Goal: Task Accomplishment & Management: Use online tool/utility

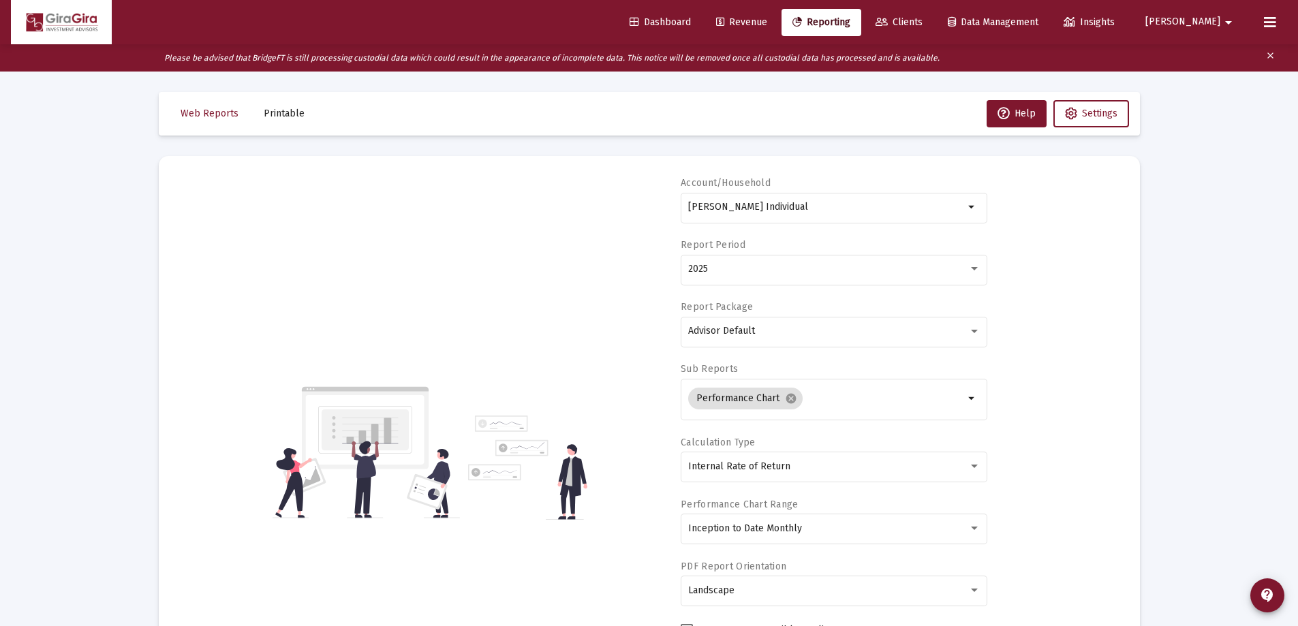
select select "View all"
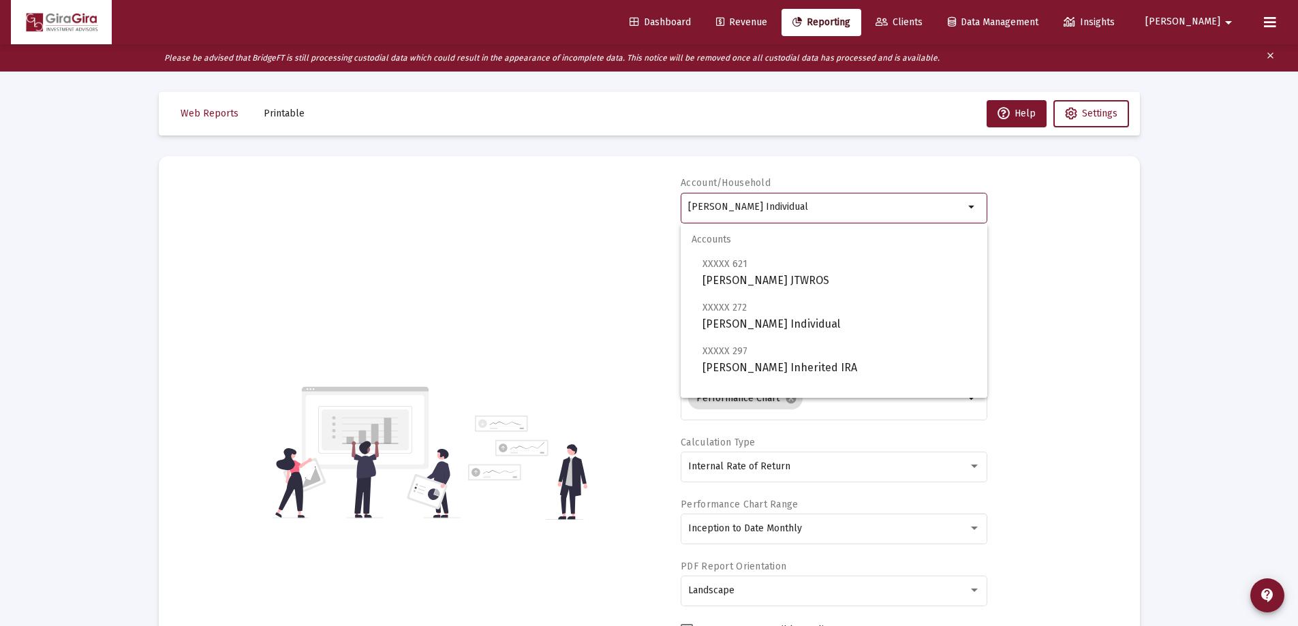
drag, startPoint x: 689, startPoint y: 205, endPoint x: 1167, endPoint y: 213, distance: 478.4
click at [775, 362] on span "XXXXX 412 [PERSON_NAME] IRA" at bounding box center [840, 359] width 274 height 33
type input "[PERSON_NAME] IRA"
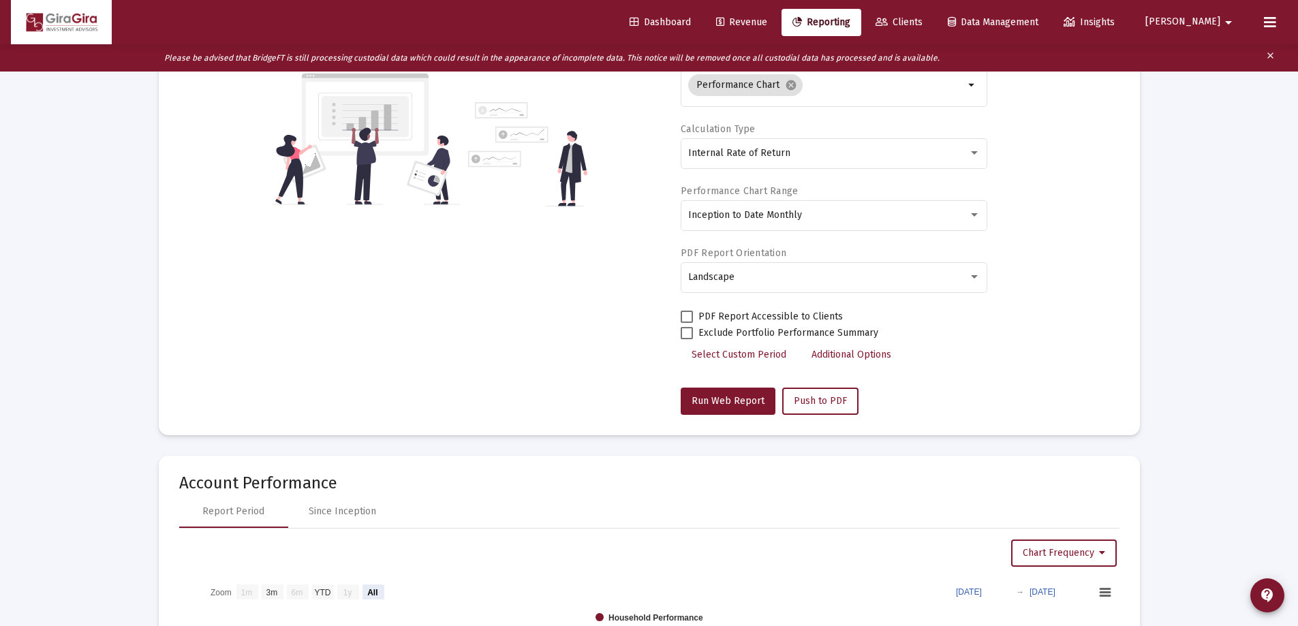
scroll to position [477, 0]
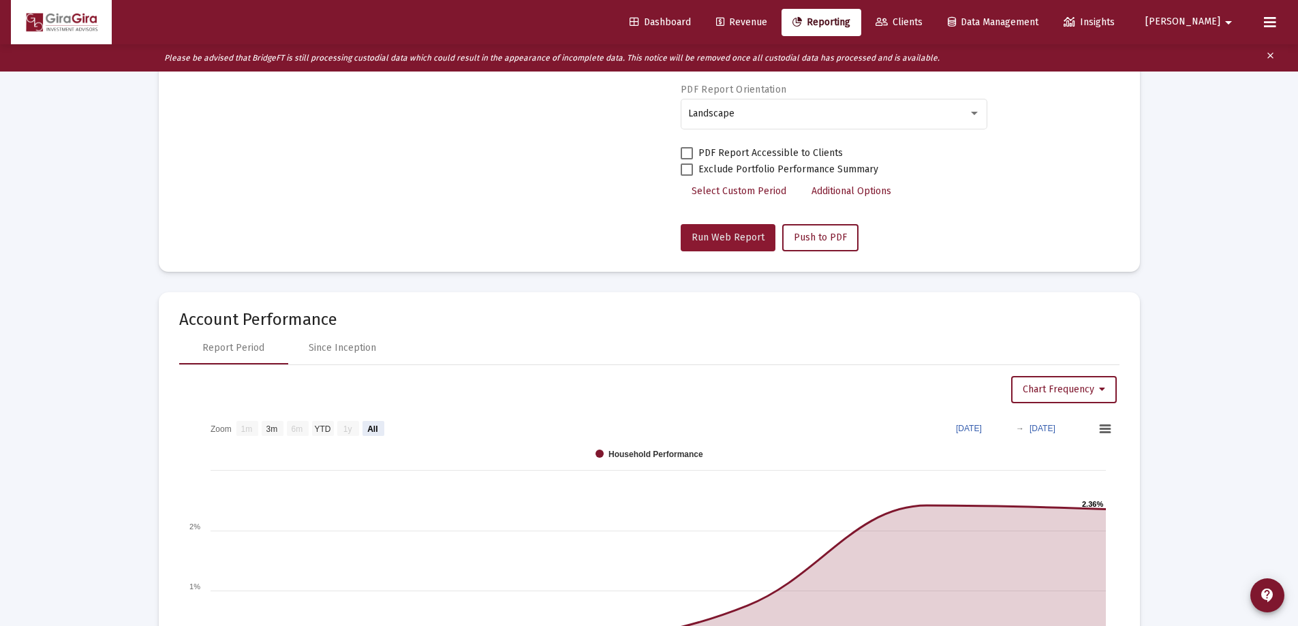
click at [730, 235] on span "Run Web Report" at bounding box center [728, 238] width 73 height 12
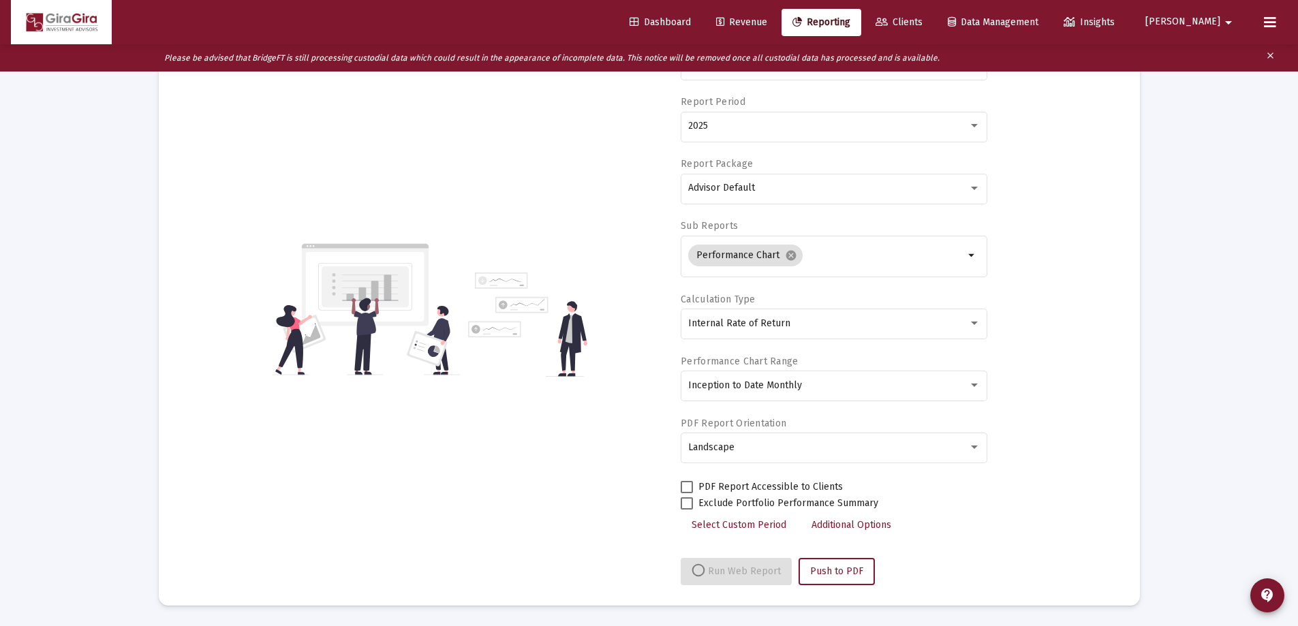
select select "View all"
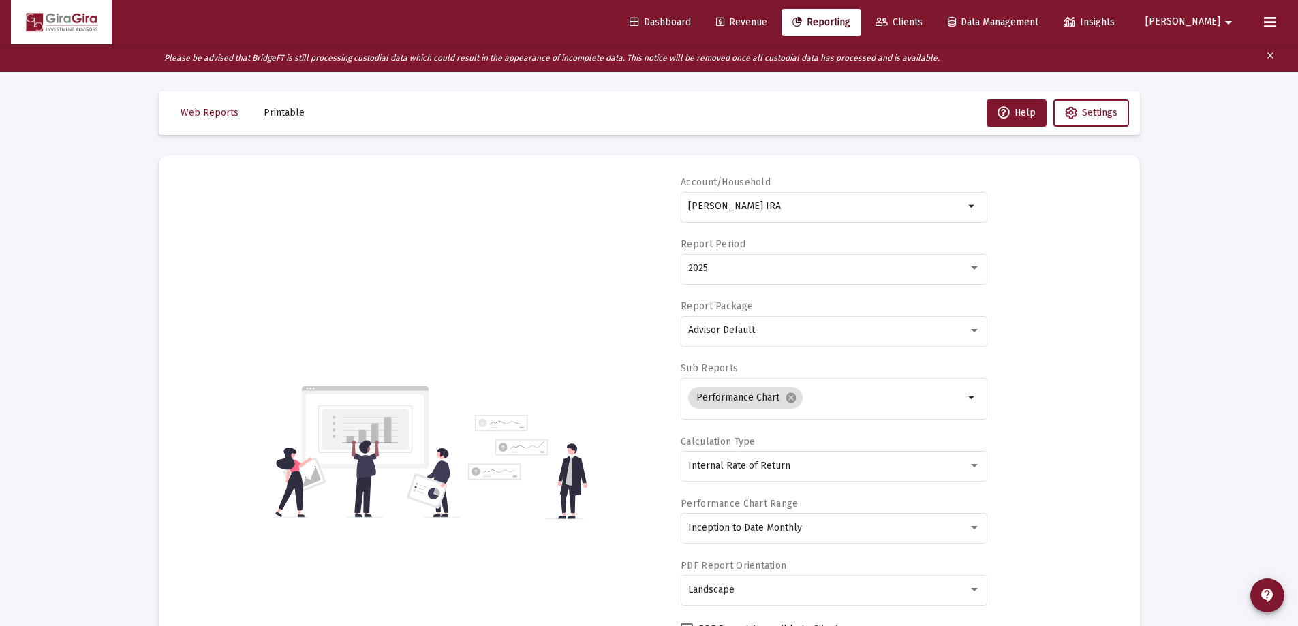
scroll to position [0, 0]
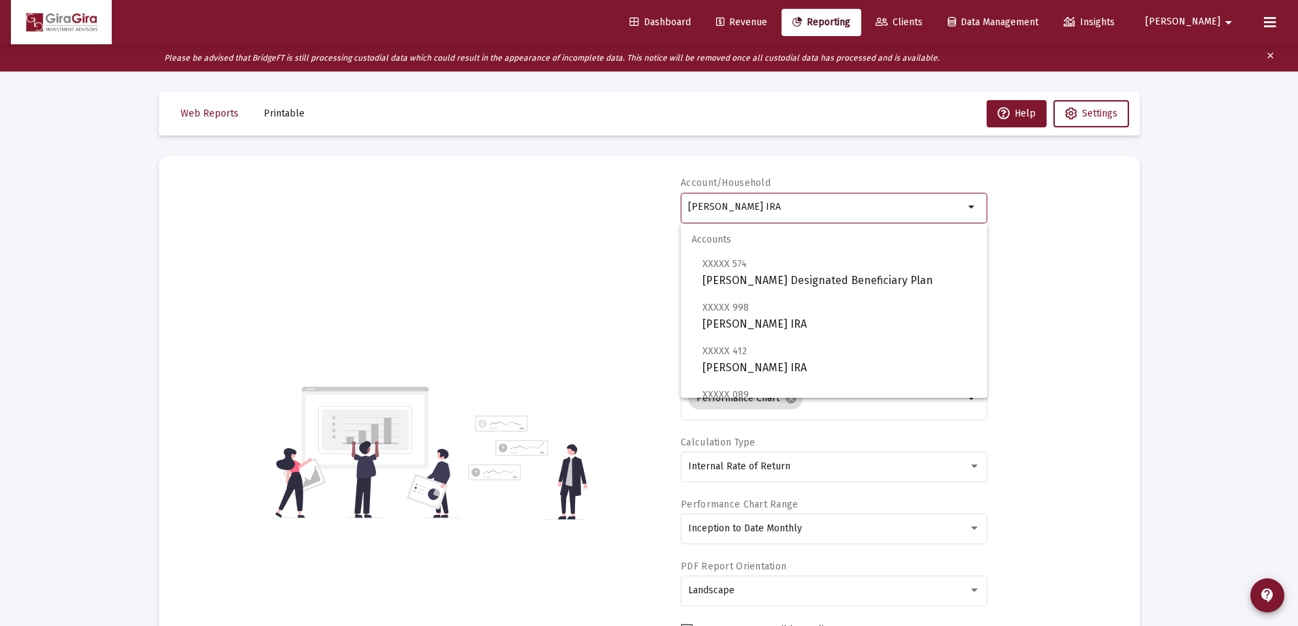
drag, startPoint x: 688, startPoint y: 205, endPoint x: 1112, endPoint y: 253, distance: 426.6
click at [1112, 253] on div "Account/[PERSON_NAME] IRA arrow_drop_down Report Period 2025 Report Package Adv…" at bounding box center [649, 452] width 940 height 552
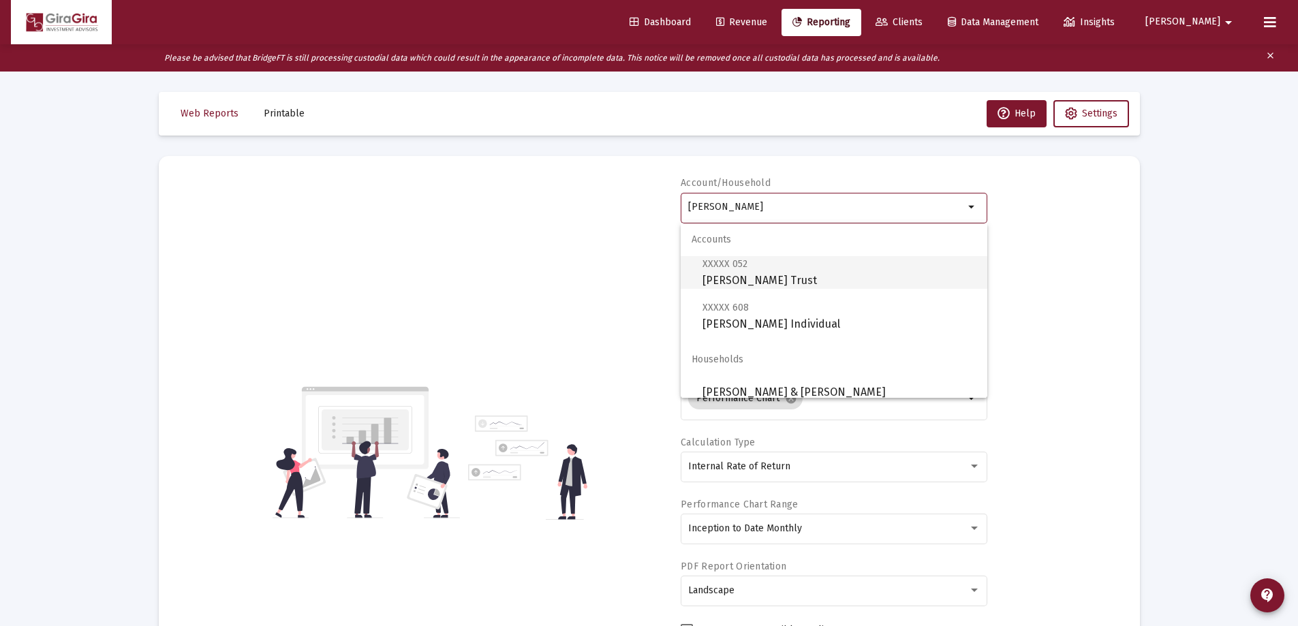
click at [721, 275] on span "XXXXX 052 [PERSON_NAME] Trust" at bounding box center [840, 272] width 274 height 33
type input "[PERSON_NAME] Trust"
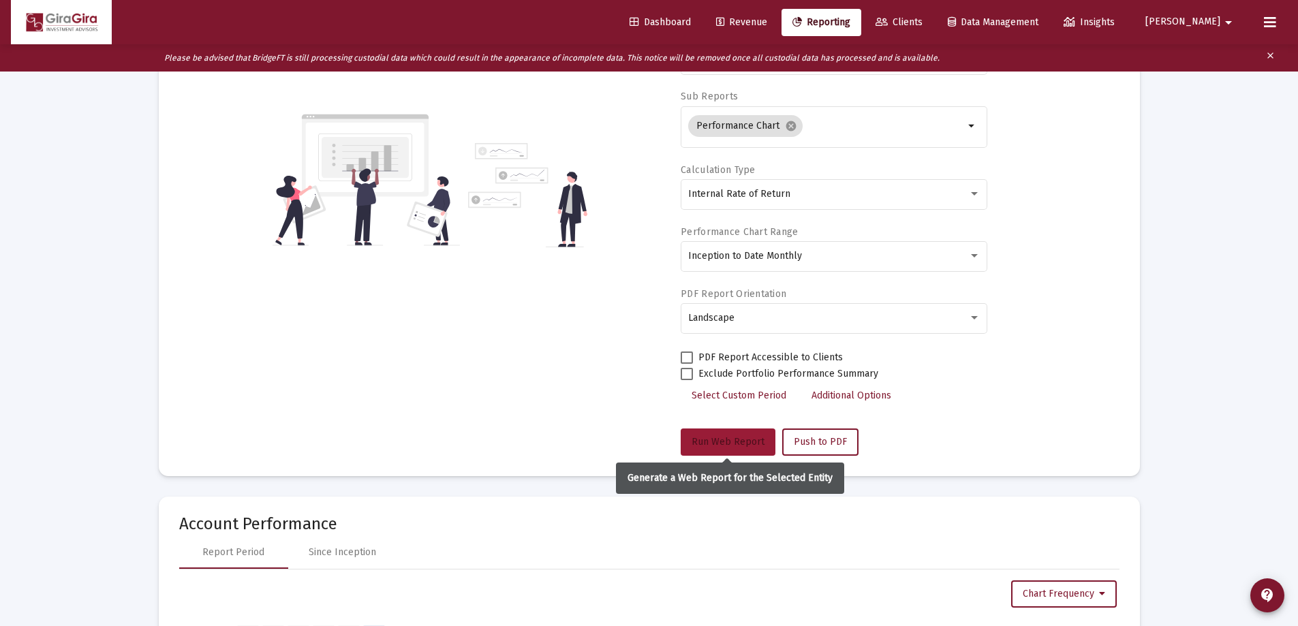
click at [728, 439] on span "Run Web Report" at bounding box center [728, 442] width 73 height 12
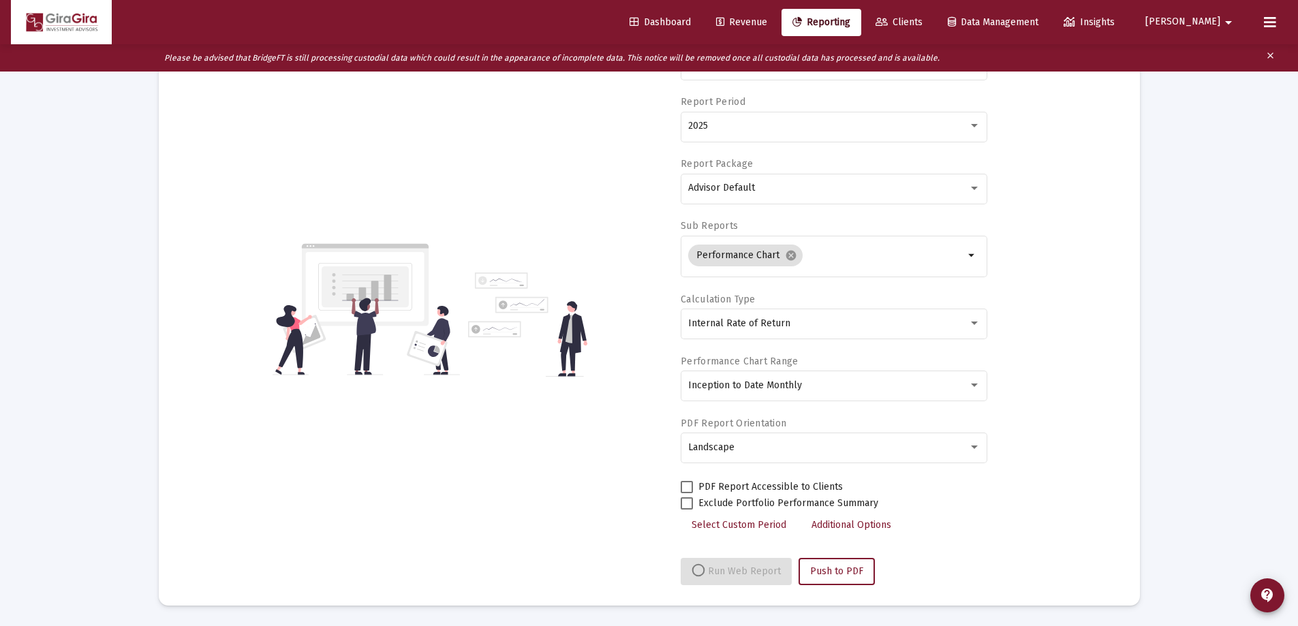
select select "View all"
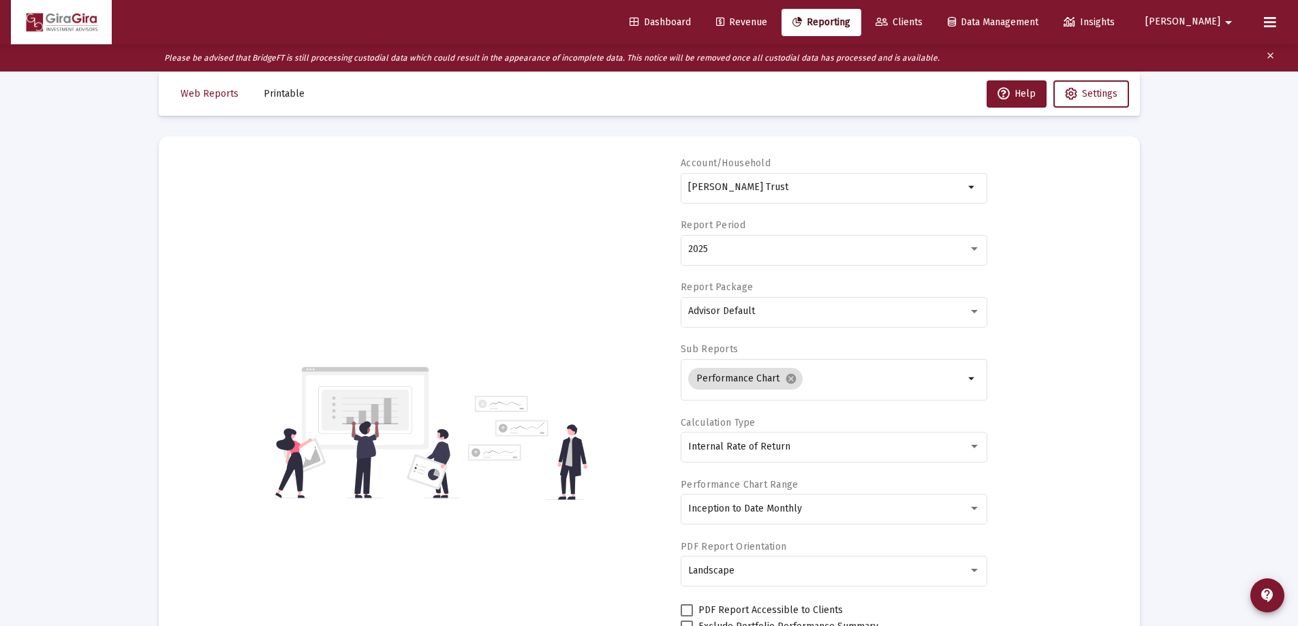
scroll to position [0, 0]
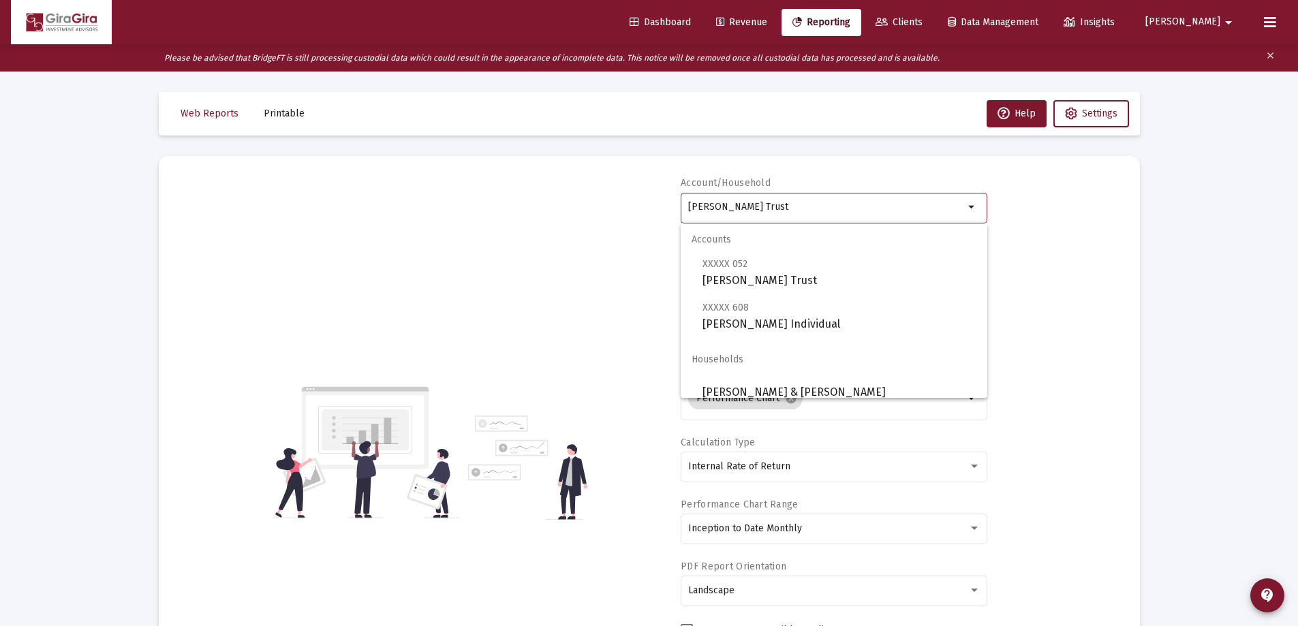
drag, startPoint x: 688, startPoint y: 202, endPoint x: 1028, endPoint y: 205, distance: 339.4
click at [1028, 205] on div "Account/Household [PERSON_NAME] Trust arrow_drop_down Report Period 2025 Report…" at bounding box center [649, 452] width 940 height 552
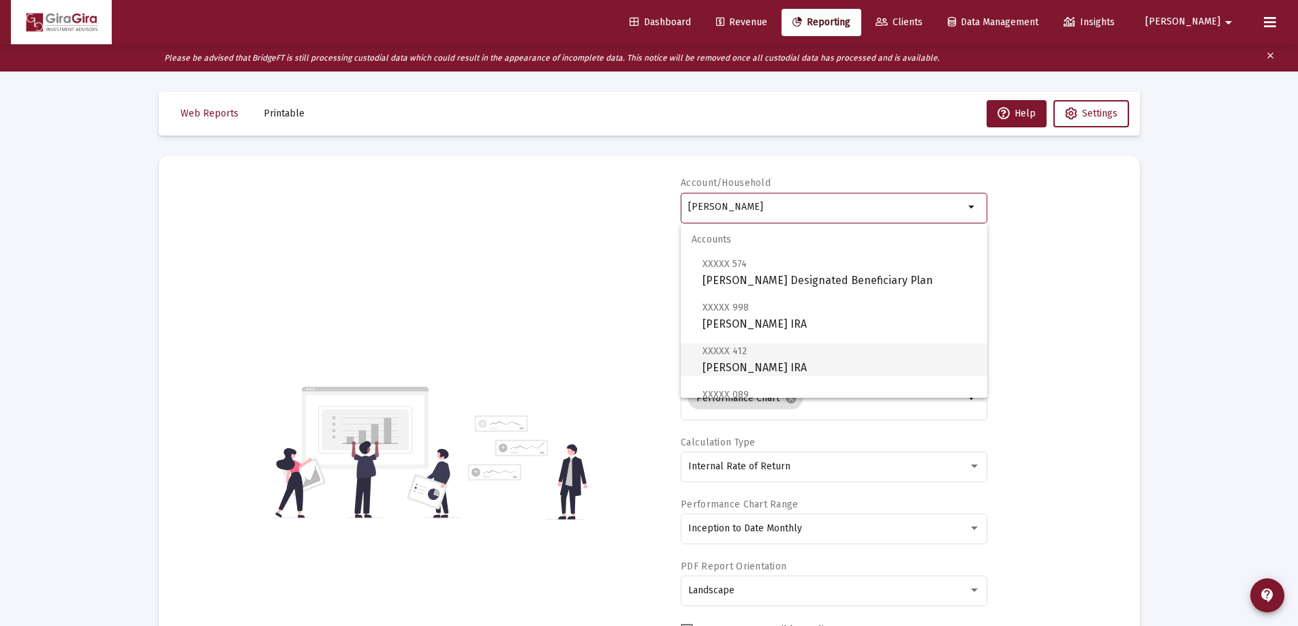
click at [776, 362] on span "XXXXX 412 [PERSON_NAME] IRA" at bounding box center [840, 359] width 274 height 33
type input "[PERSON_NAME] IRA"
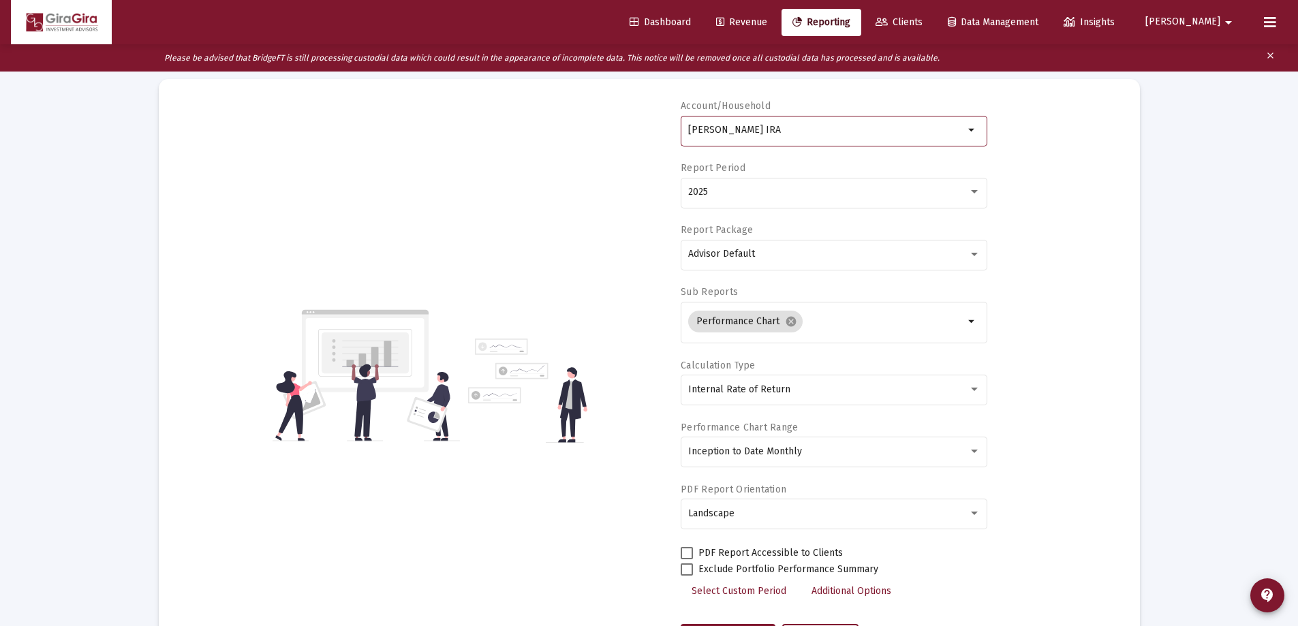
scroll to position [136, 0]
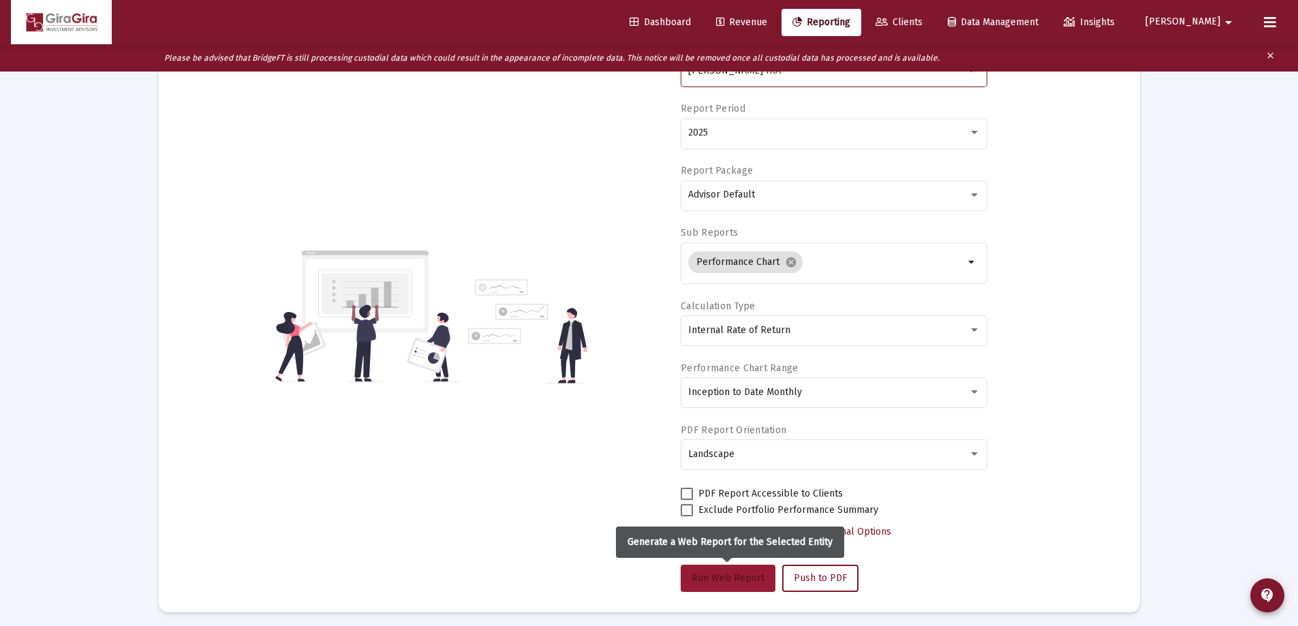
click at [739, 574] on span "Run Web Report" at bounding box center [728, 578] width 73 height 12
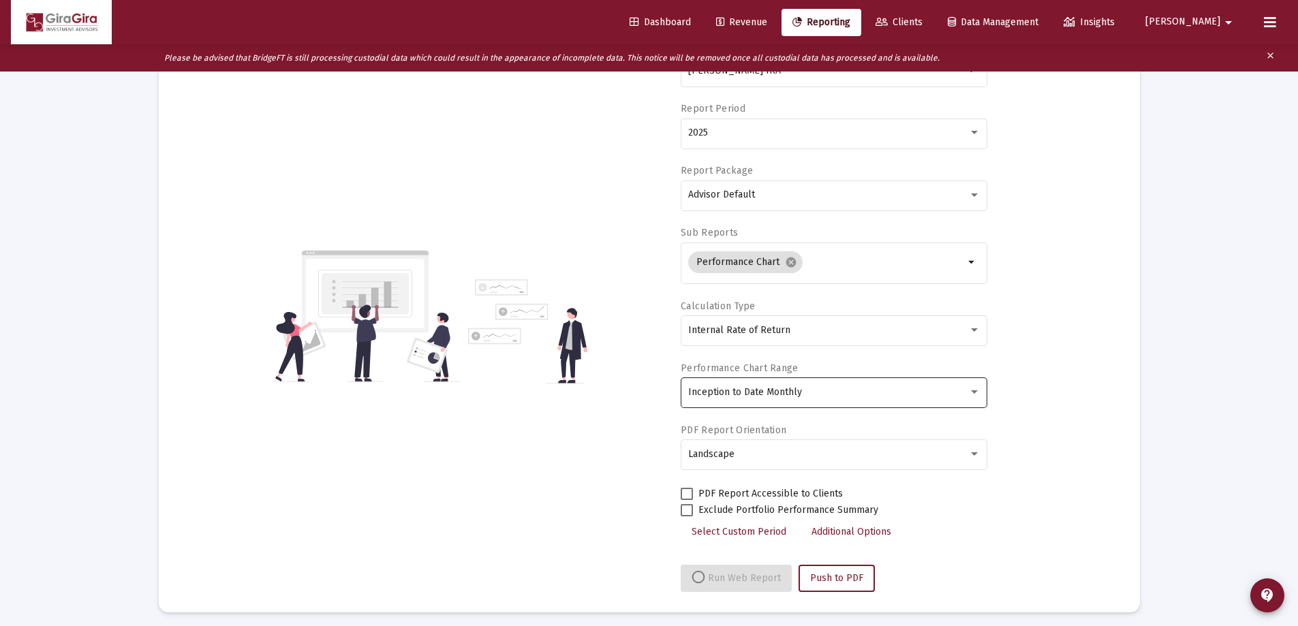
select select "View all"
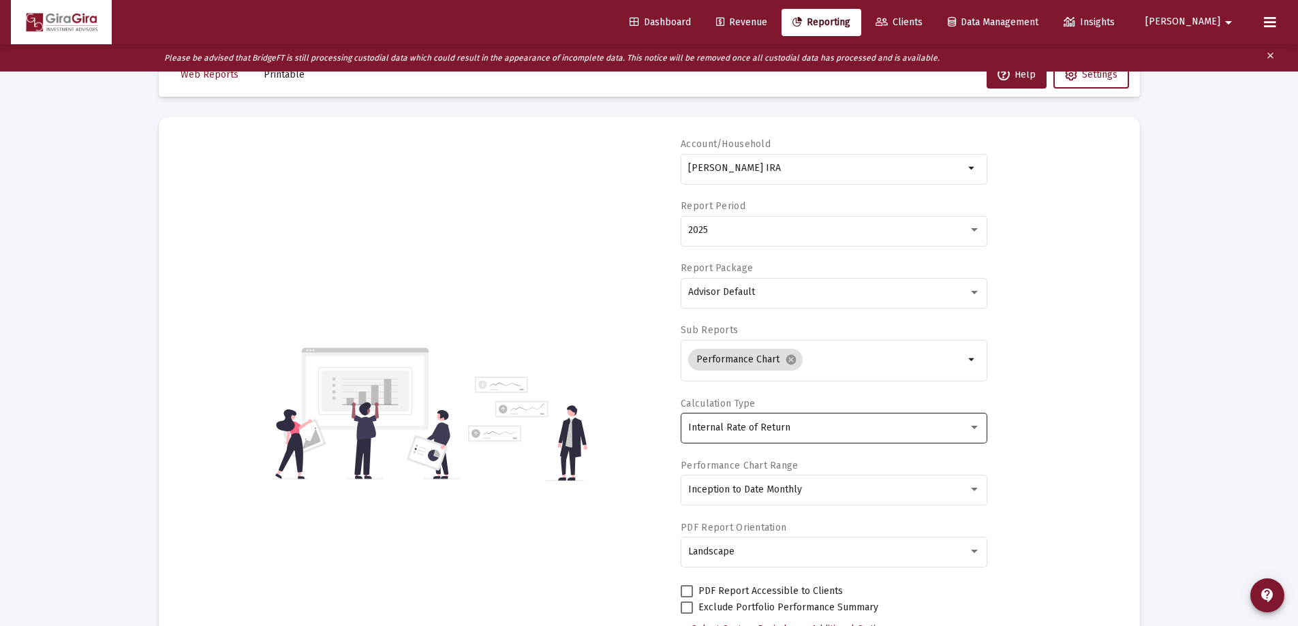
scroll to position [0, 0]
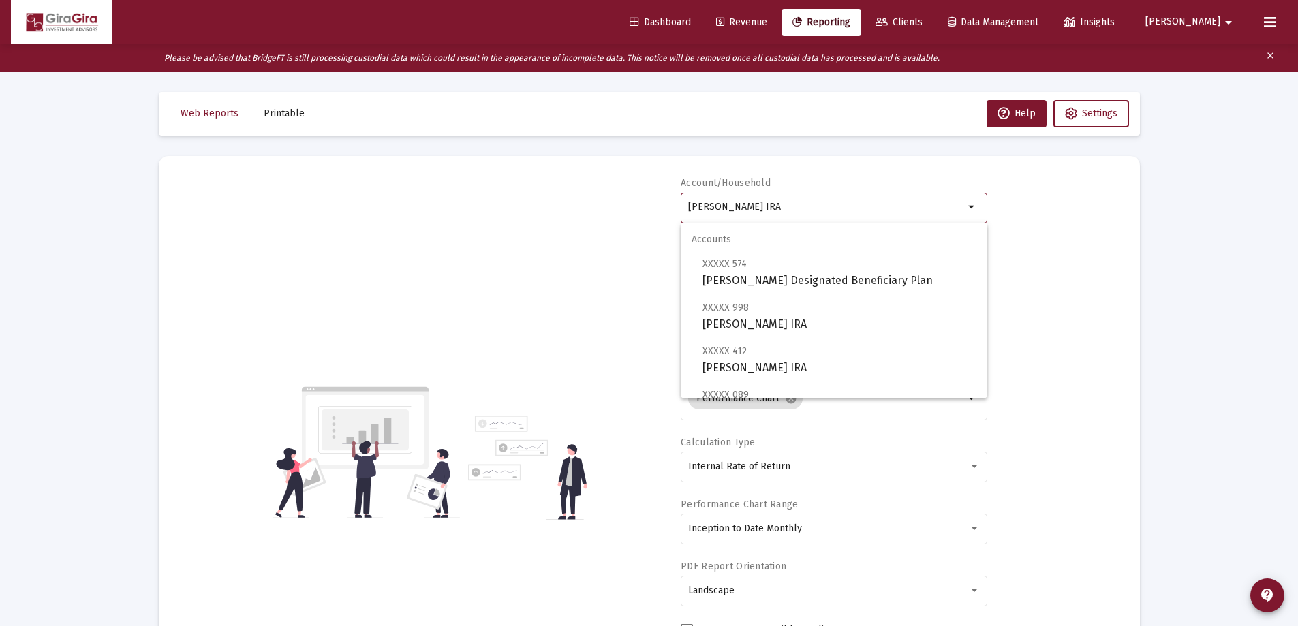
click at [705, 206] on input "[PERSON_NAME] IRA" at bounding box center [826, 207] width 276 height 11
click at [758, 275] on span "XXXXX 574 [PERSON_NAME] Designated Beneficiary Plan" at bounding box center [840, 272] width 274 height 33
type input "[PERSON_NAME] Designated Beneficiary Plan"
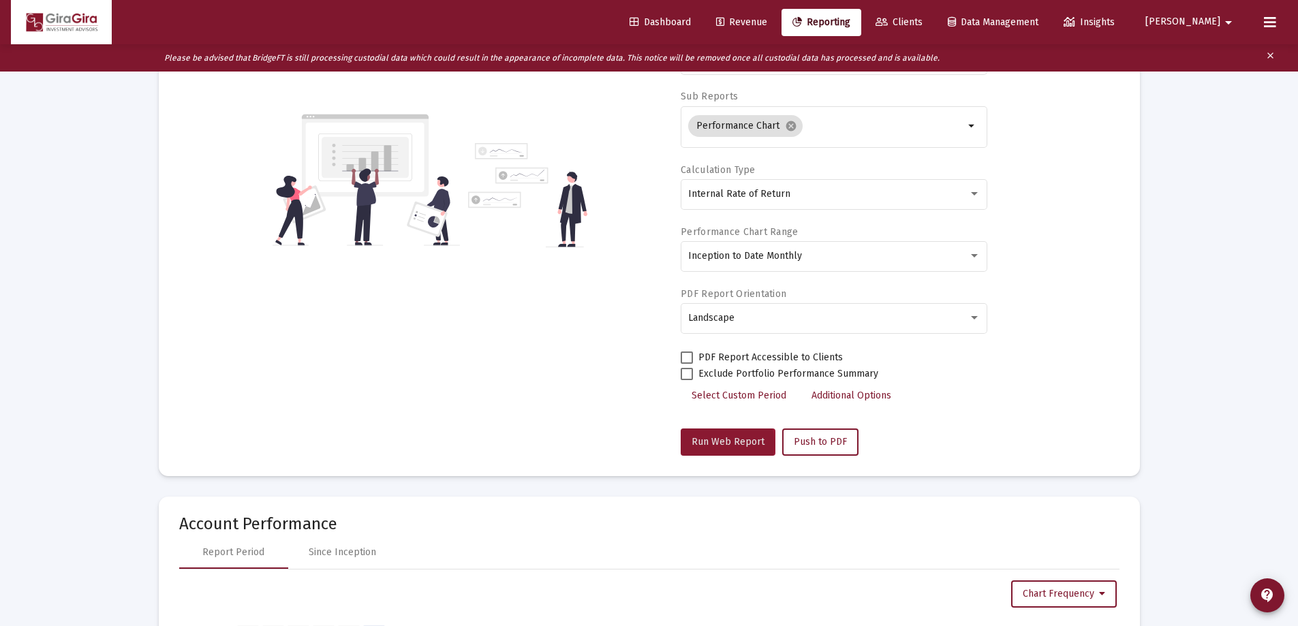
click at [721, 444] on span "Run Web Report" at bounding box center [728, 442] width 73 height 12
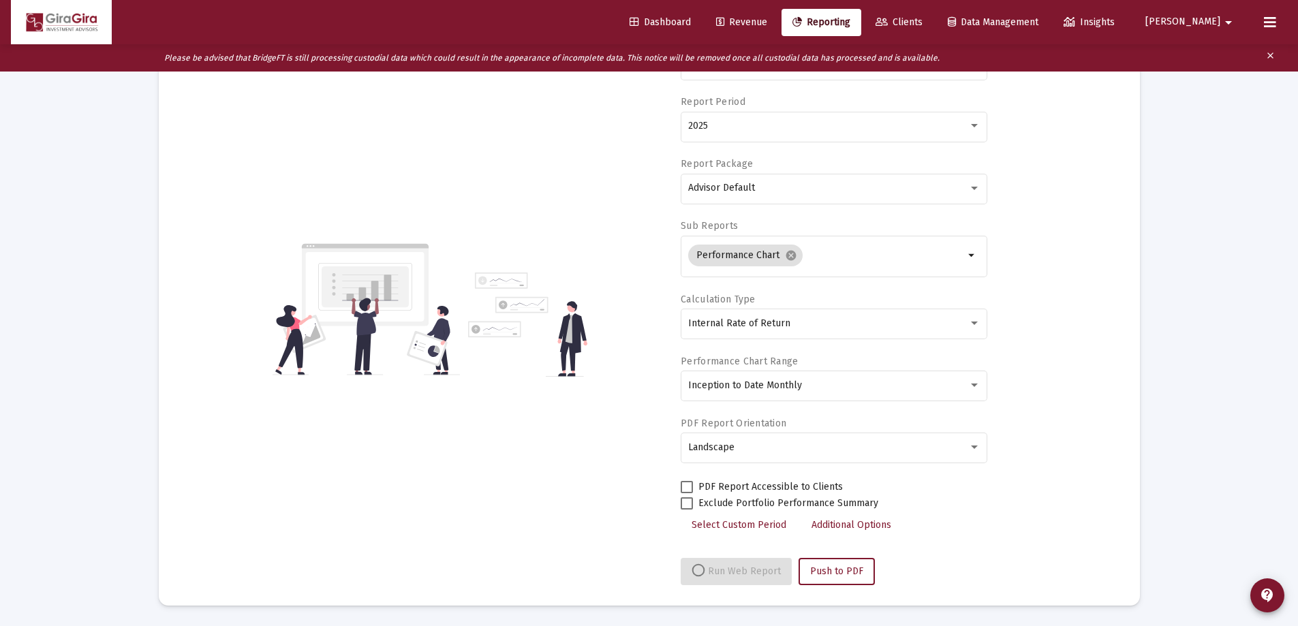
select select "View all"
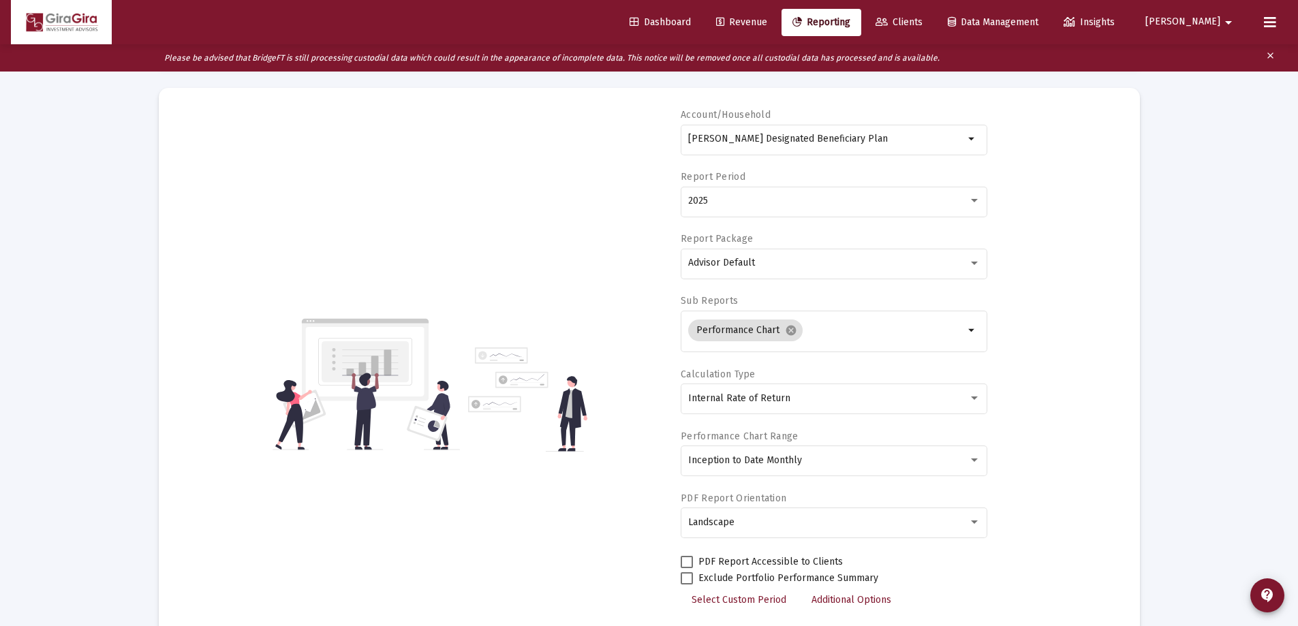
scroll to position [0, 0]
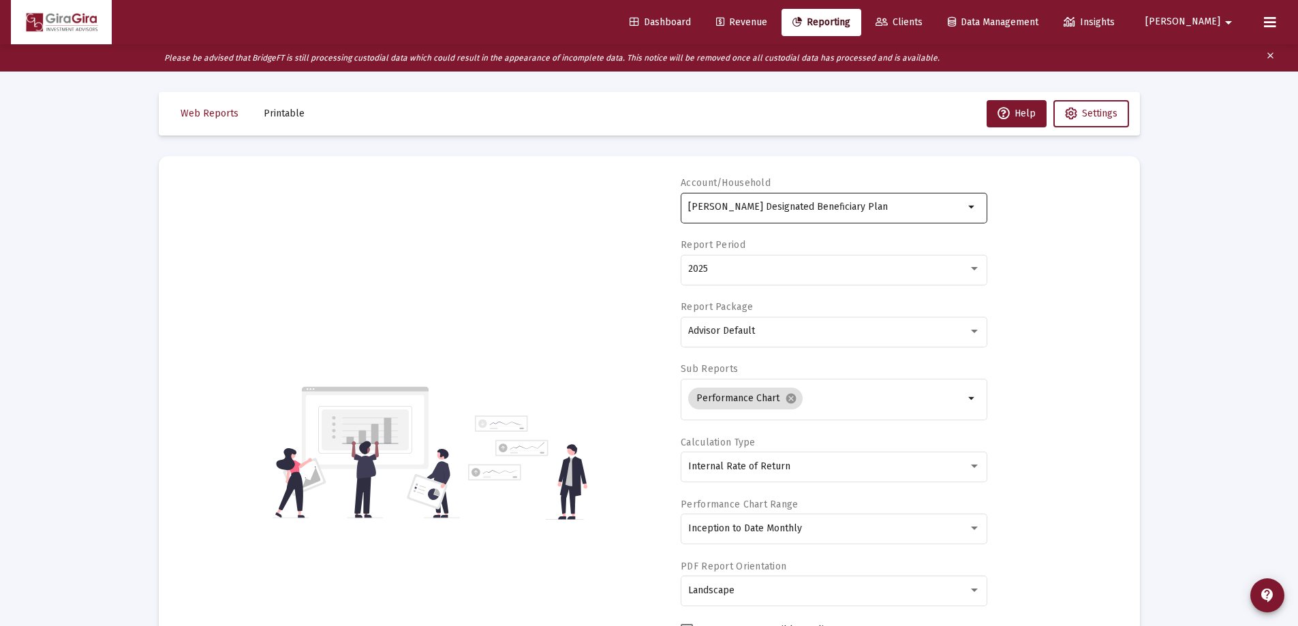
click at [745, 209] on input "[PERSON_NAME] Designated Beneficiary Plan" at bounding box center [826, 207] width 276 height 11
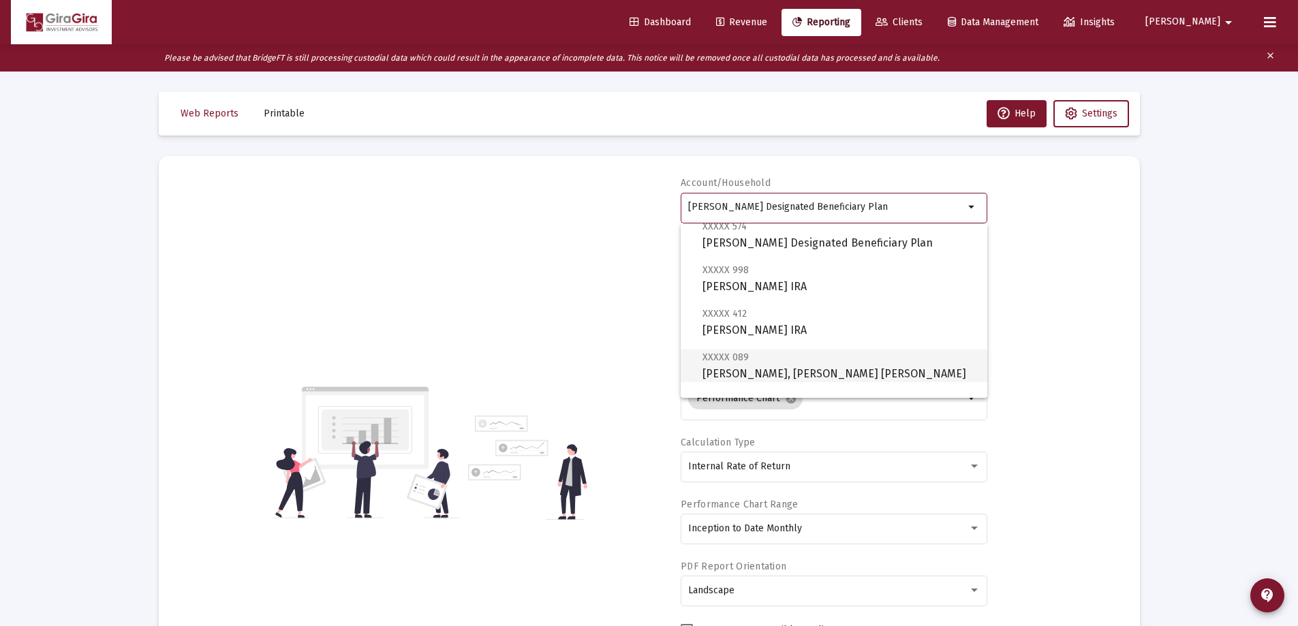
scroll to position [68, 0]
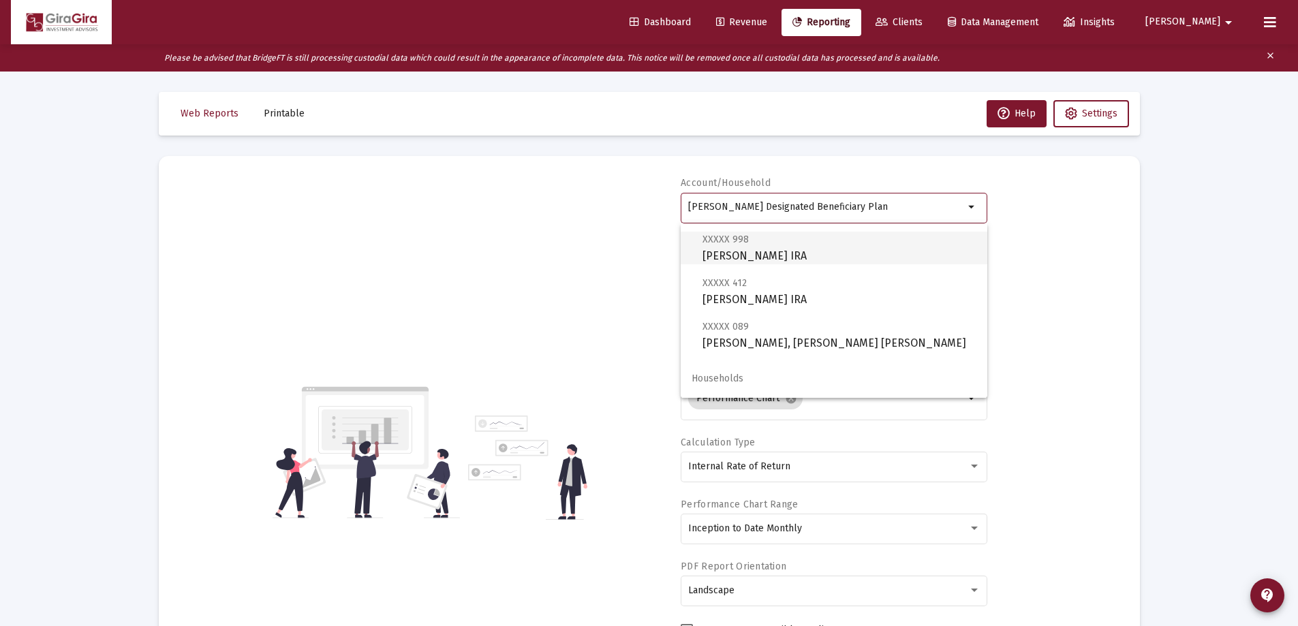
click at [802, 256] on span "XXXXX 998 [PERSON_NAME] IRA" at bounding box center [840, 247] width 274 height 33
type input "[PERSON_NAME] IRA"
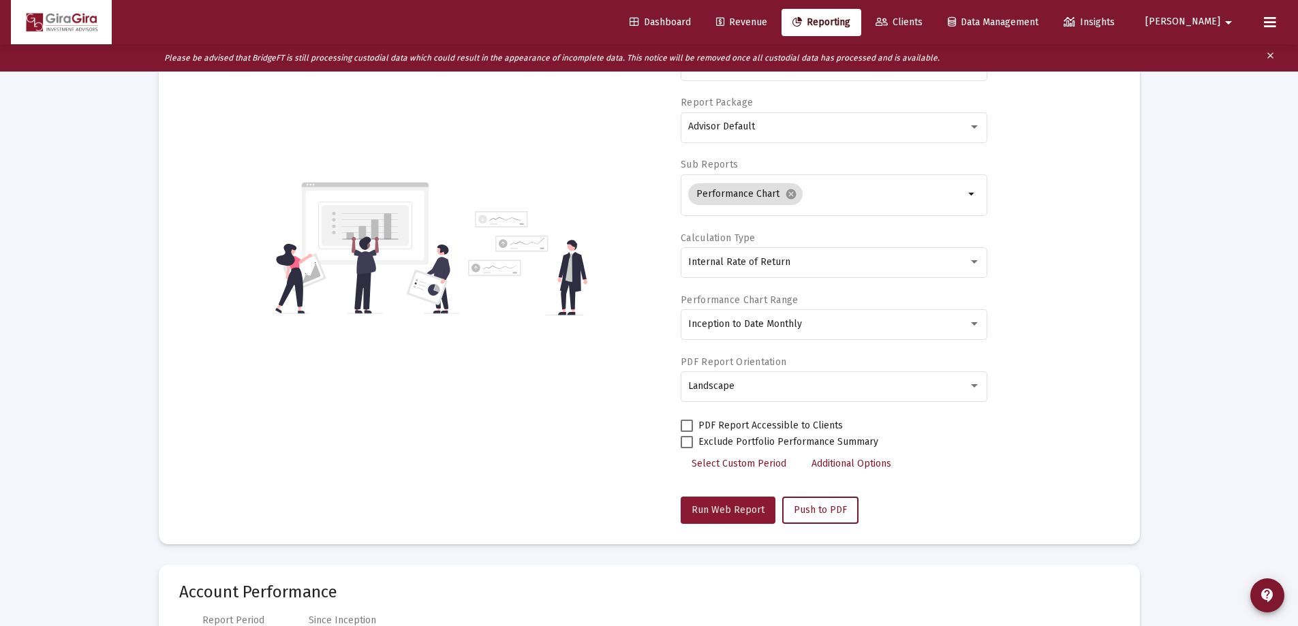
click at [735, 514] on span "Run Web Report" at bounding box center [728, 510] width 73 height 12
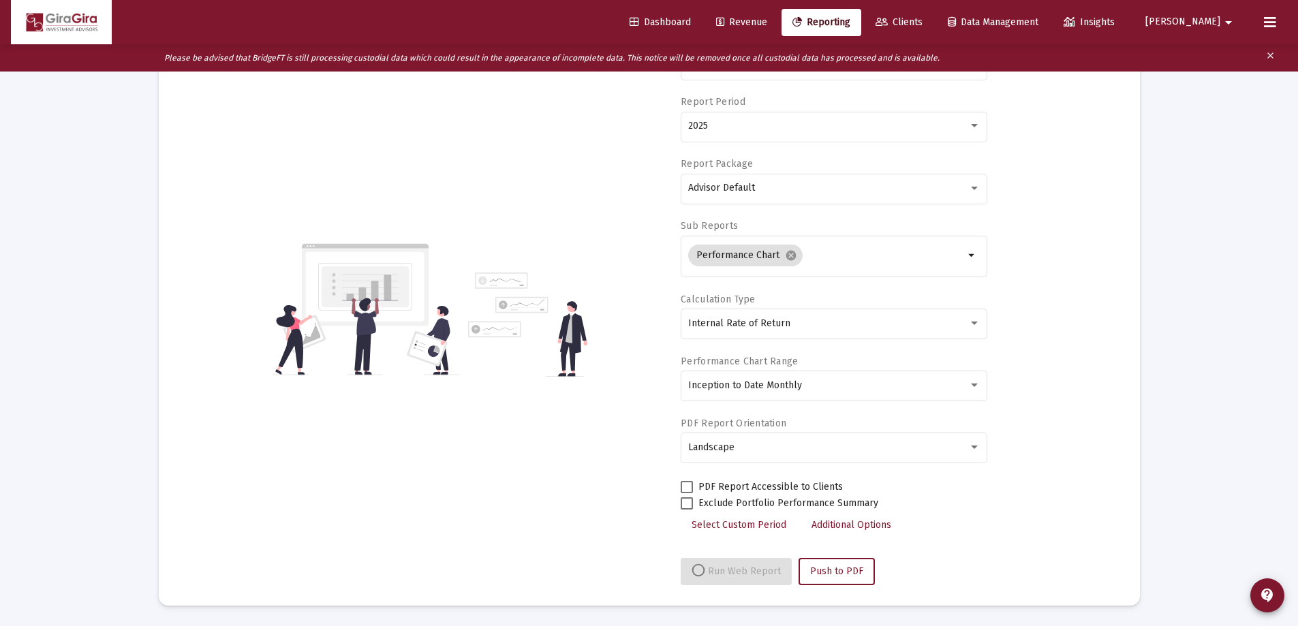
select select "View all"
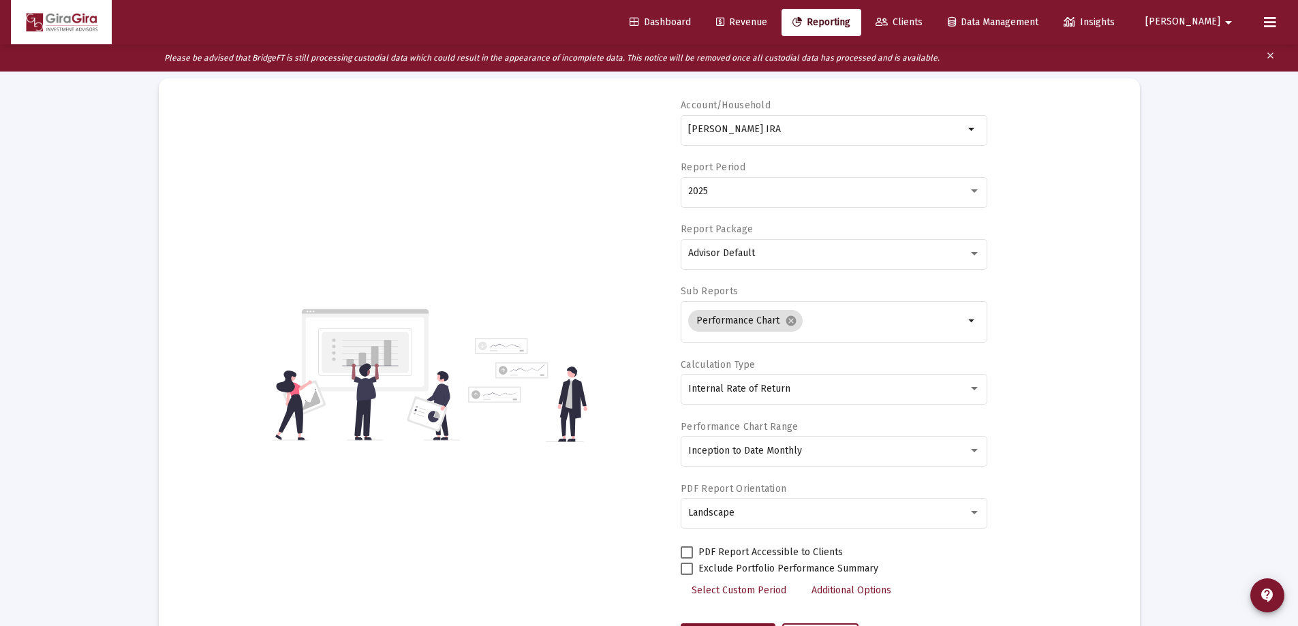
scroll to position [0, 0]
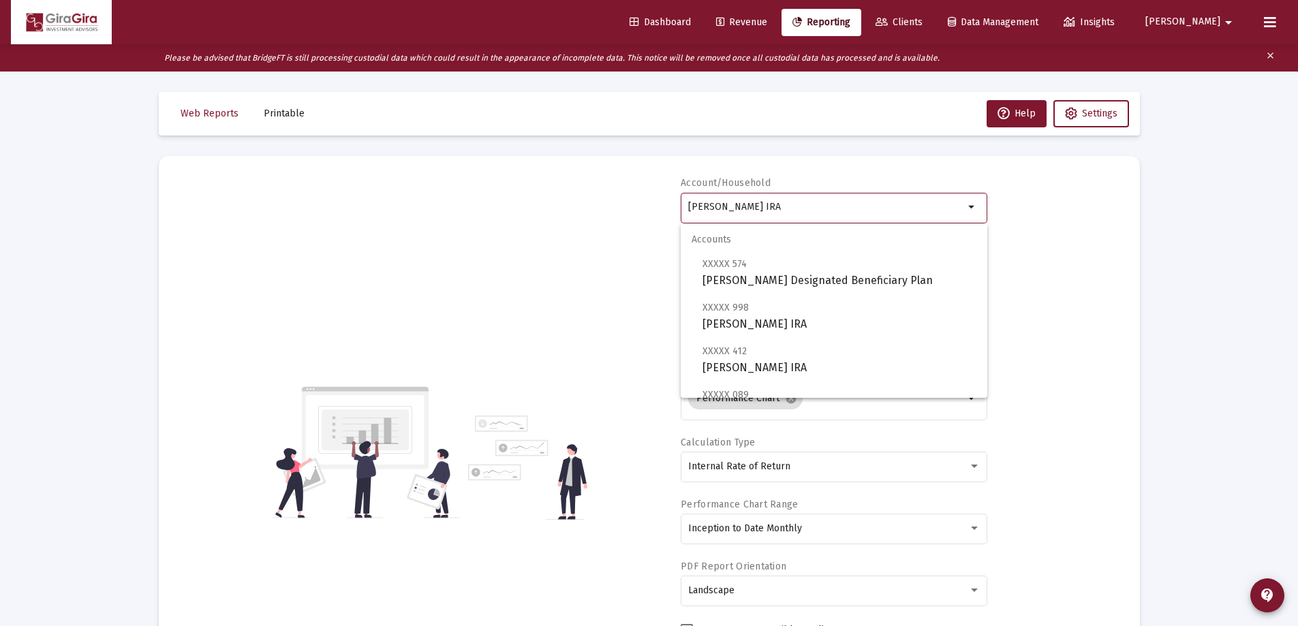
drag, startPoint x: 689, startPoint y: 209, endPoint x: 993, endPoint y: 204, distance: 303.9
click at [991, 208] on div "Account/[PERSON_NAME] IRA arrow_drop_down Report Period 2025 Report Package Adv…" at bounding box center [649, 452] width 940 height 552
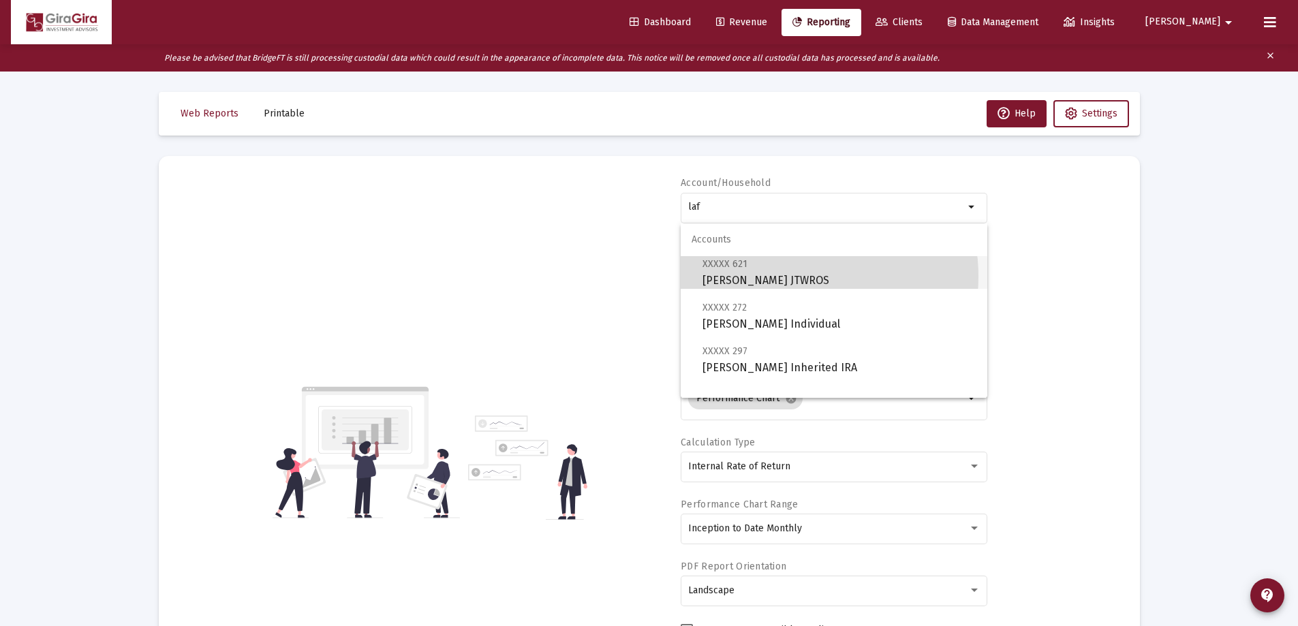
click at [790, 277] on span "XXXXX 621 [PERSON_NAME] JTWROS" at bounding box center [840, 272] width 274 height 33
type input "[PERSON_NAME] JTWROS"
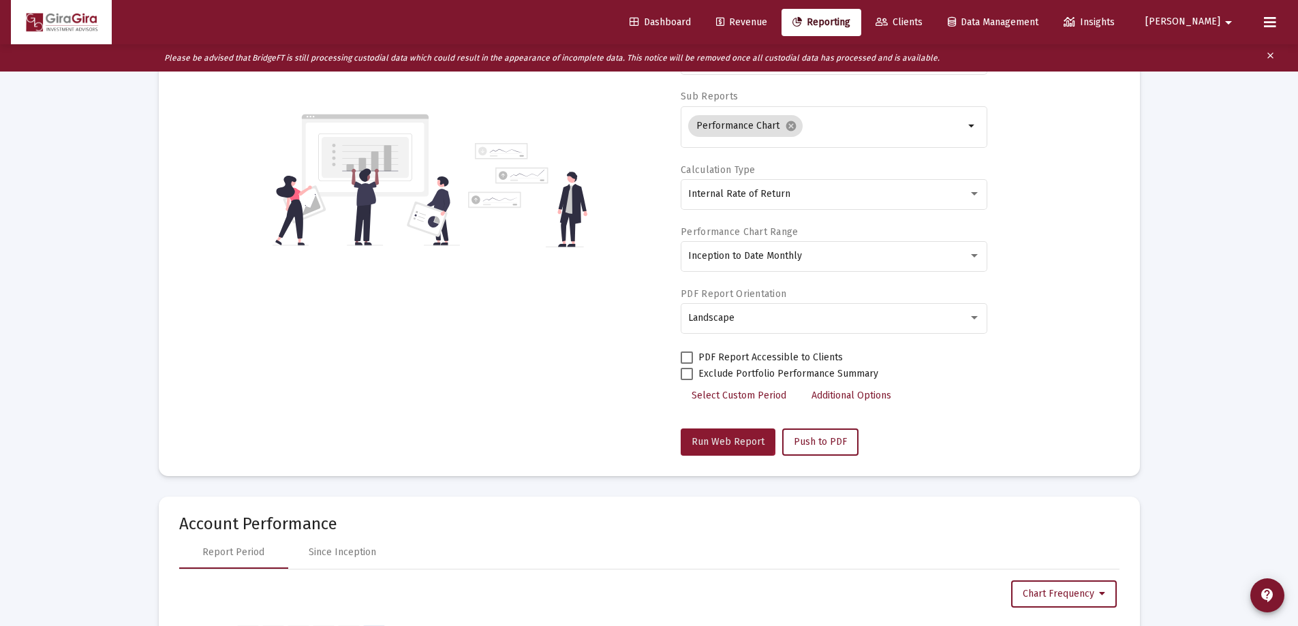
click at [722, 435] on button "Run Web Report" at bounding box center [728, 442] width 95 height 27
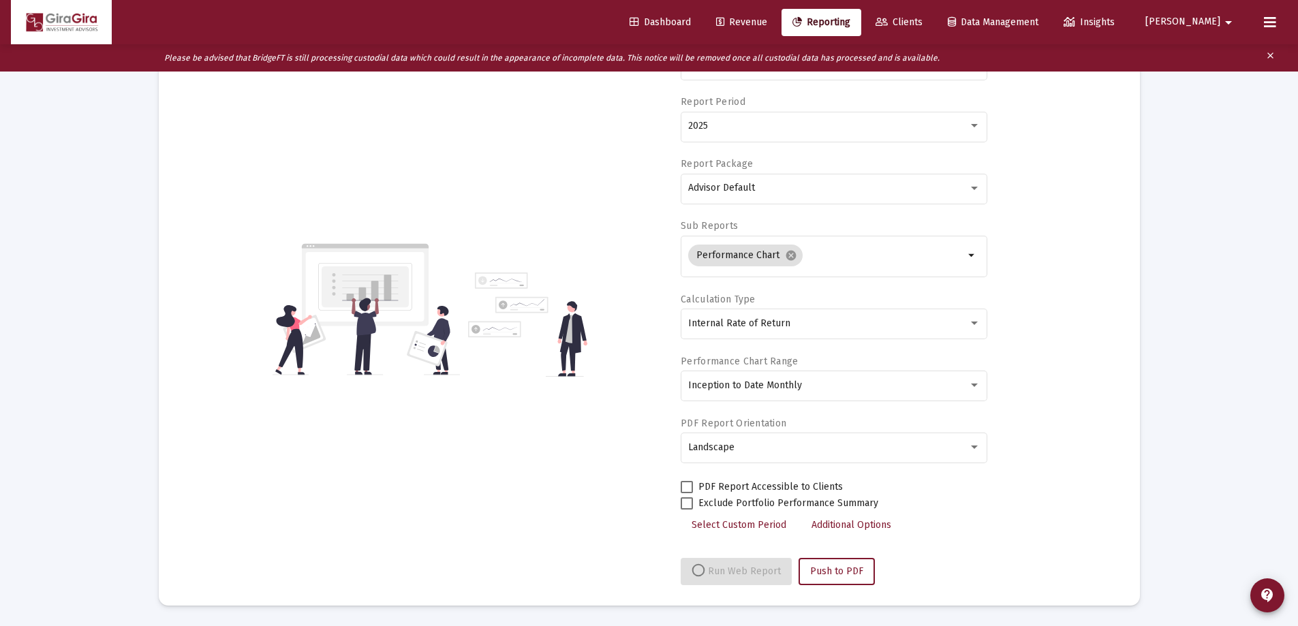
select select "View all"
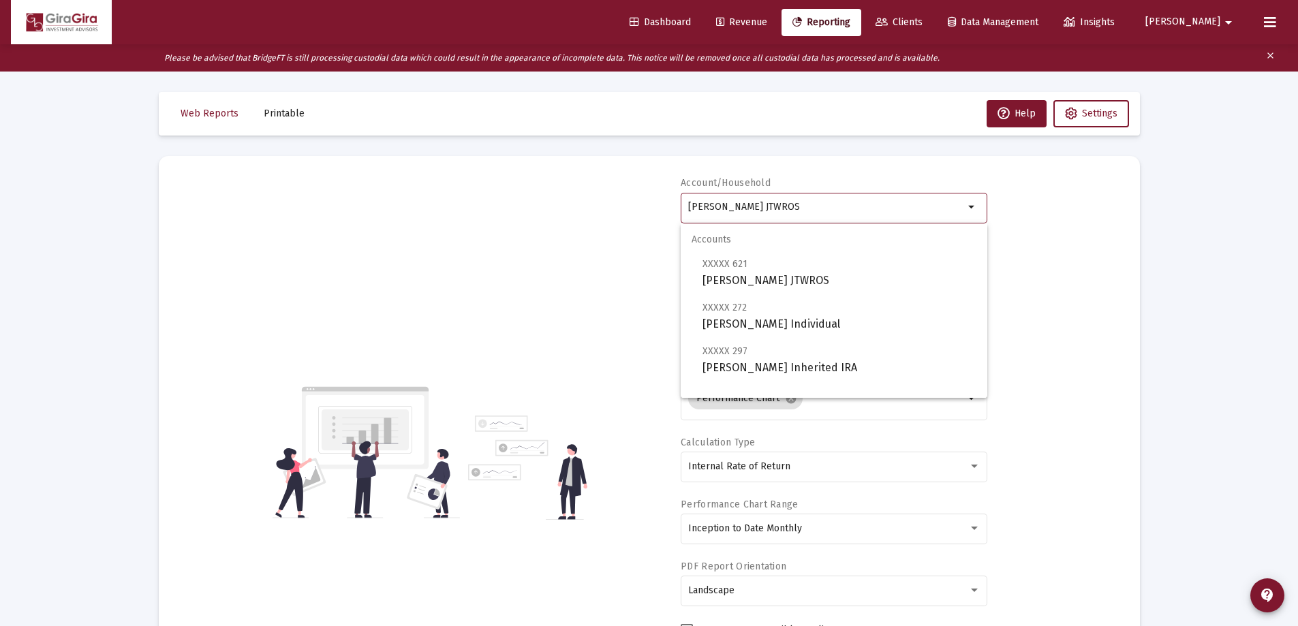
drag, startPoint x: 688, startPoint y: 204, endPoint x: 1040, endPoint y: 222, distance: 352.1
click at [1040, 222] on div "Account/Household [PERSON_NAME] JTWROS arrow_drop_down Report Period 2025 Repor…" at bounding box center [649, 452] width 940 height 552
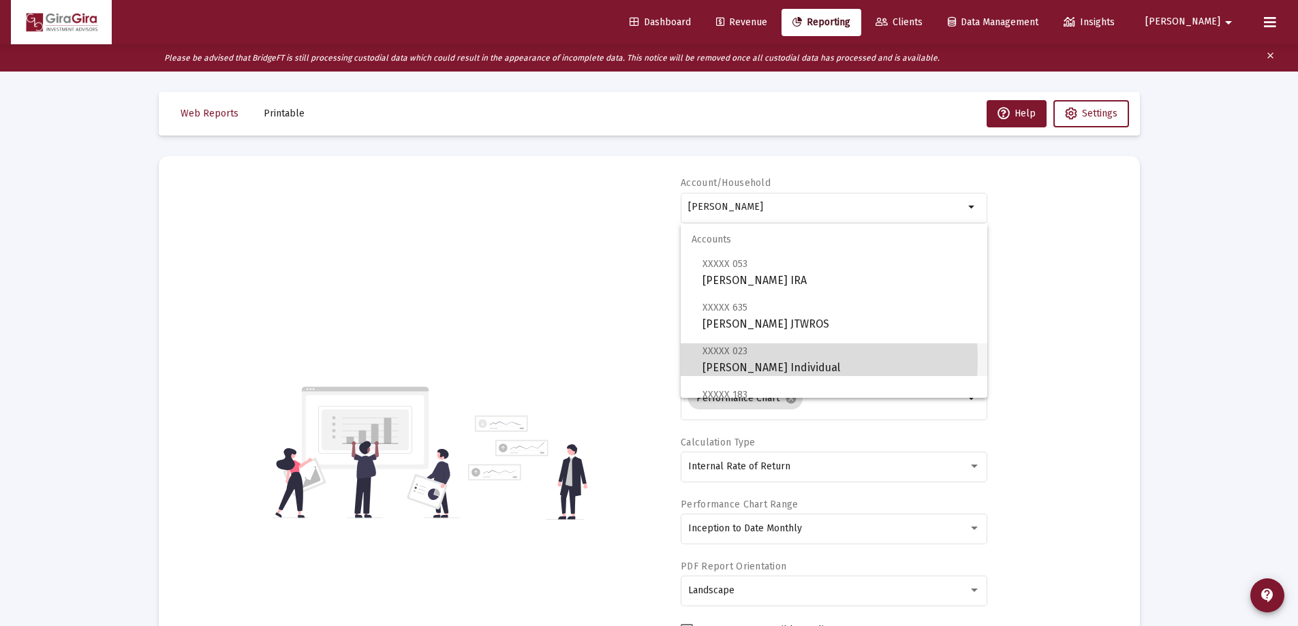
click at [743, 360] on span "XXXXX 023 [PERSON_NAME] Individual" at bounding box center [840, 359] width 274 height 33
type input "[PERSON_NAME] Individual"
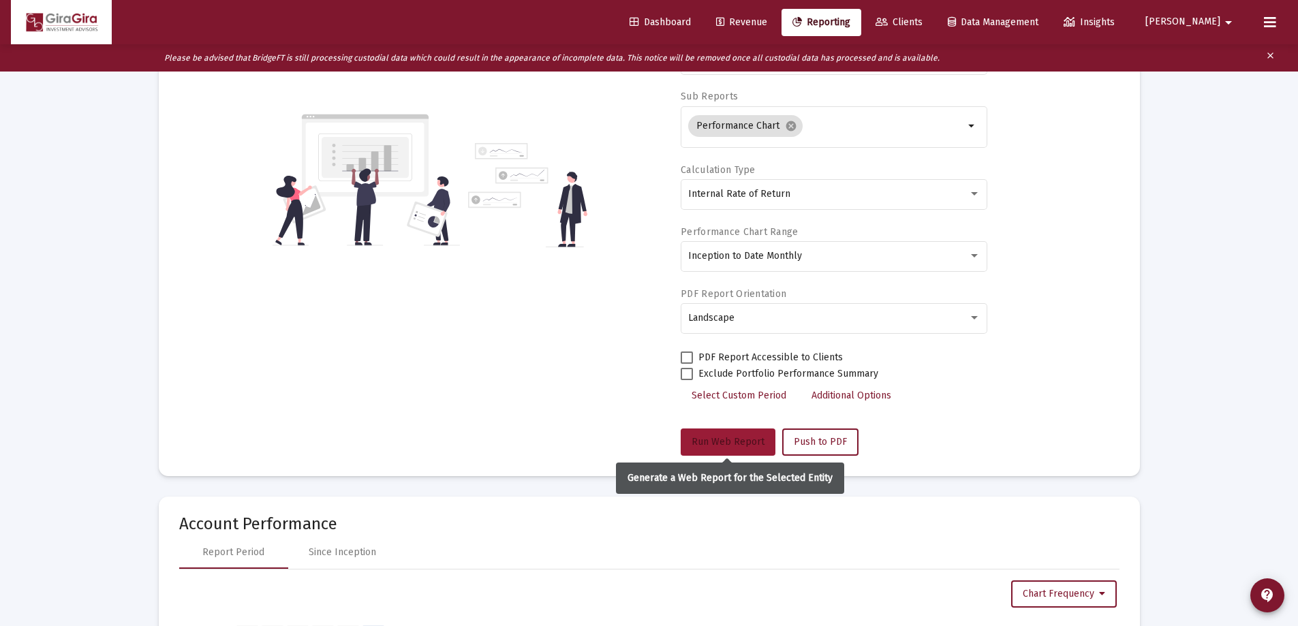
click at [742, 436] on span "Run Web Report" at bounding box center [728, 442] width 73 height 12
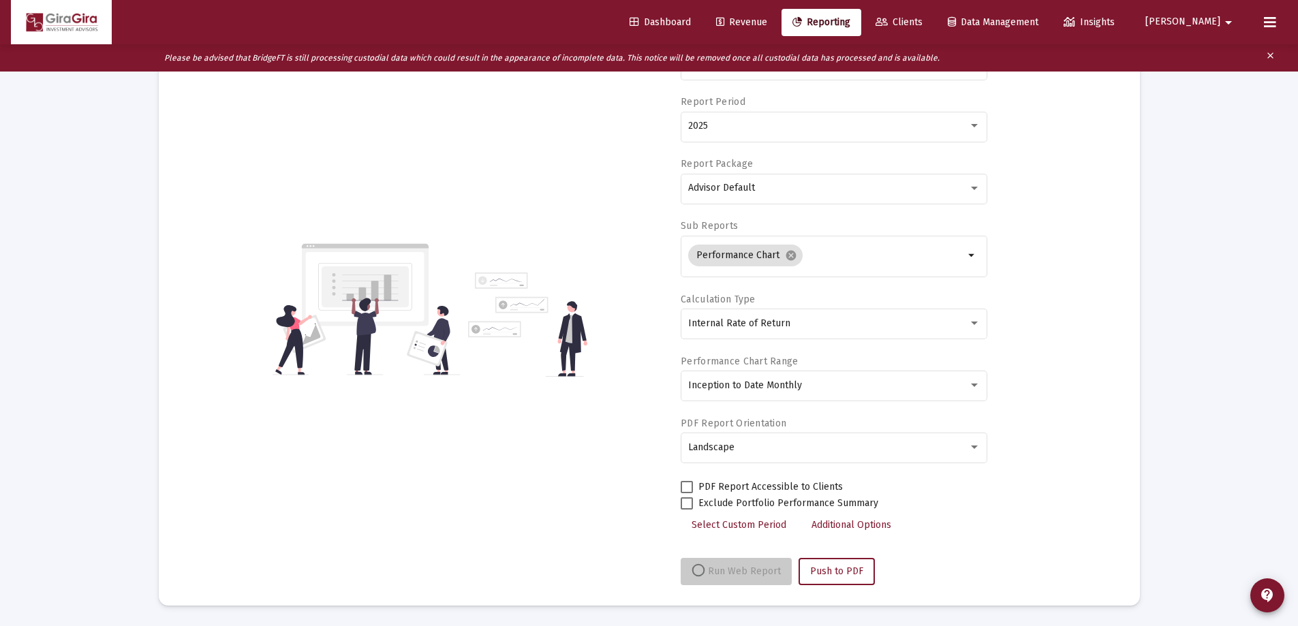
scroll to position [143, 0]
select select "View all"
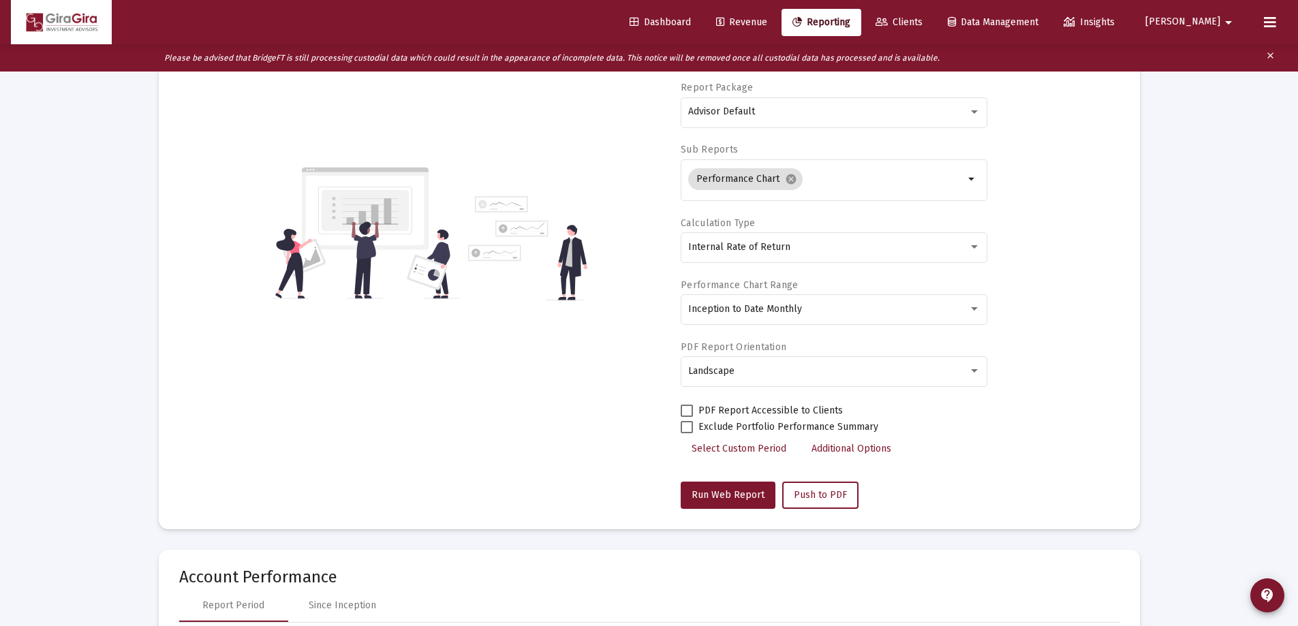
scroll to position [0, 0]
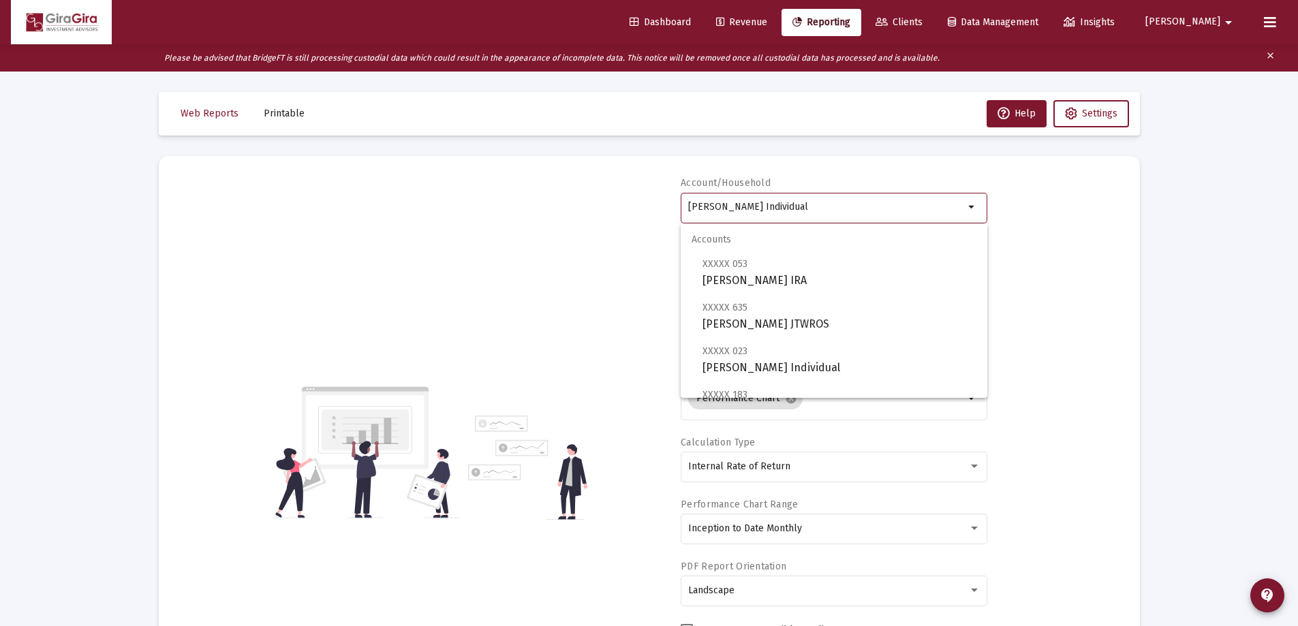
click at [740, 211] on input "[PERSON_NAME] Individual" at bounding box center [826, 207] width 276 height 11
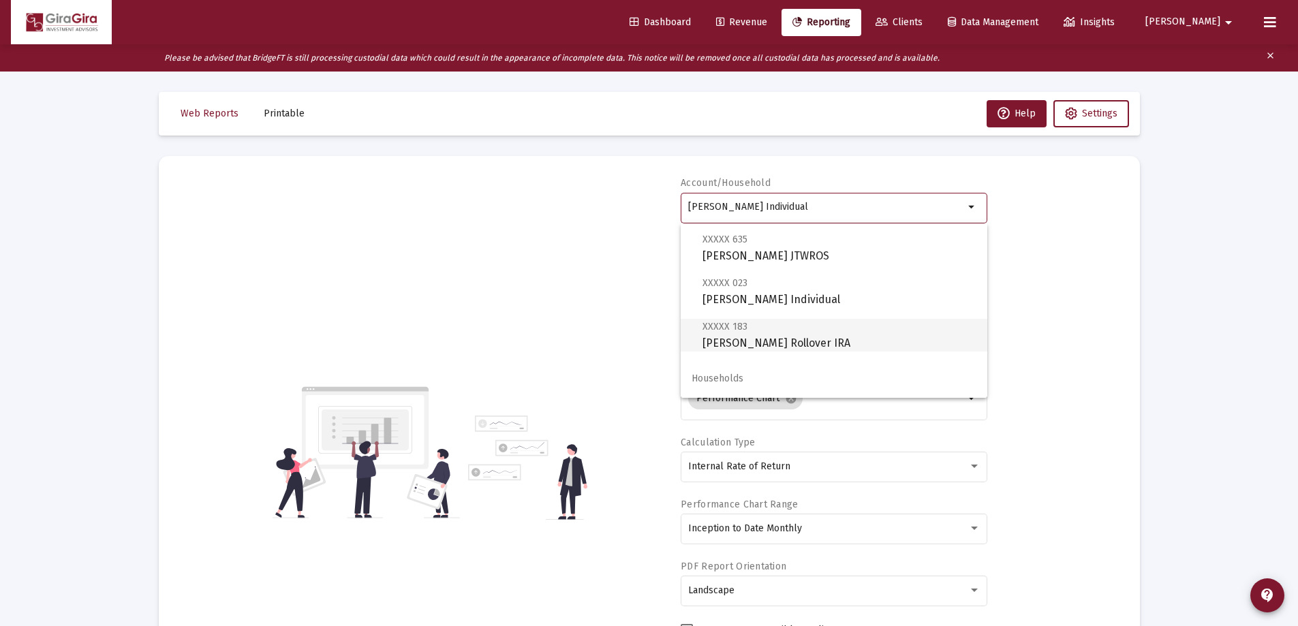
click at [810, 336] on span "XXXXX 183 [PERSON_NAME] Rollover IRA" at bounding box center [840, 334] width 274 height 33
type input "[PERSON_NAME] Rollover IRA"
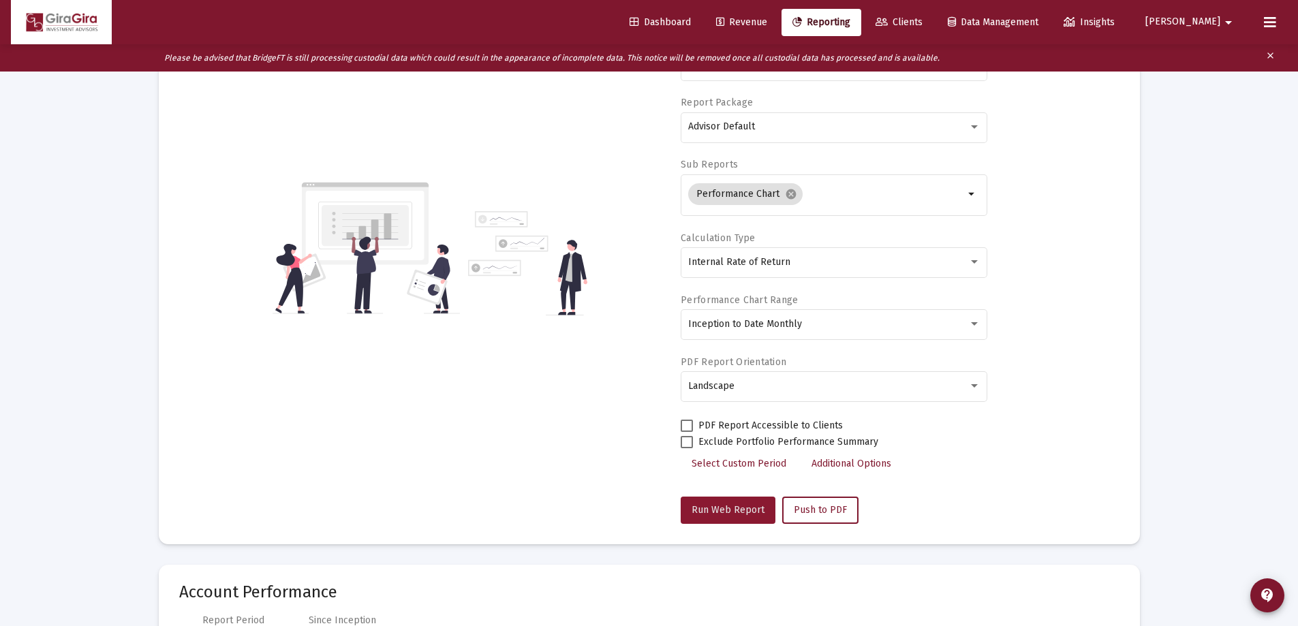
click at [744, 509] on span "Run Web Report" at bounding box center [728, 510] width 73 height 12
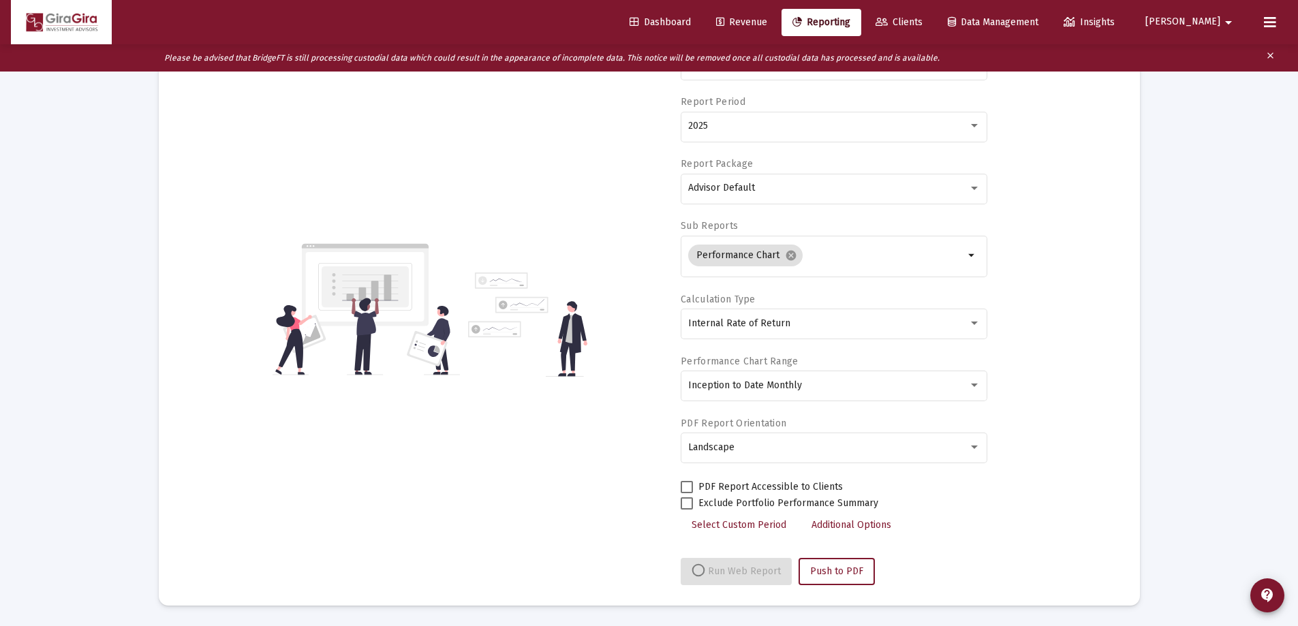
scroll to position [204, 0]
select select "View all"
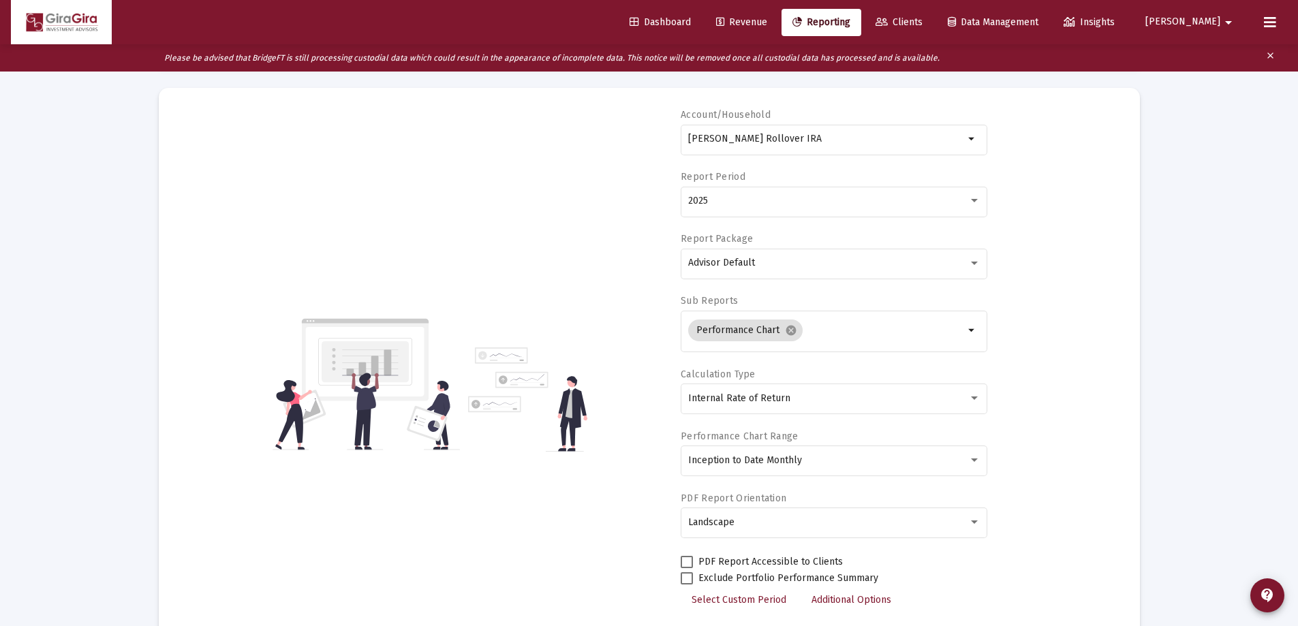
scroll to position [0, 0]
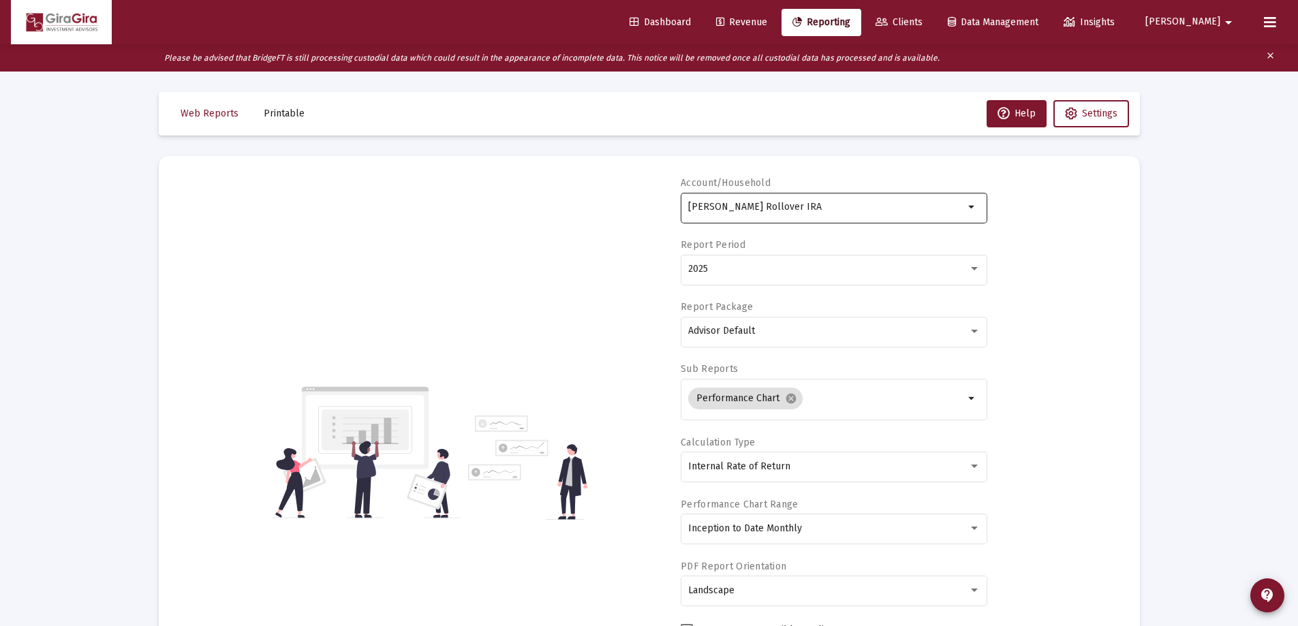
click at [709, 206] on input "[PERSON_NAME] Rollover IRA" at bounding box center [826, 207] width 276 height 11
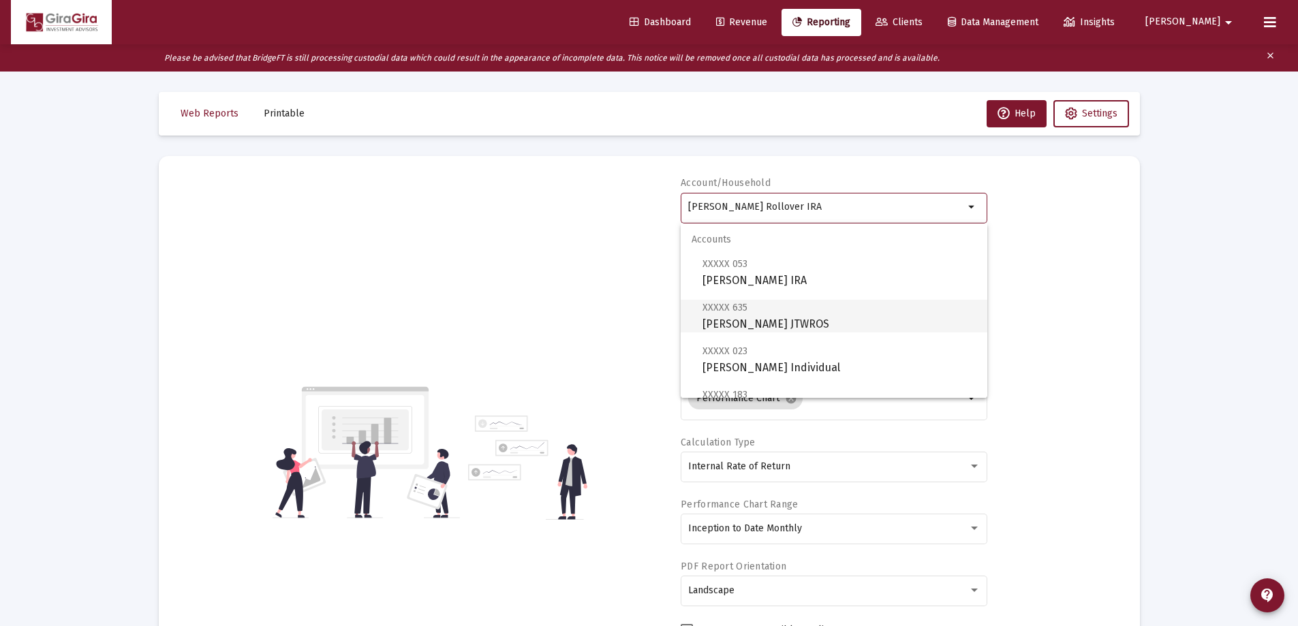
click at [758, 318] on span "XXXXX 635 [PERSON_NAME] JTWROS" at bounding box center [840, 315] width 274 height 33
type input "[PERSON_NAME] JTWROS"
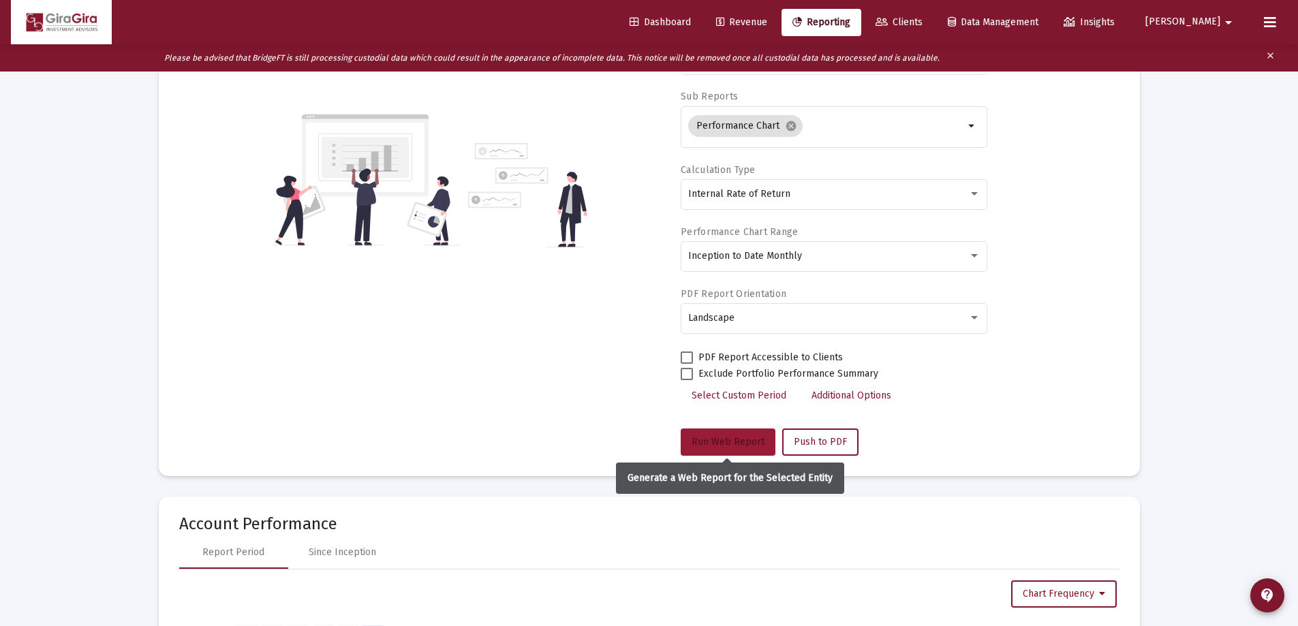
click at [741, 442] on span "Run Web Report" at bounding box center [728, 442] width 73 height 12
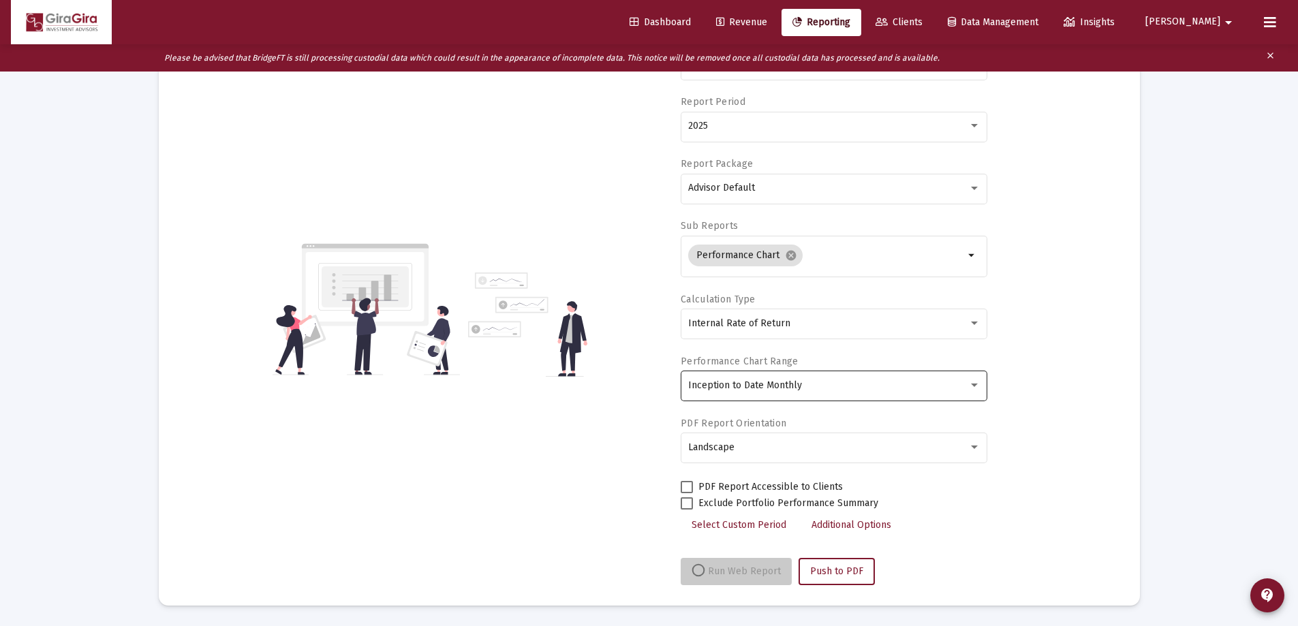
select select "View all"
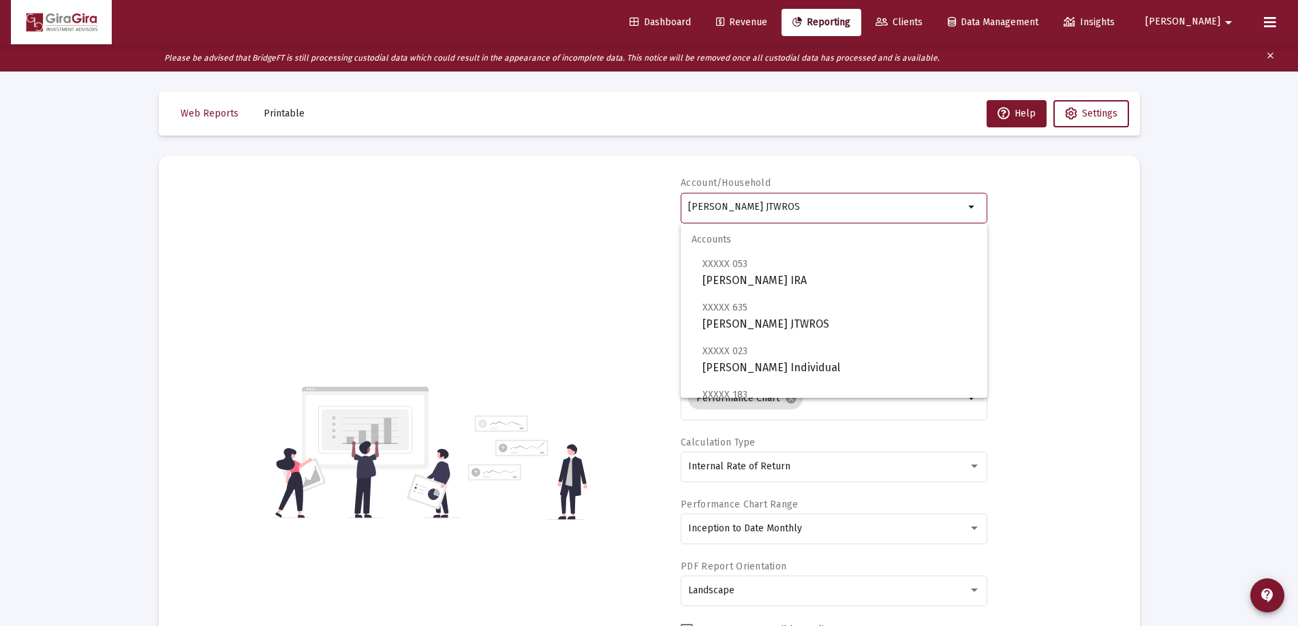
click at [754, 203] on input "[PERSON_NAME] JTWROS" at bounding box center [826, 207] width 276 height 11
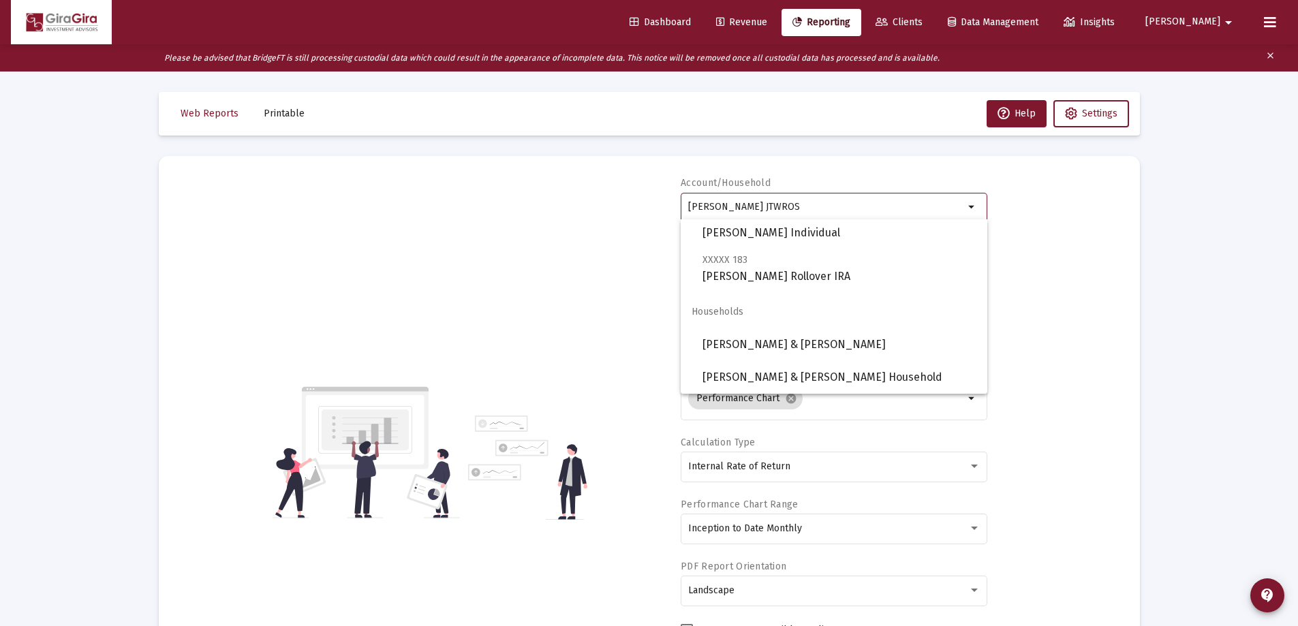
scroll to position [68, 0]
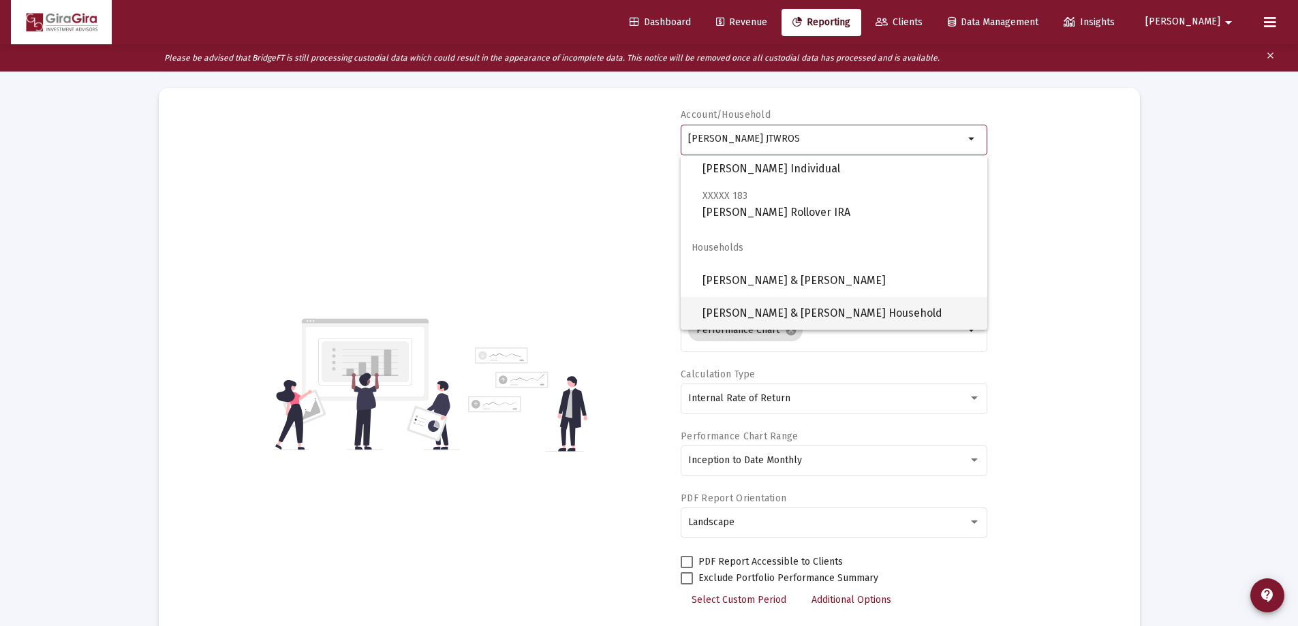
click at [837, 310] on span "[PERSON_NAME] & [PERSON_NAME] Household" at bounding box center [840, 313] width 274 height 33
type input "[PERSON_NAME] & [PERSON_NAME] Household"
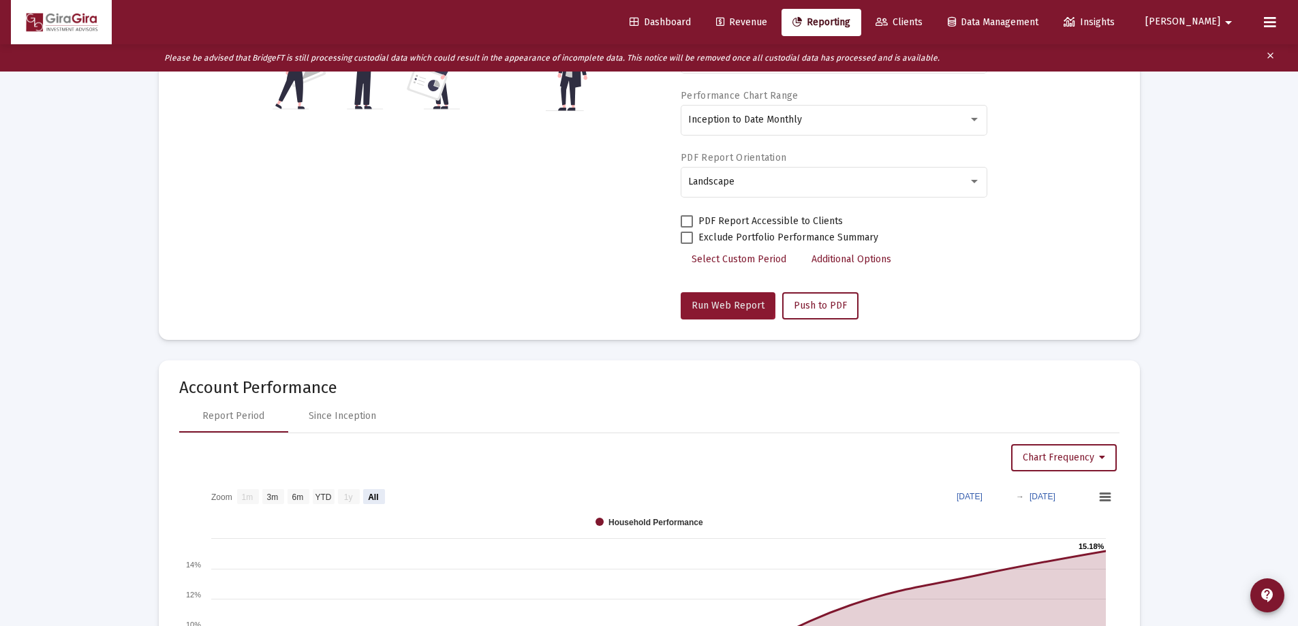
click at [720, 301] on span "Run Web Report" at bounding box center [728, 306] width 73 height 12
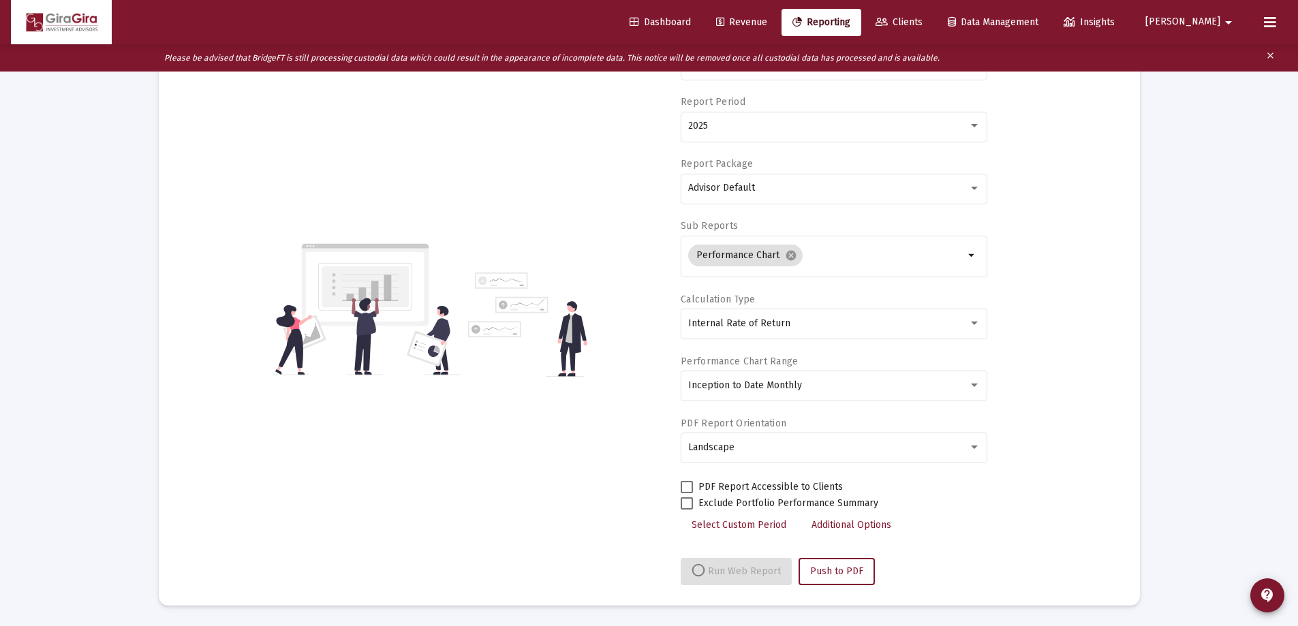
select select "View all"
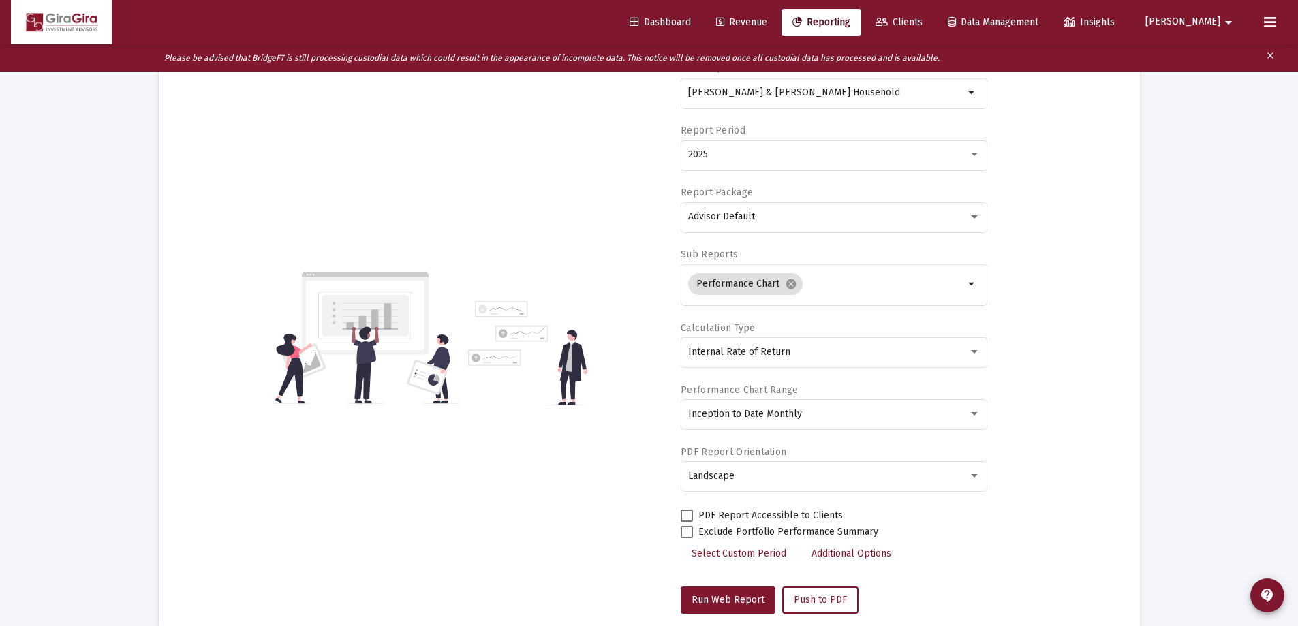
scroll to position [0, 0]
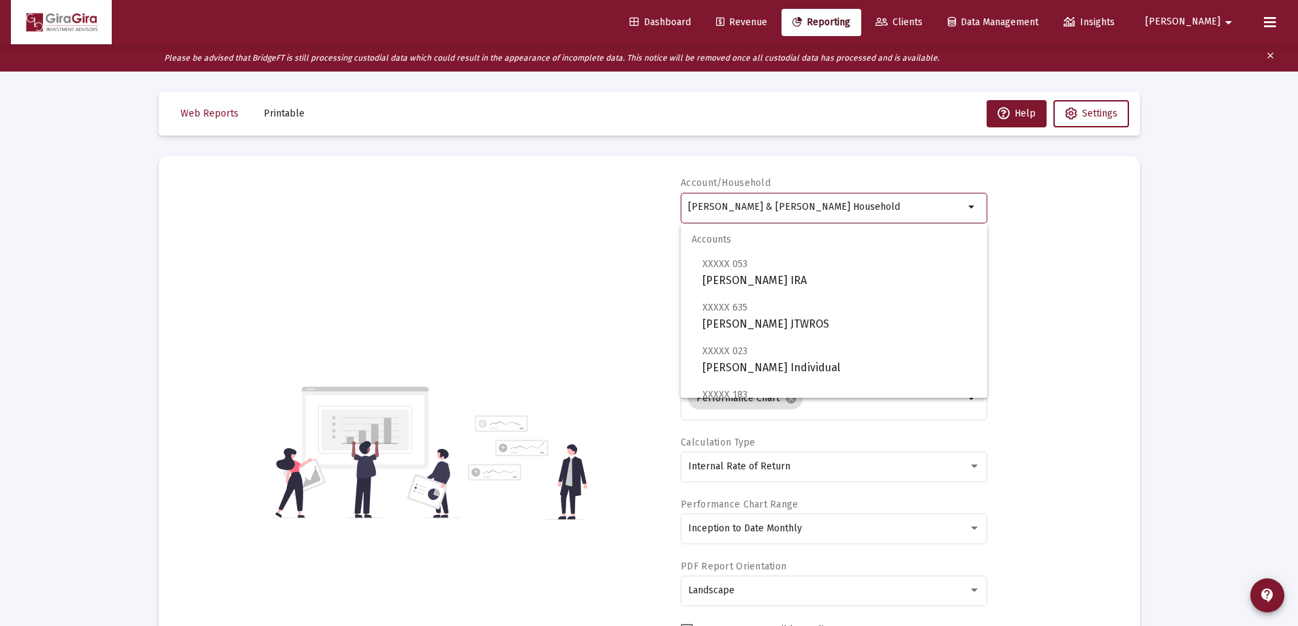
drag, startPoint x: 688, startPoint y: 204, endPoint x: 1398, endPoint y: 345, distance: 723.3
click at [1297, 345] on html "Dashboard Revenue Reporting Clients Data Management Insights [PERSON_NAME] Plea…" at bounding box center [649, 313] width 1298 height 626
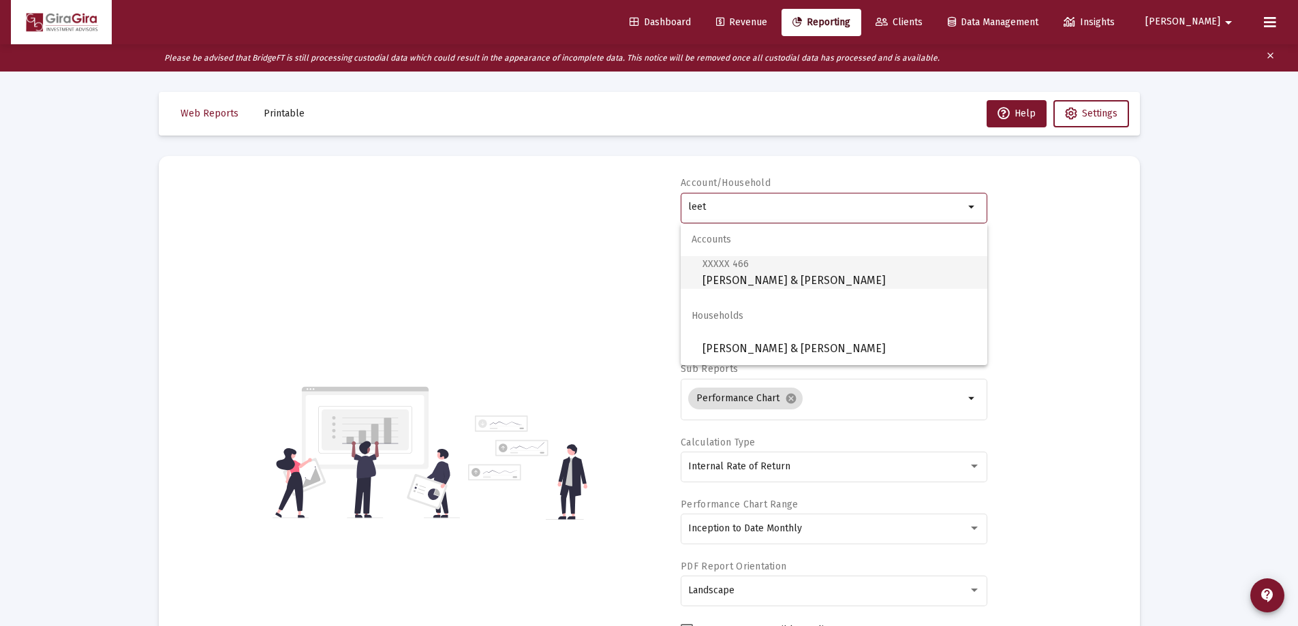
click at [730, 271] on span "XXXXX 466 [PERSON_NAME] & [PERSON_NAME]" at bounding box center [840, 272] width 274 height 33
type input "[PERSON_NAME] & [PERSON_NAME]"
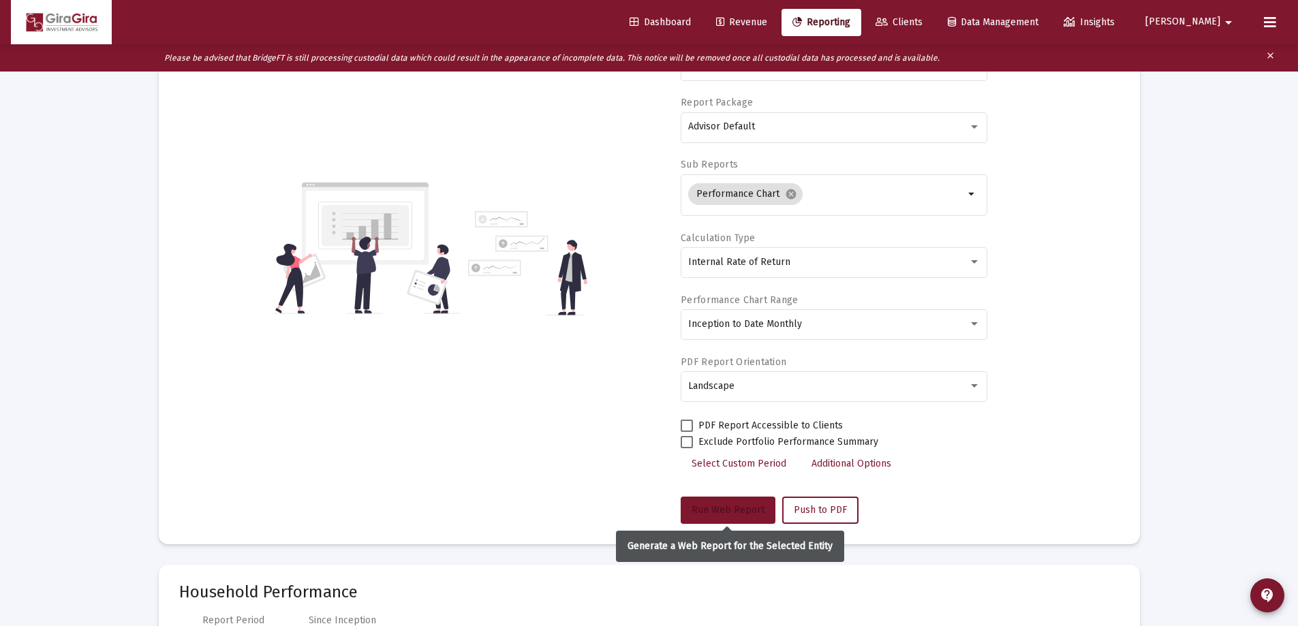
click at [719, 506] on span "Run Web Report" at bounding box center [728, 510] width 73 height 12
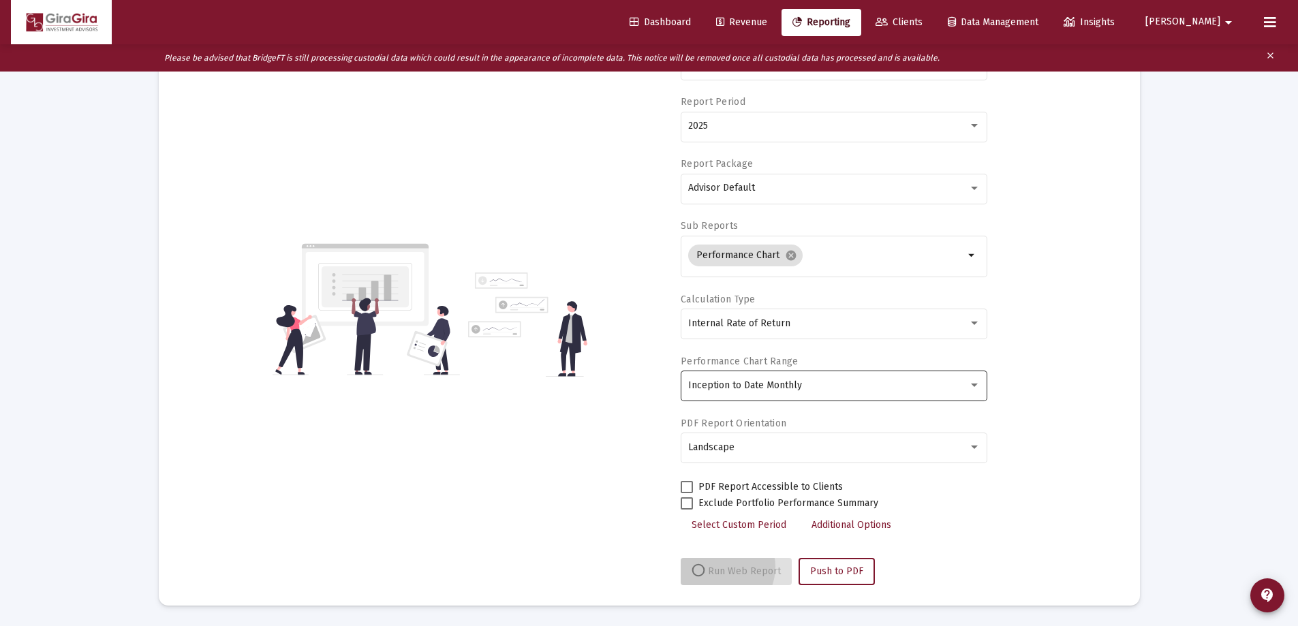
scroll to position [143, 0]
select select "View all"
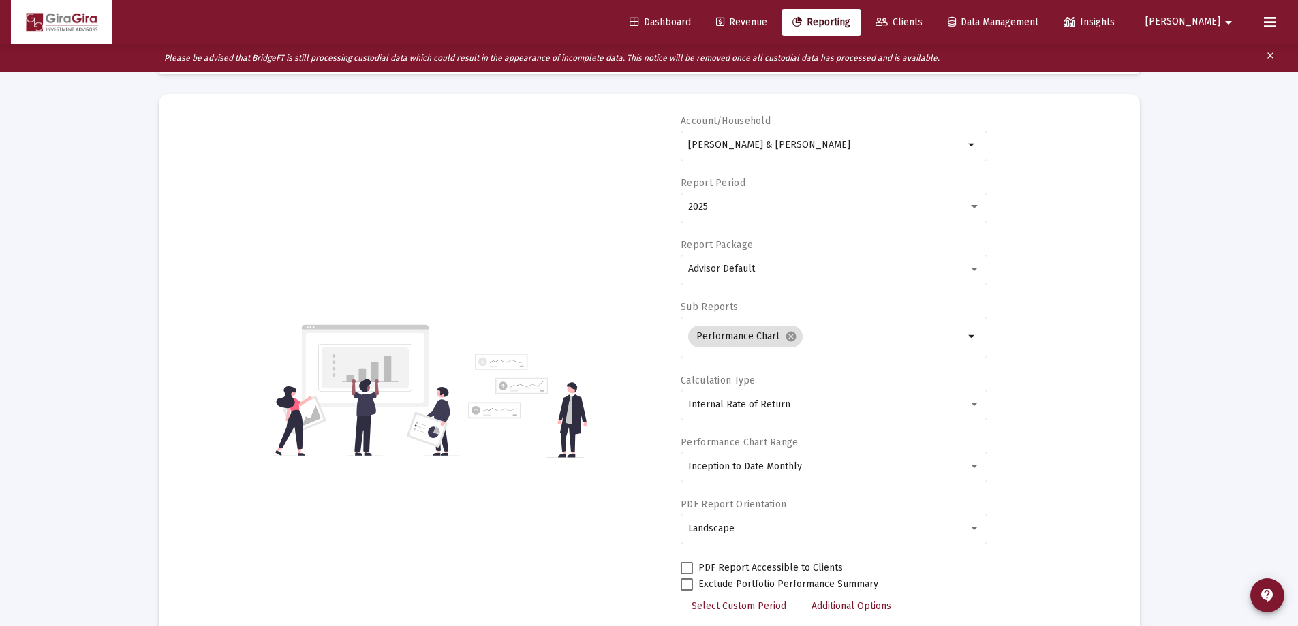
scroll to position [0, 0]
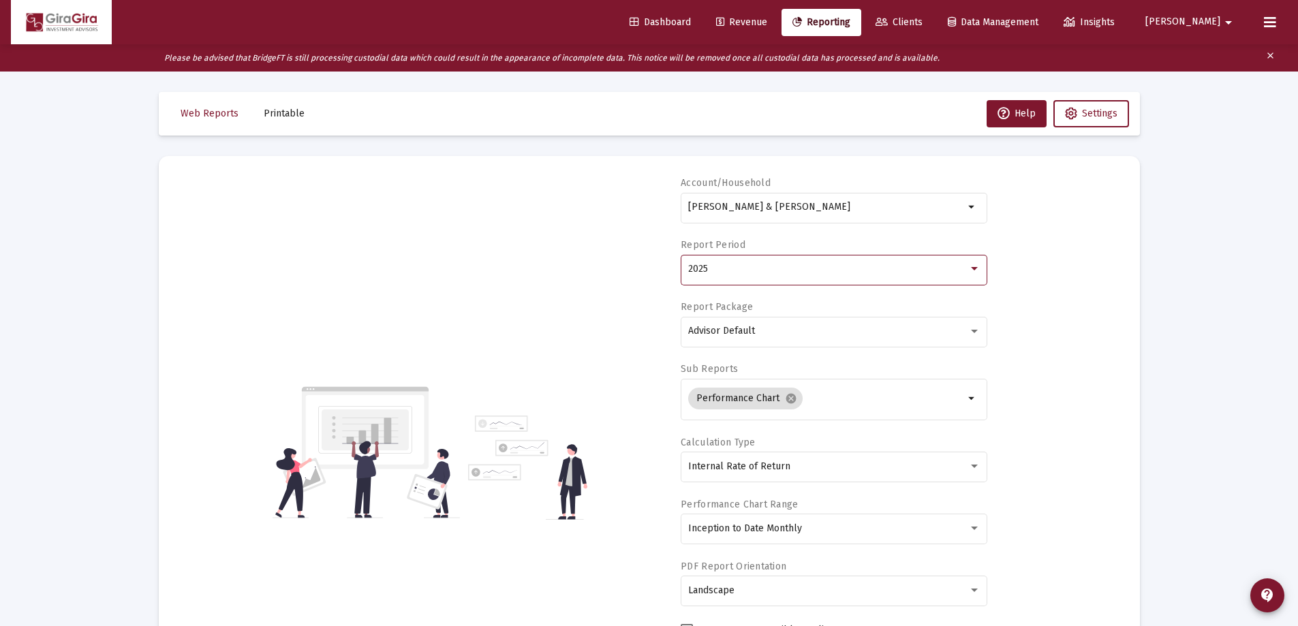
click at [712, 264] on div "2025" at bounding box center [828, 269] width 280 height 11
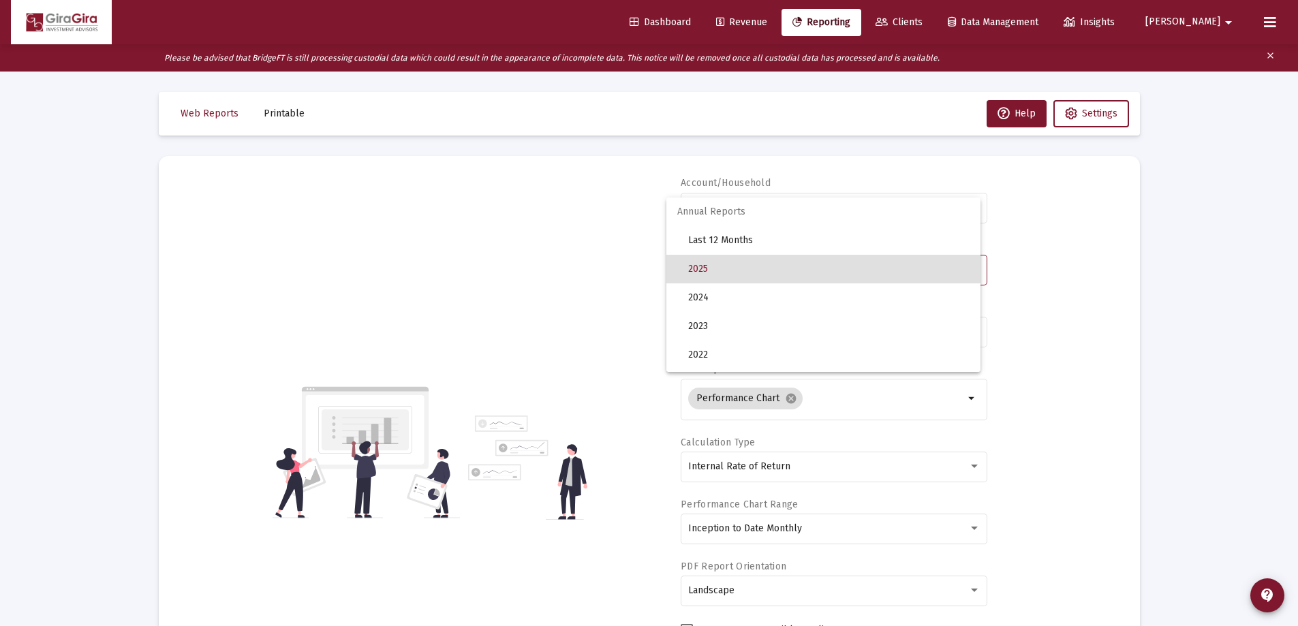
click at [718, 266] on span "2025" at bounding box center [828, 269] width 281 height 29
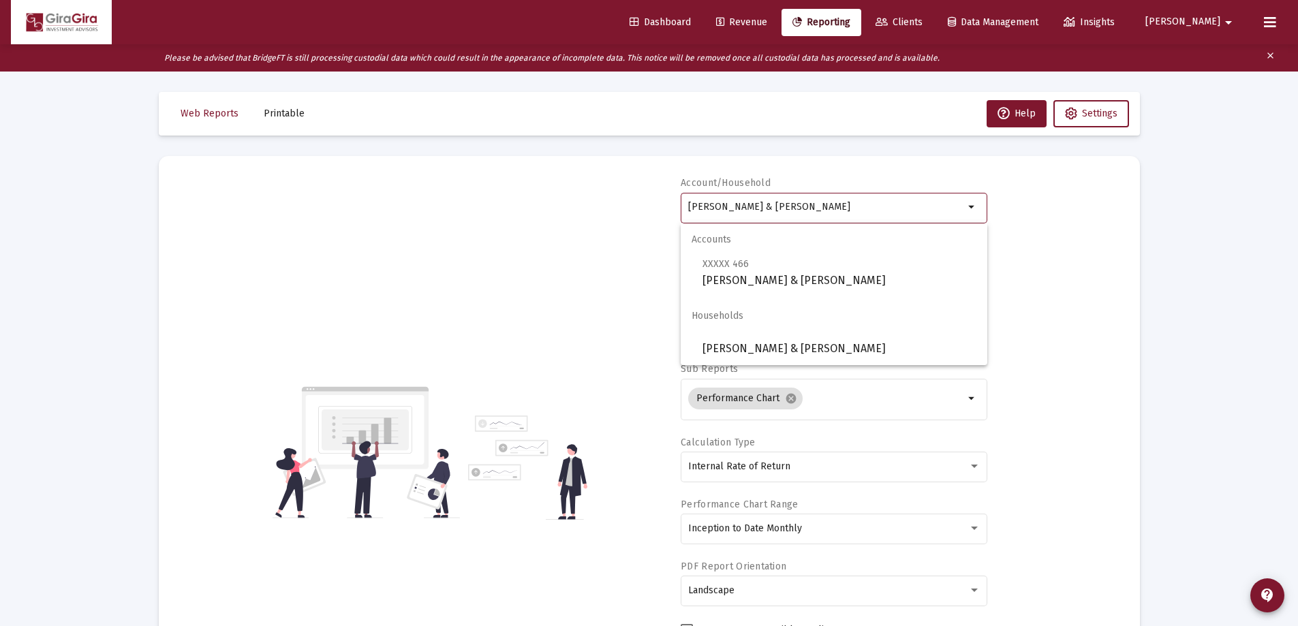
drag, startPoint x: 690, startPoint y: 204, endPoint x: 1490, endPoint y: 265, distance: 801.7
click at [1297, 265] on html "Dashboard Revenue Reporting Clients Data Management Insights [PERSON_NAME] Plea…" at bounding box center [649, 313] width 1298 height 626
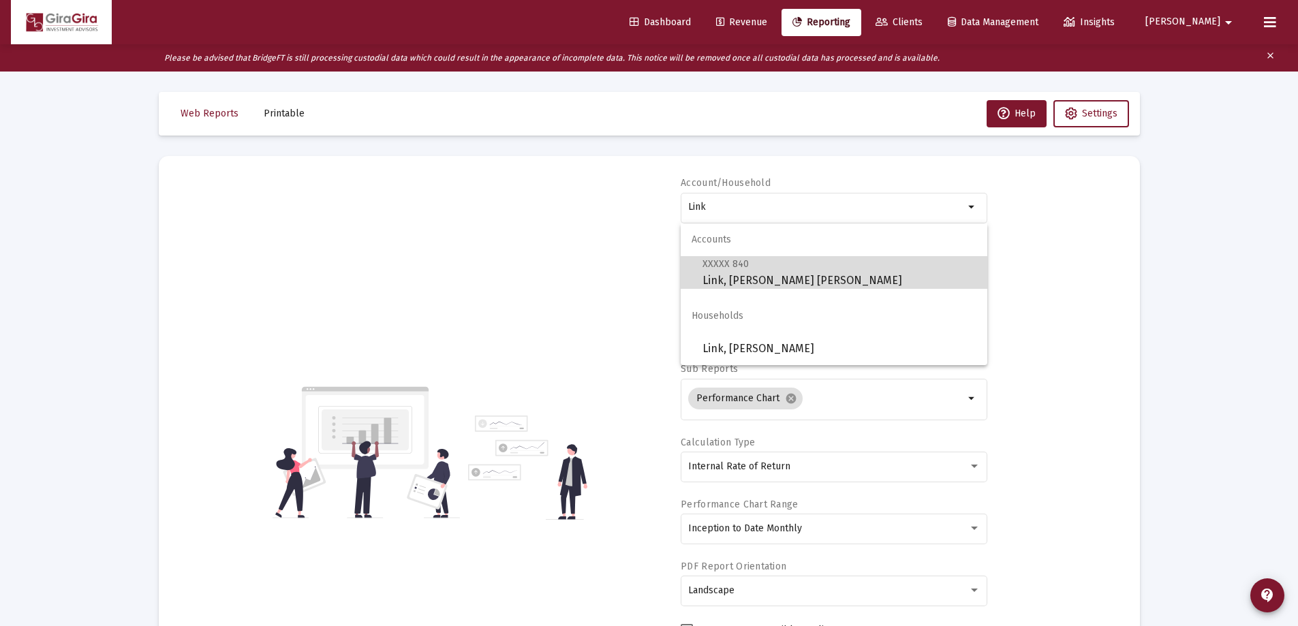
click at [720, 279] on span "XXXXX 840 Link, [PERSON_NAME] [PERSON_NAME]" at bounding box center [840, 272] width 274 height 33
type input "Link, [PERSON_NAME] [PERSON_NAME]"
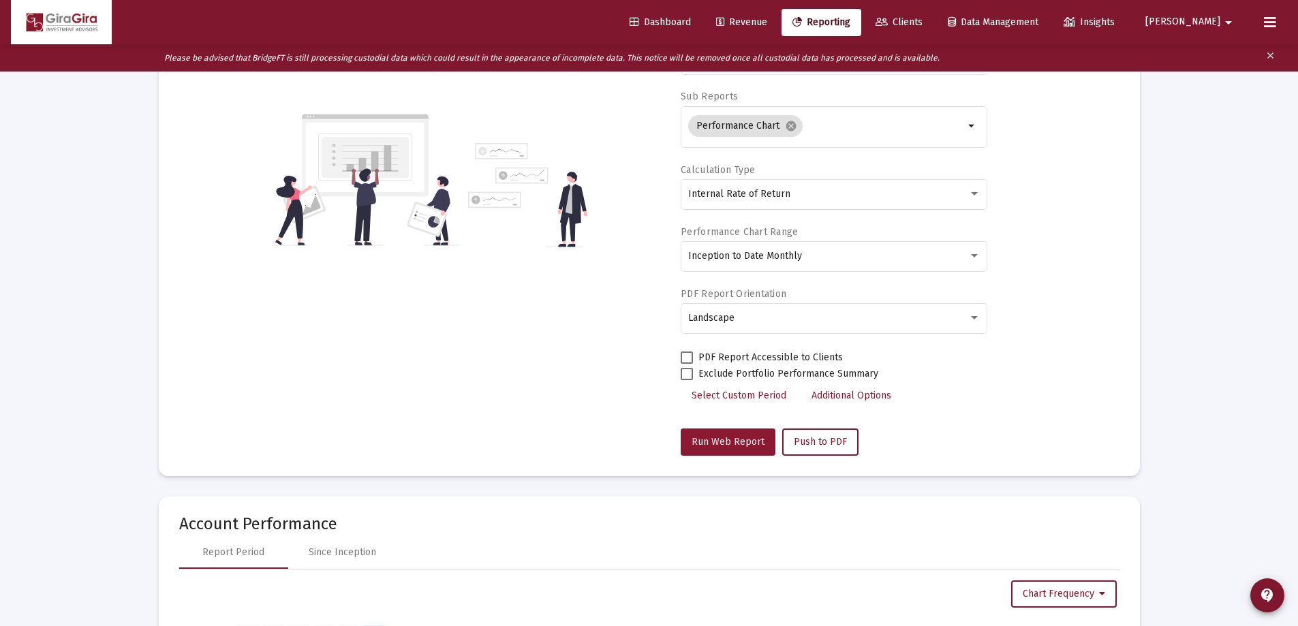
click at [737, 437] on span "Run Web Report" at bounding box center [728, 442] width 73 height 12
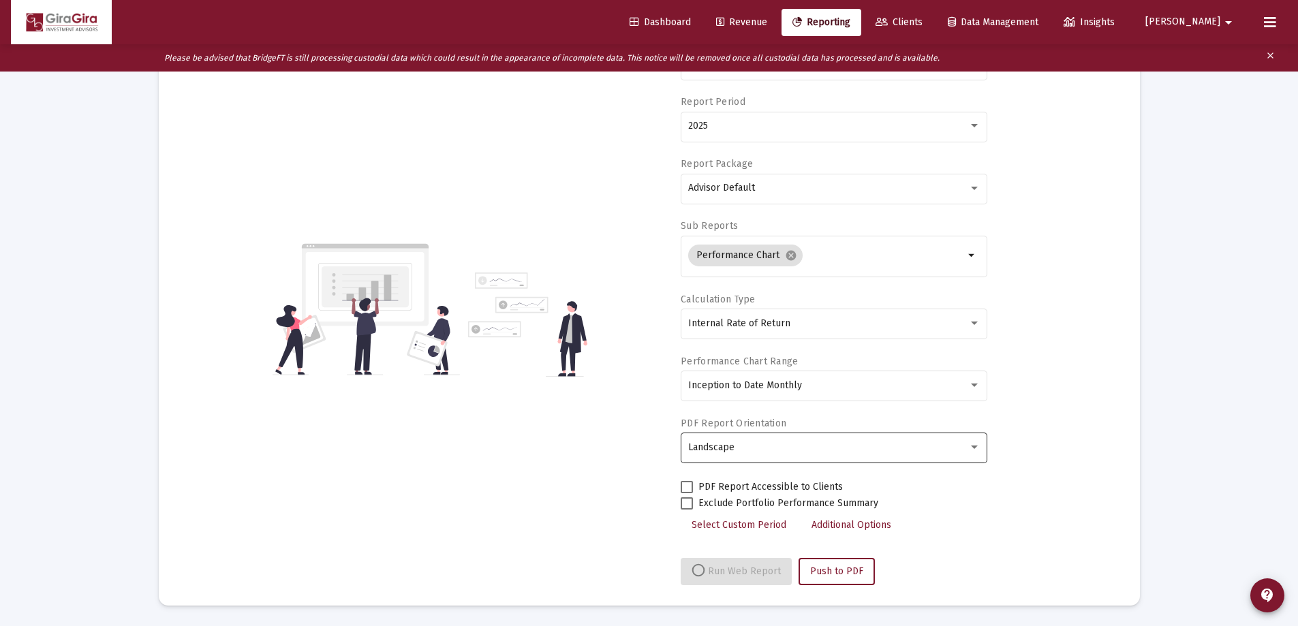
select select "View all"
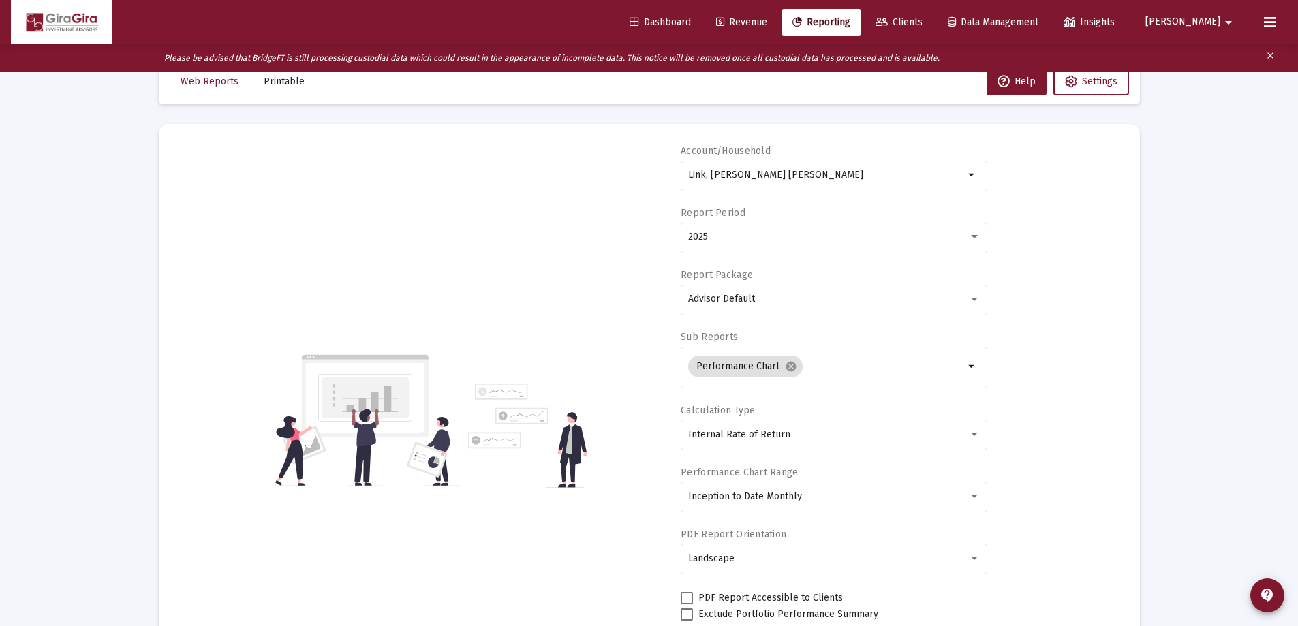
scroll to position [0, 0]
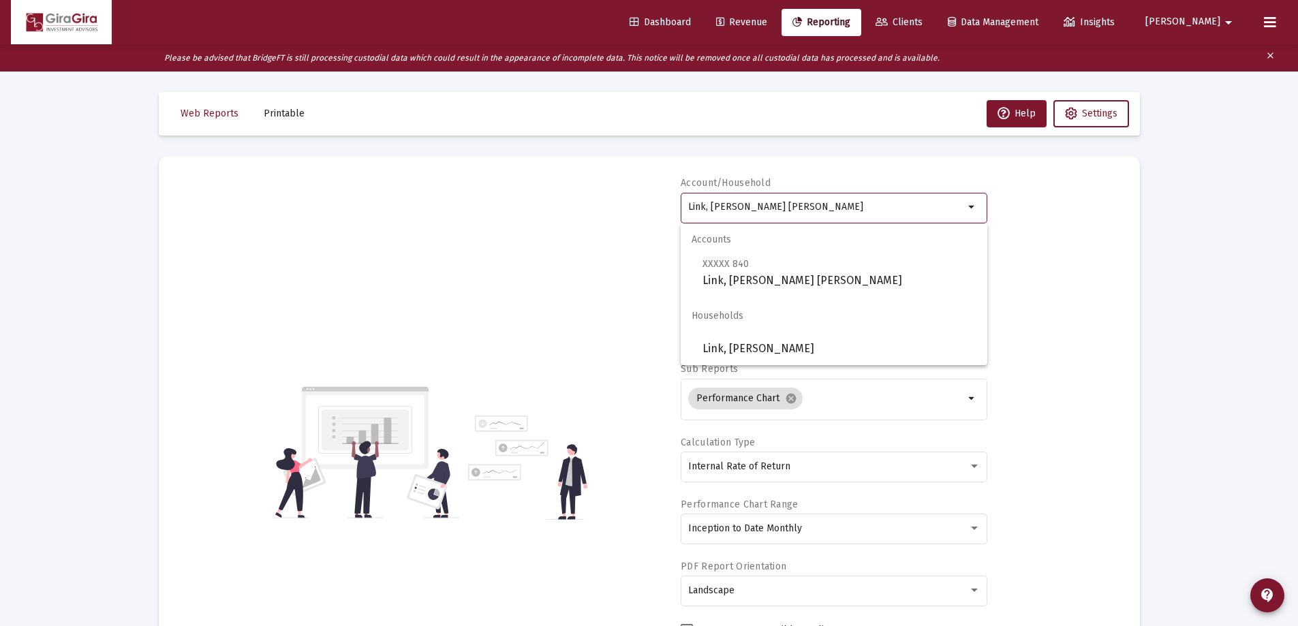
drag, startPoint x: 689, startPoint y: 203, endPoint x: 1210, endPoint y: 267, distance: 525.2
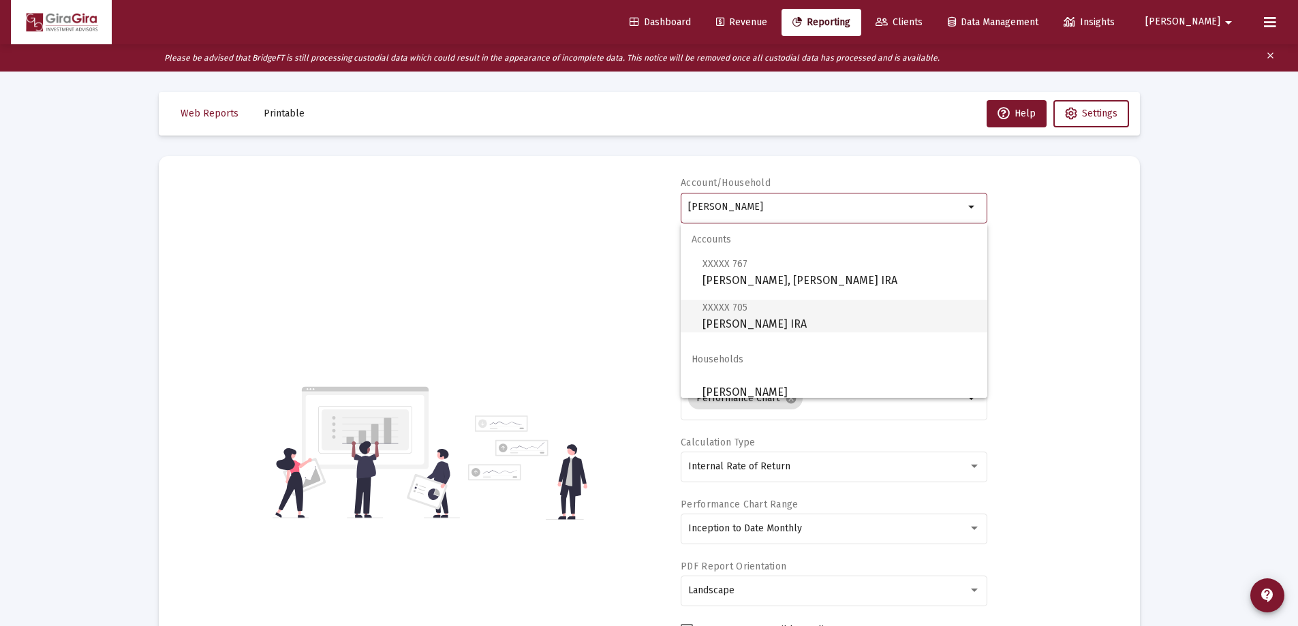
click at [742, 319] on span "XXXXX 705 [PERSON_NAME] IRA" at bounding box center [840, 315] width 274 height 33
type input "[PERSON_NAME] IRA"
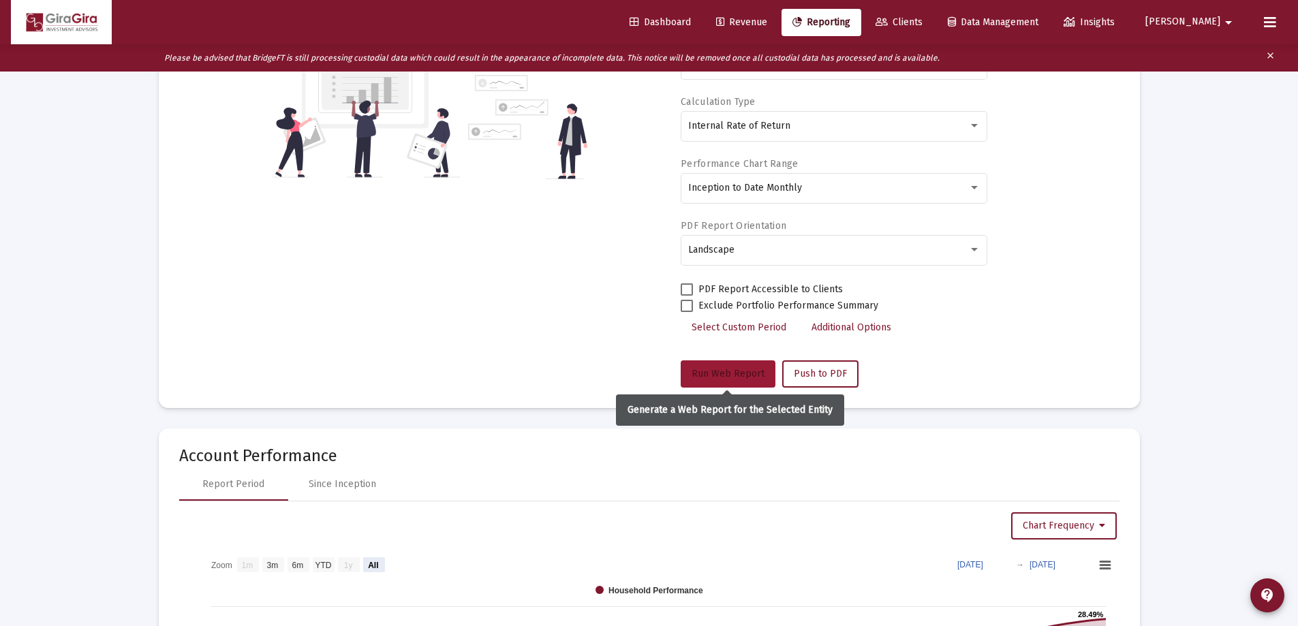
click at [722, 373] on span "Run Web Report" at bounding box center [728, 374] width 73 height 12
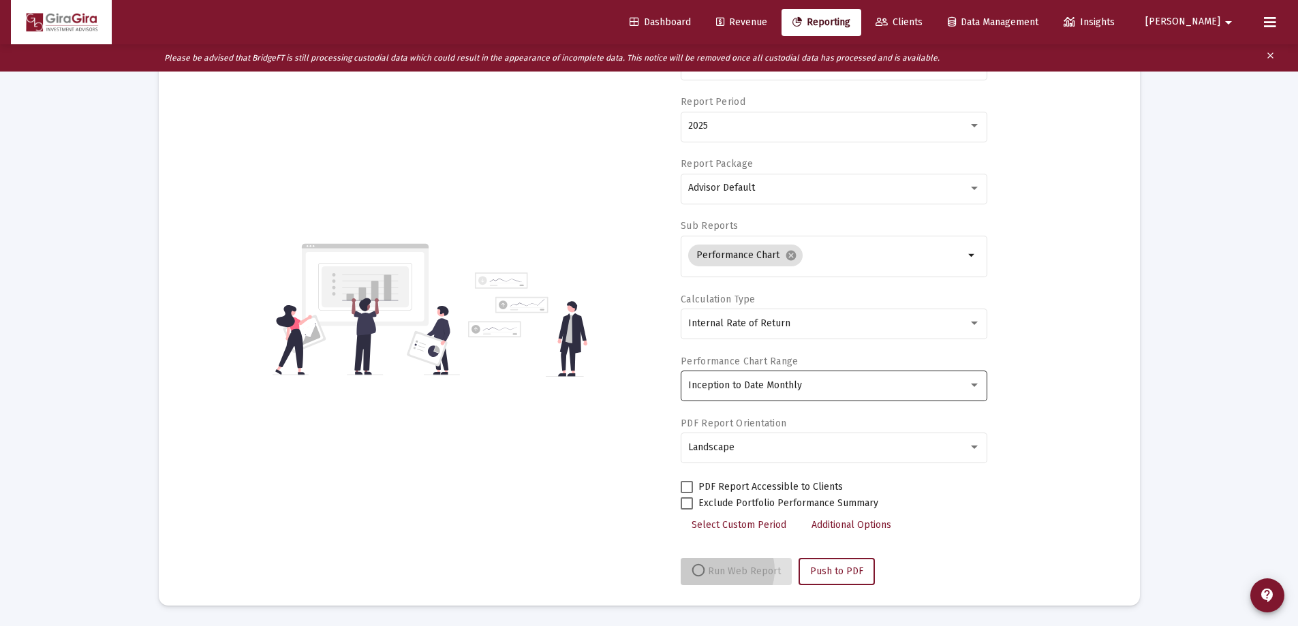
scroll to position [143, 0]
select select "View all"
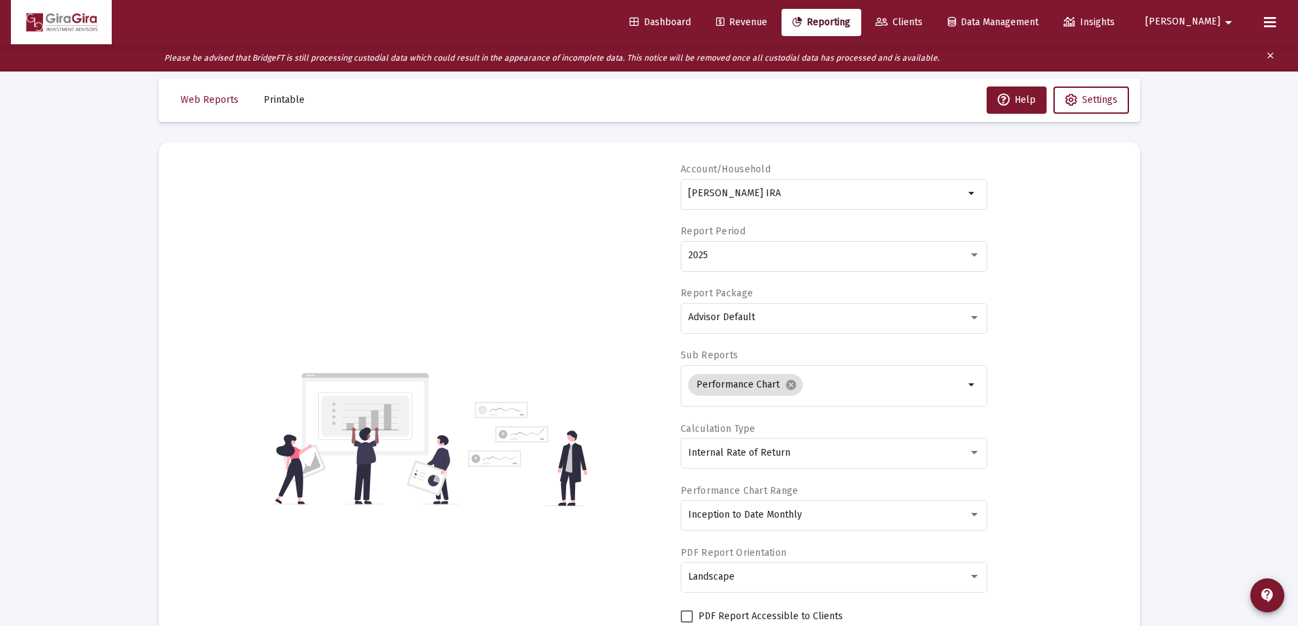
scroll to position [0, 0]
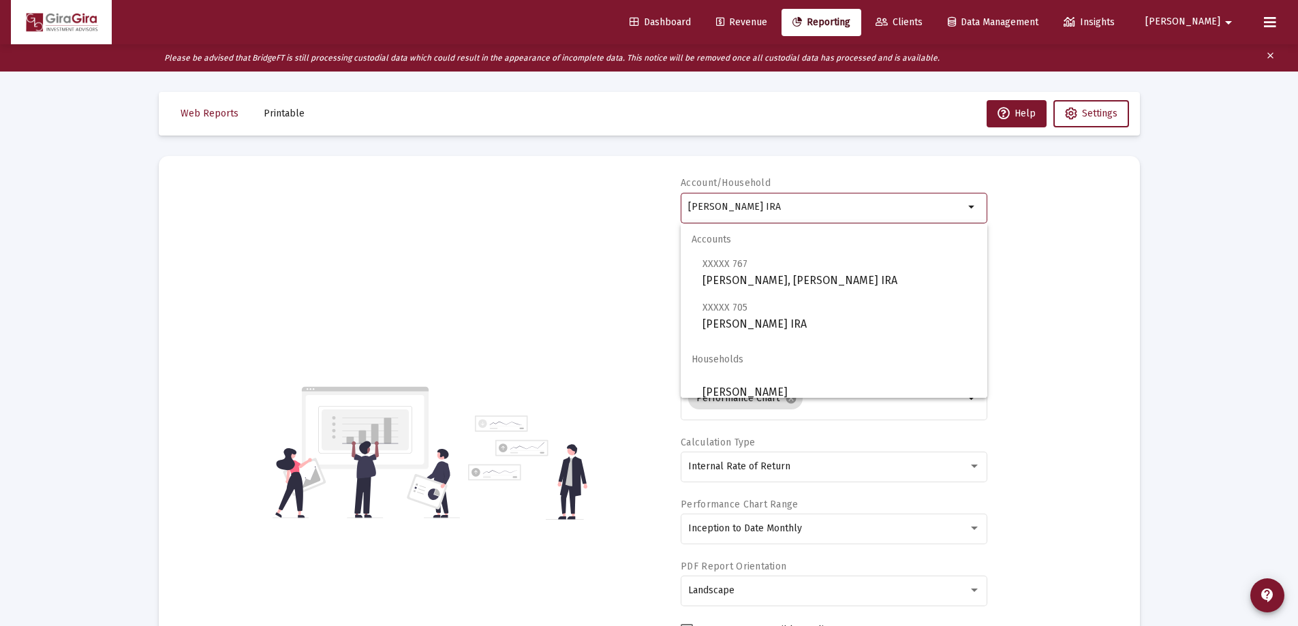
drag, startPoint x: 689, startPoint y: 207, endPoint x: 1108, endPoint y: 211, distance: 419.1
click at [1104, 212] on div "Account/Household [PERSON_NAME] IRA arrow_drop_down Report Period 2025 Report P…" at bounding box center [649, 452] width 940 height 552
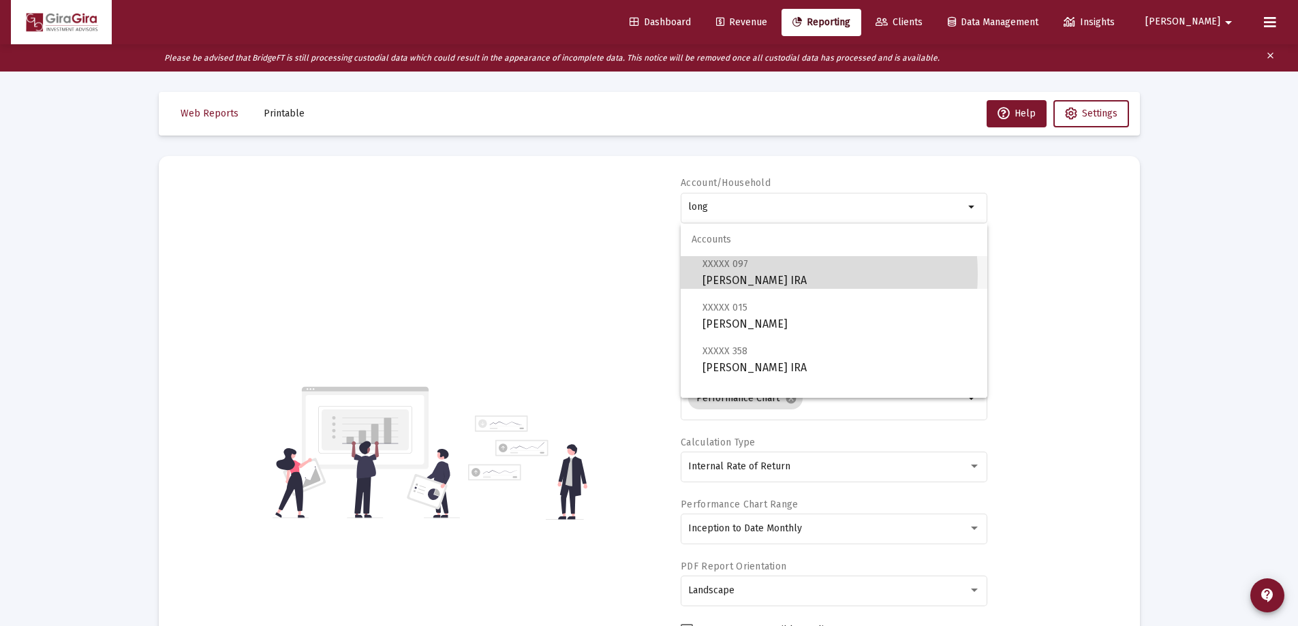
click at [763, 274] on span "XXXXX 097 [PERSON_NAME] IRA" at bounding box center [840, 272] width 274 height 33
type input "[PERSON_NAME] IRA"
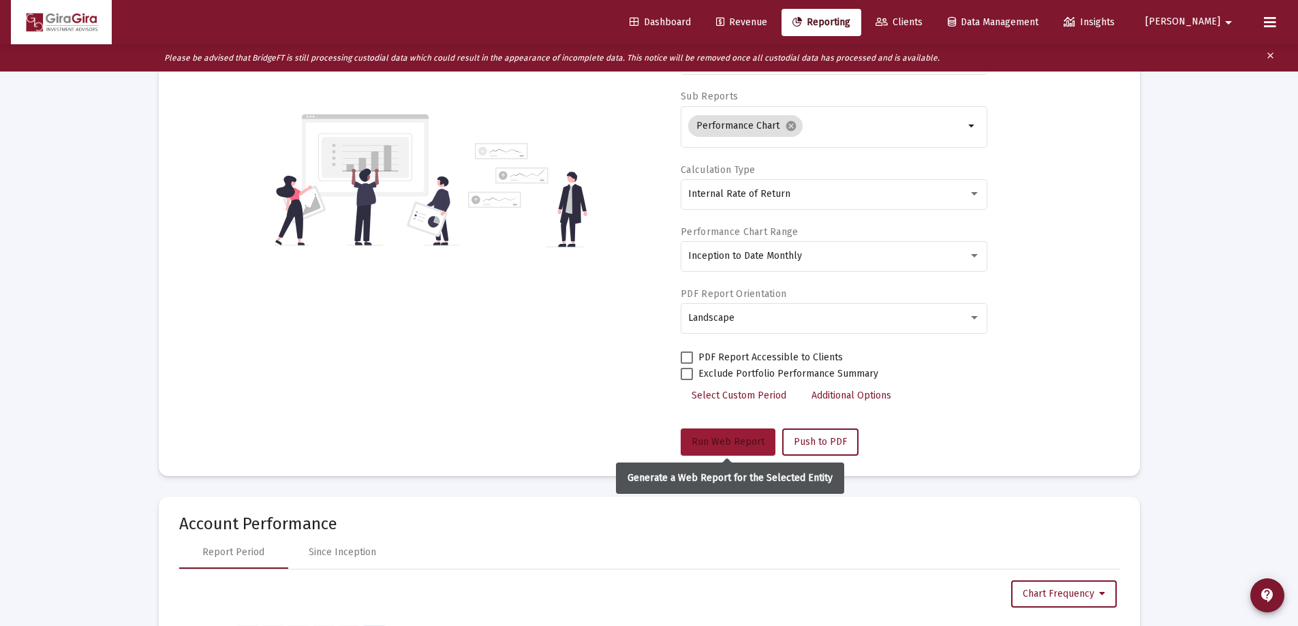
click at [724, 436] on span "Run Web Report" at bounding box center [728, 442] width 73 height 12
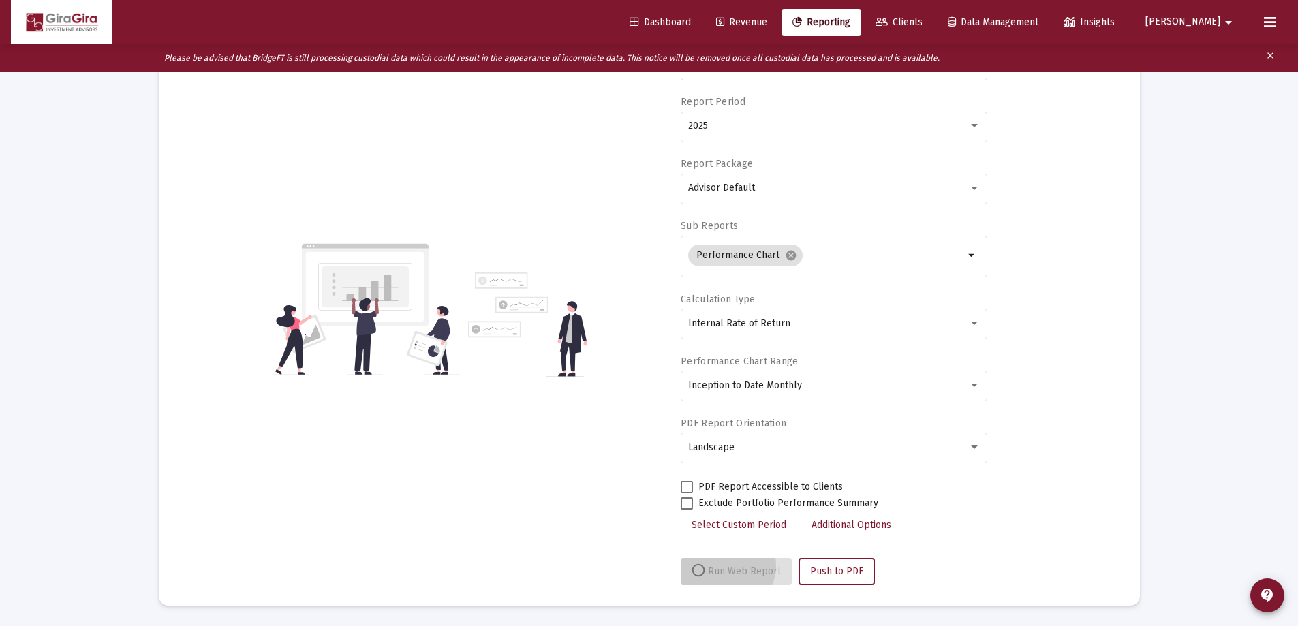
scroll to position [143, 0]
select select "View all"
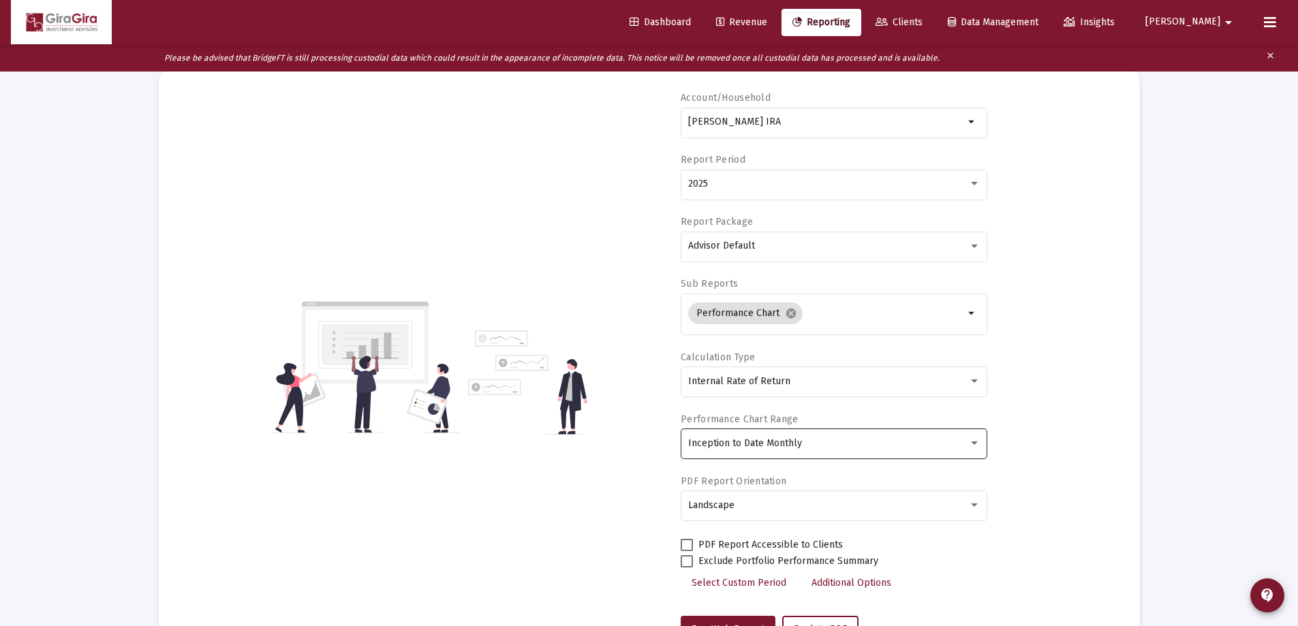
scroll to position [0, 0]
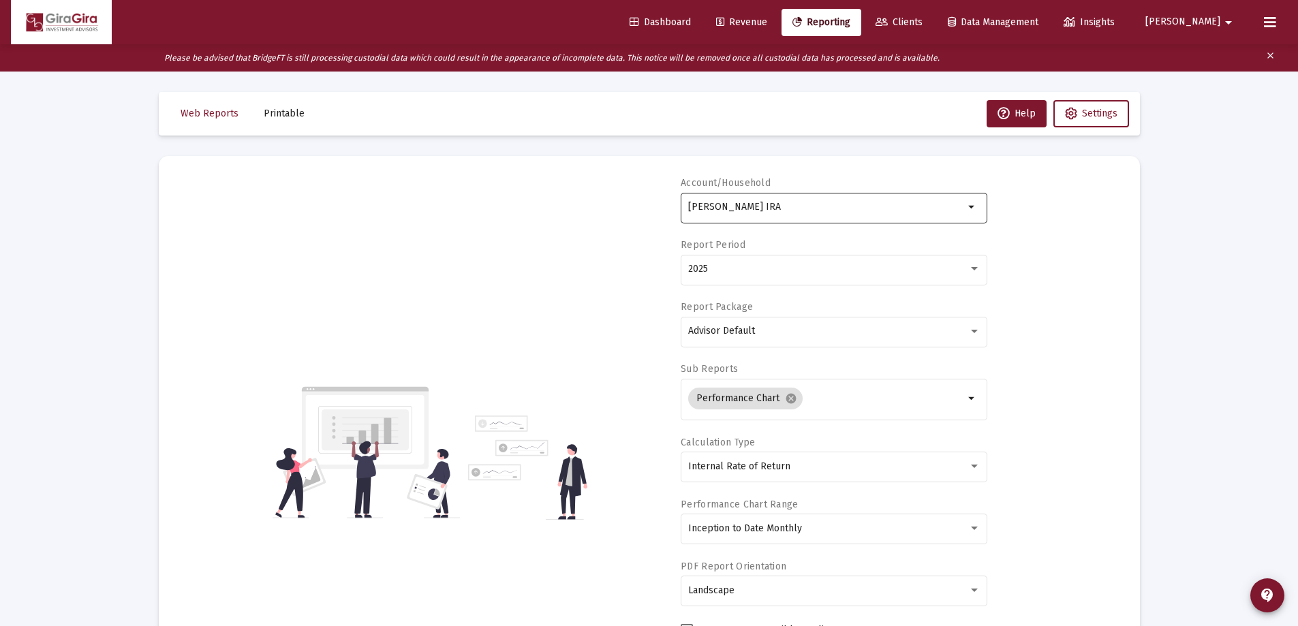
click at [749, 201] on div "[PERSON_NAME] IRA" at bounding box center [826, 206] width 276 height 33
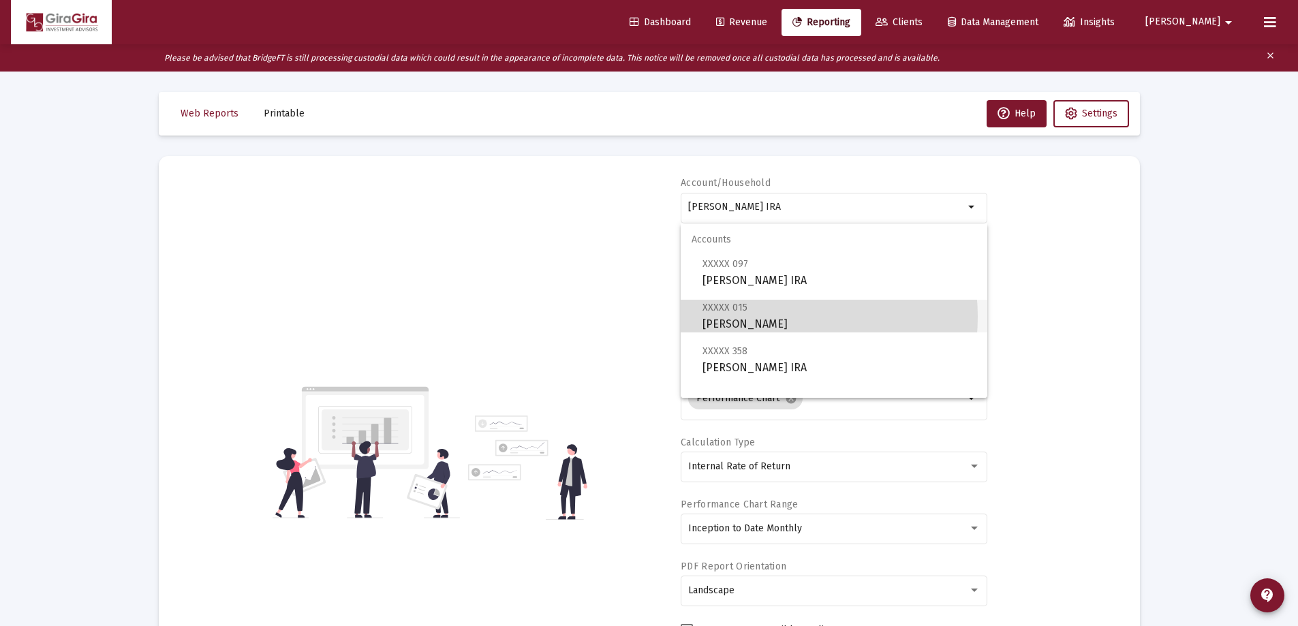
click at [761, 317] on span "XXXXX 015 [PERSON_NAME]" at bounding box center [840, 315] width 274 height 33
type input "[PERSON_NAME]"
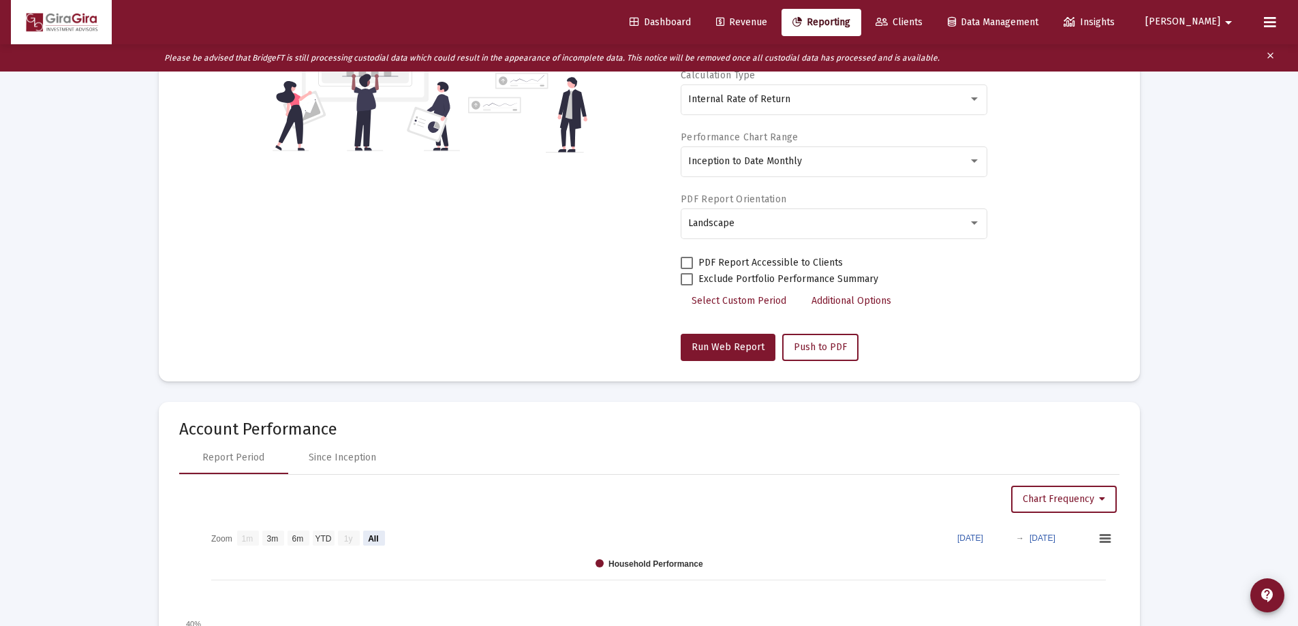
scroll to position [409, 0]
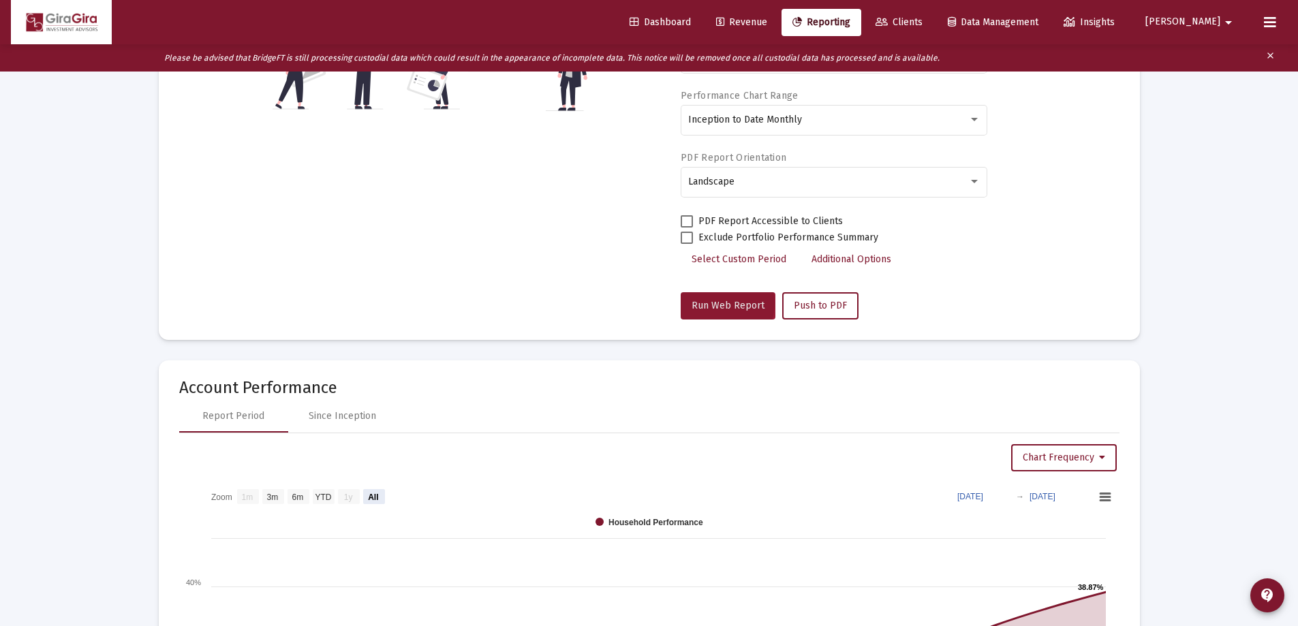
click at [717, 303] on span "Run Web Report" at bounding box center [728, 306] width 73 height 12
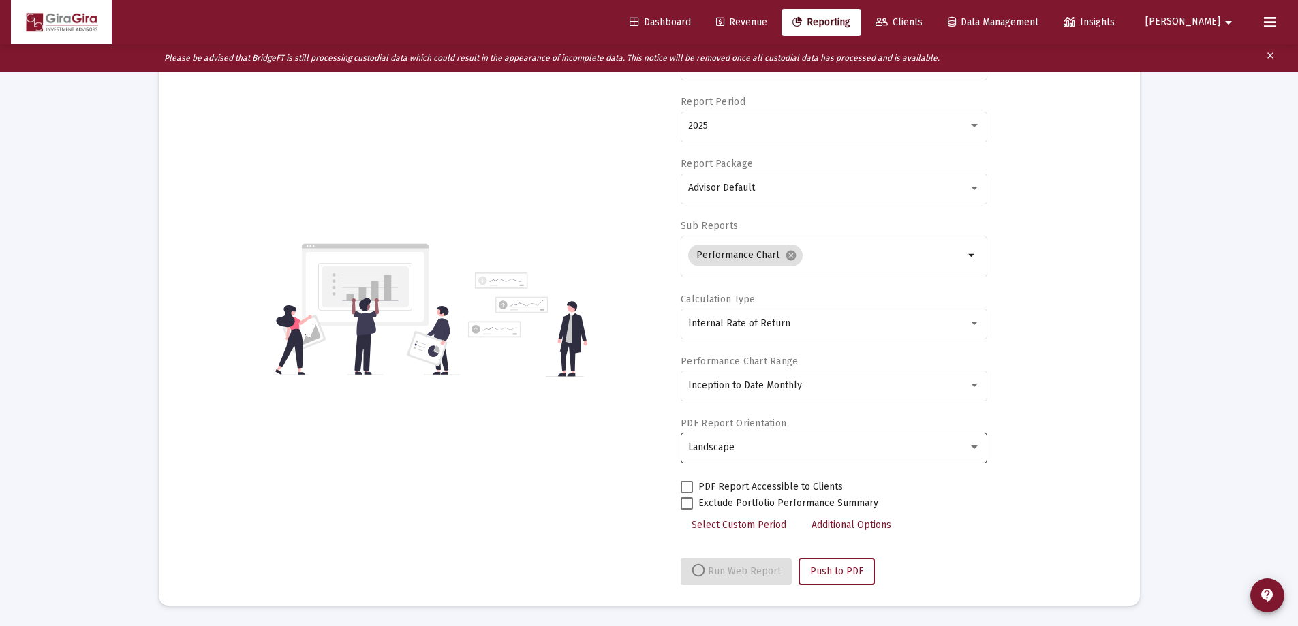
select select "View all"
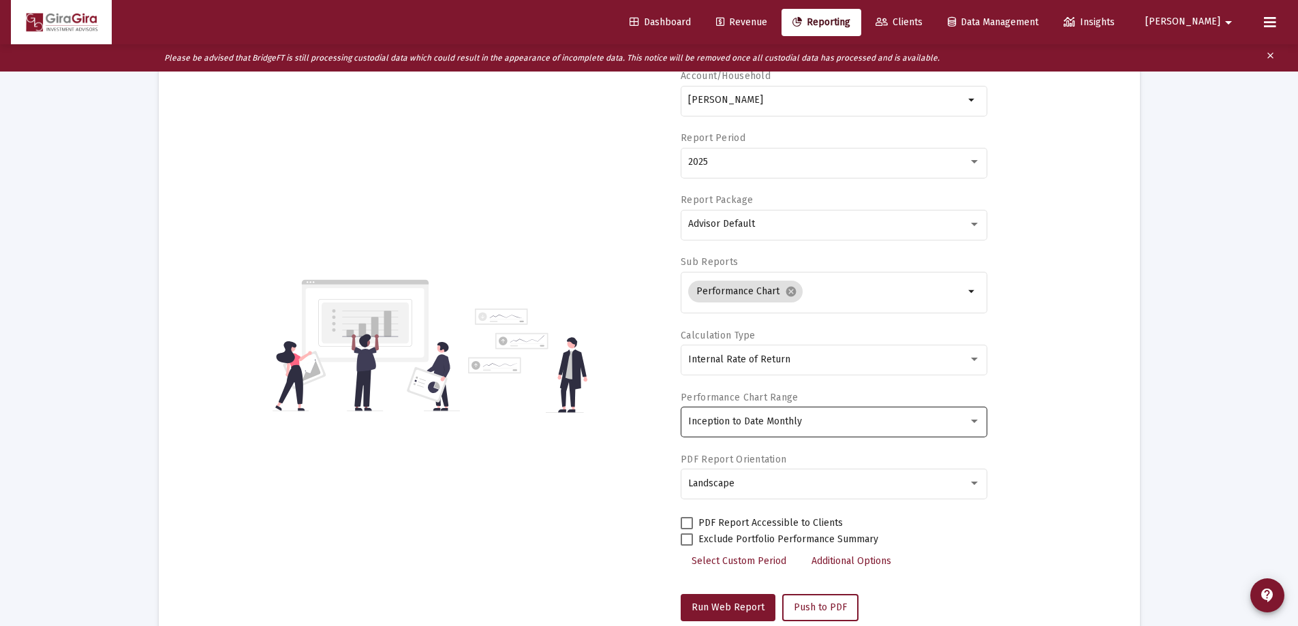
scroll to position [0, 0]
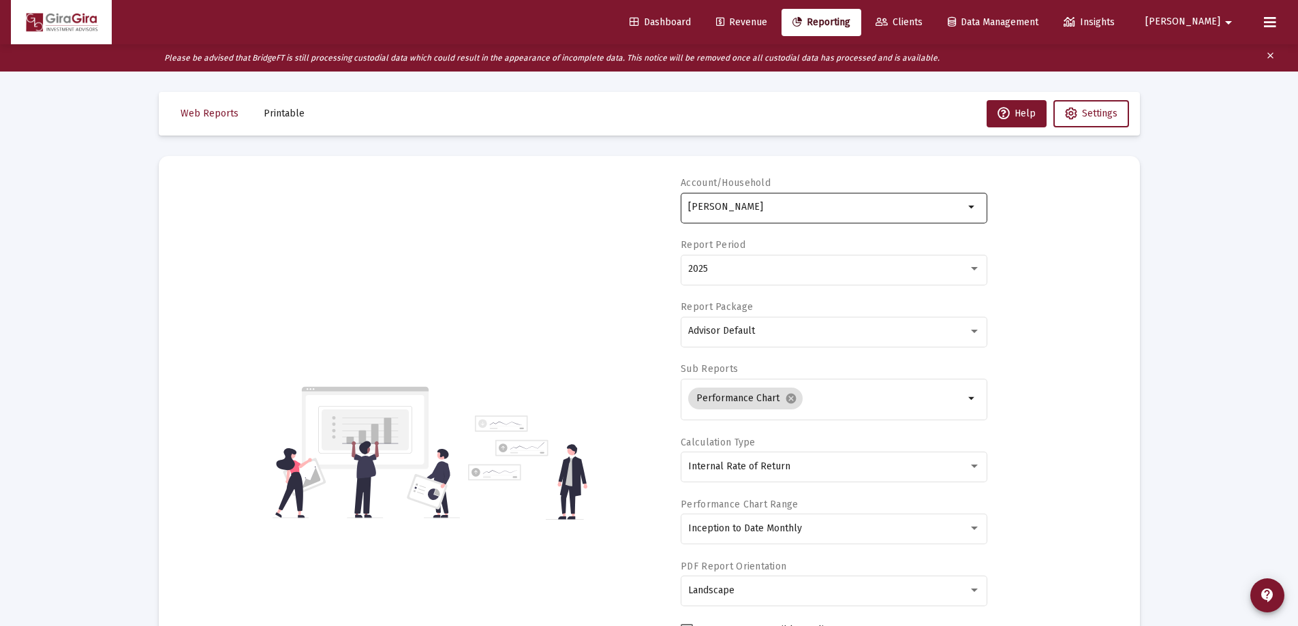
click at [715, 206] on input "[PERSON_NAME]" at bounding box center [826, 207] width 276 height 11
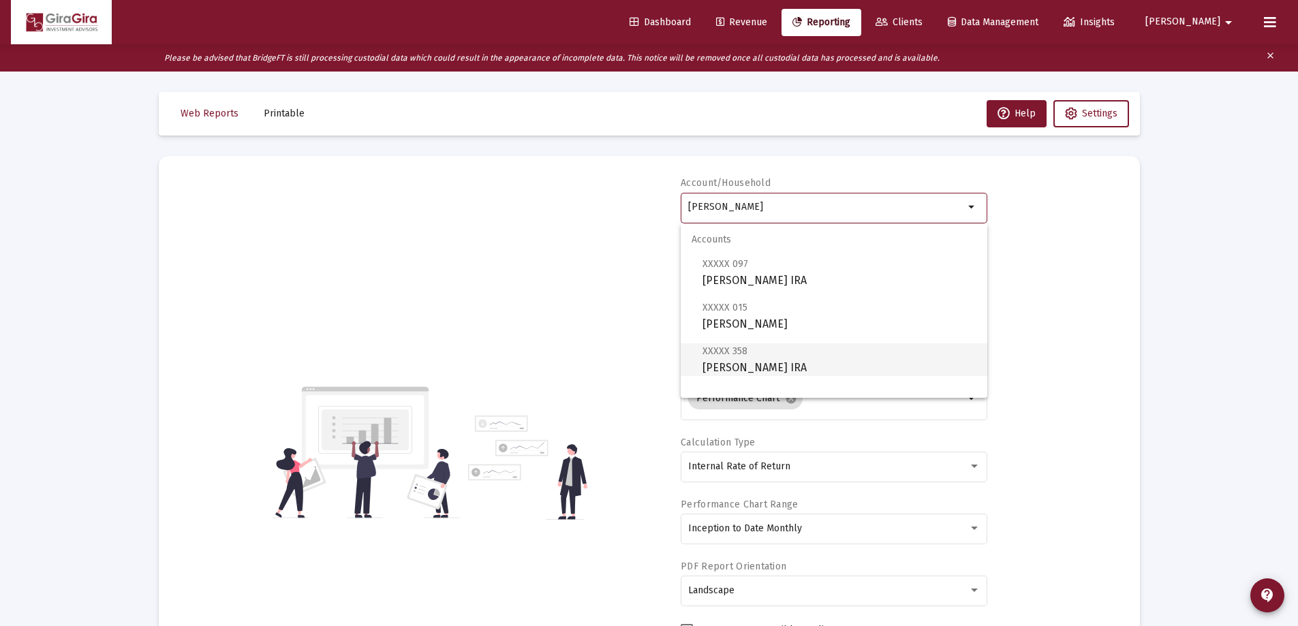
click at [748, 364] on span "XXXXX 358 [PERSON_NAME] IRA" at bounding box center [840, 359] width 274 height 33
type input "[PERSON_NAME] IRA"
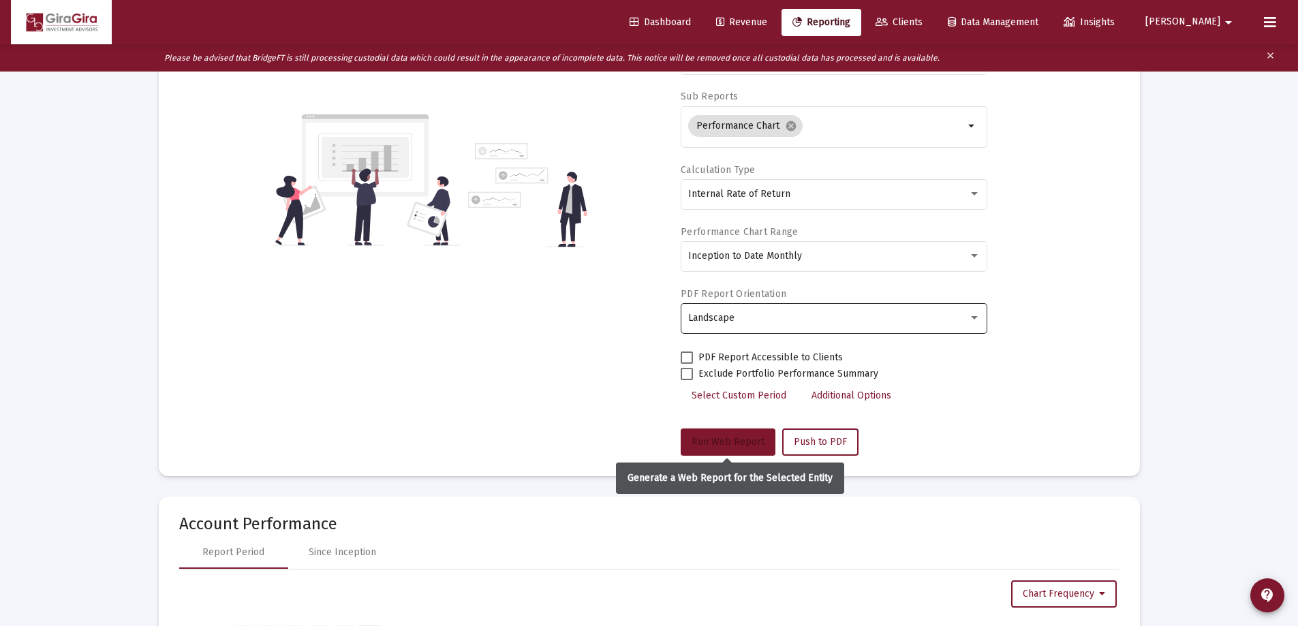
click at [718, 435] on button "Run Web Report" at bounding box center [728, 442] width 95 height 27
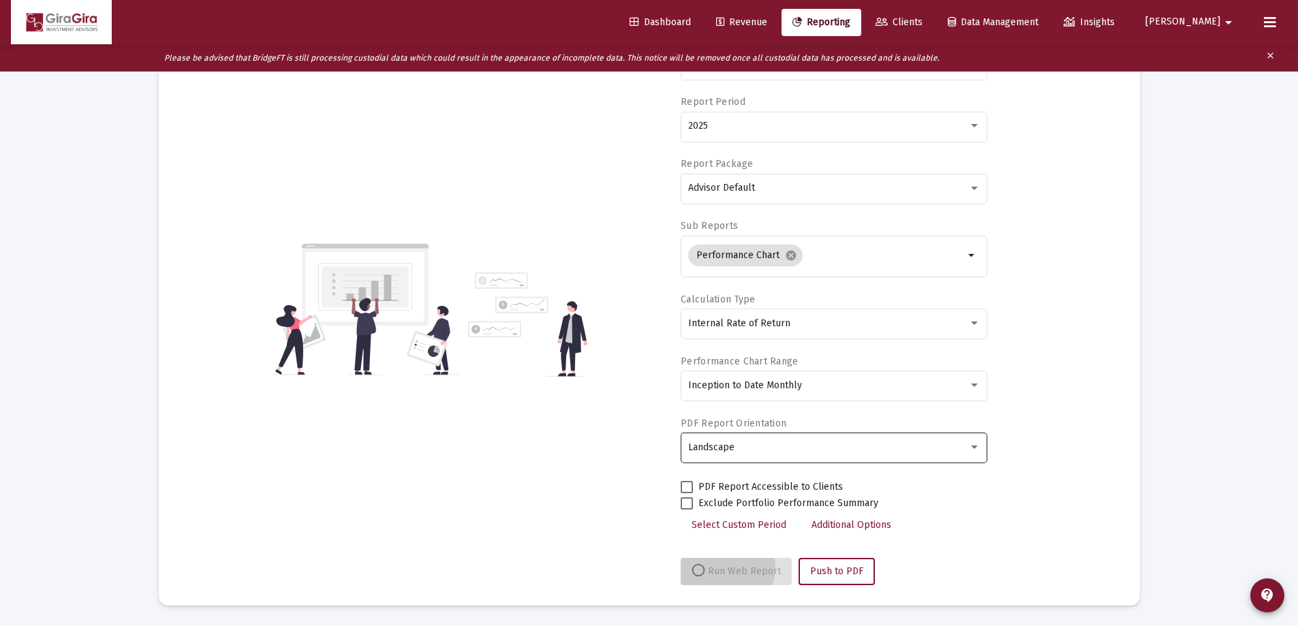
scroll to position [143, 0]
select select "View all"
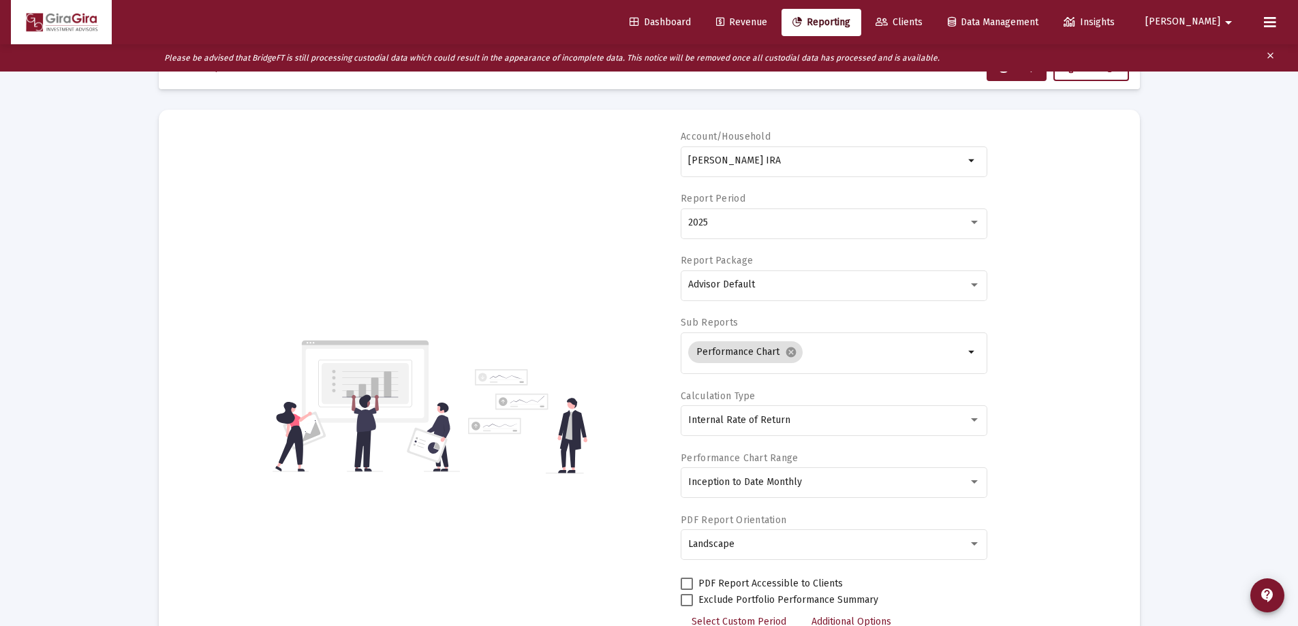
scroll to position [0, 0]
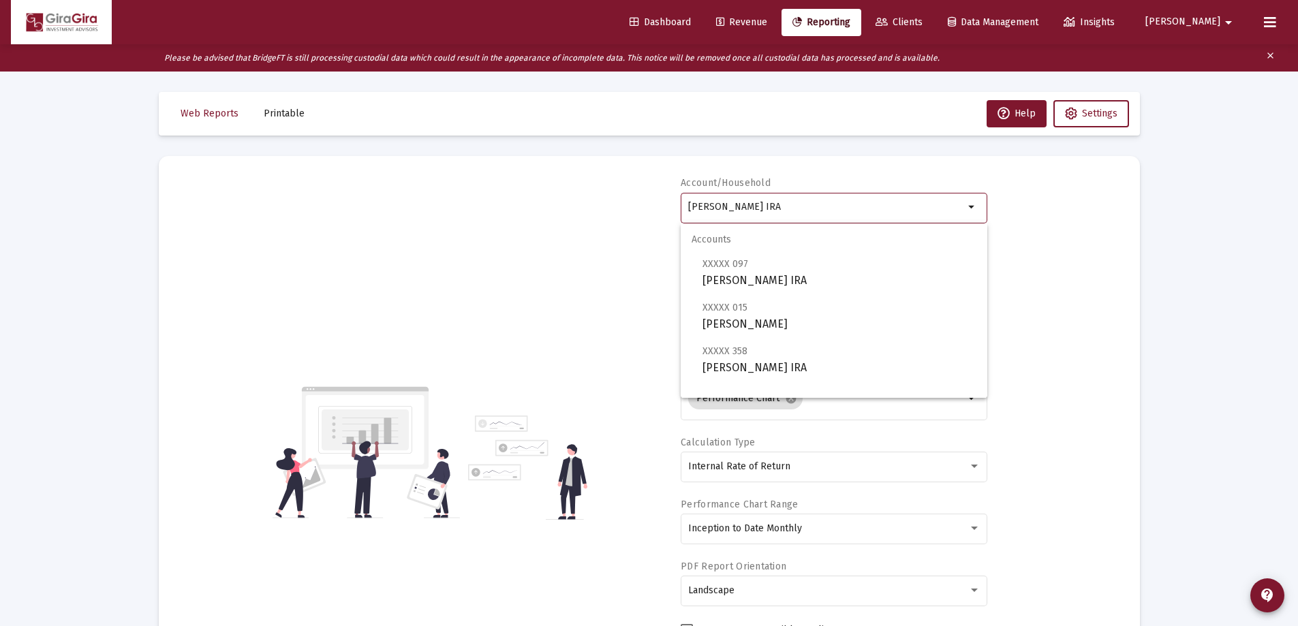
drag, startPoint x: 689, startPoint y: 203, endPoint x: 1235, endPoint y: 168, distance: 547.0
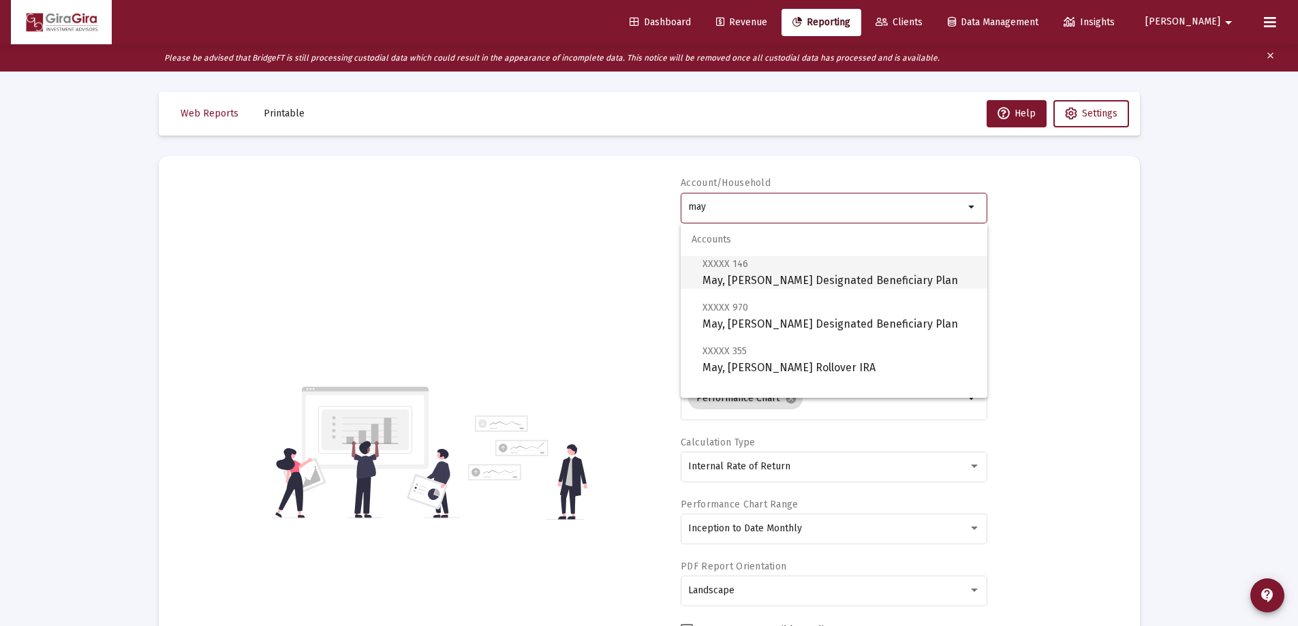
click at [721, 275] on span "XXXXX 146 May, [PERSON_NAME] Designated Beneficiary Plan" at bounding box center [840, 272] width 274 height 33
type input "May, [PERSON_NAME] Designated Beneficiary Plan"
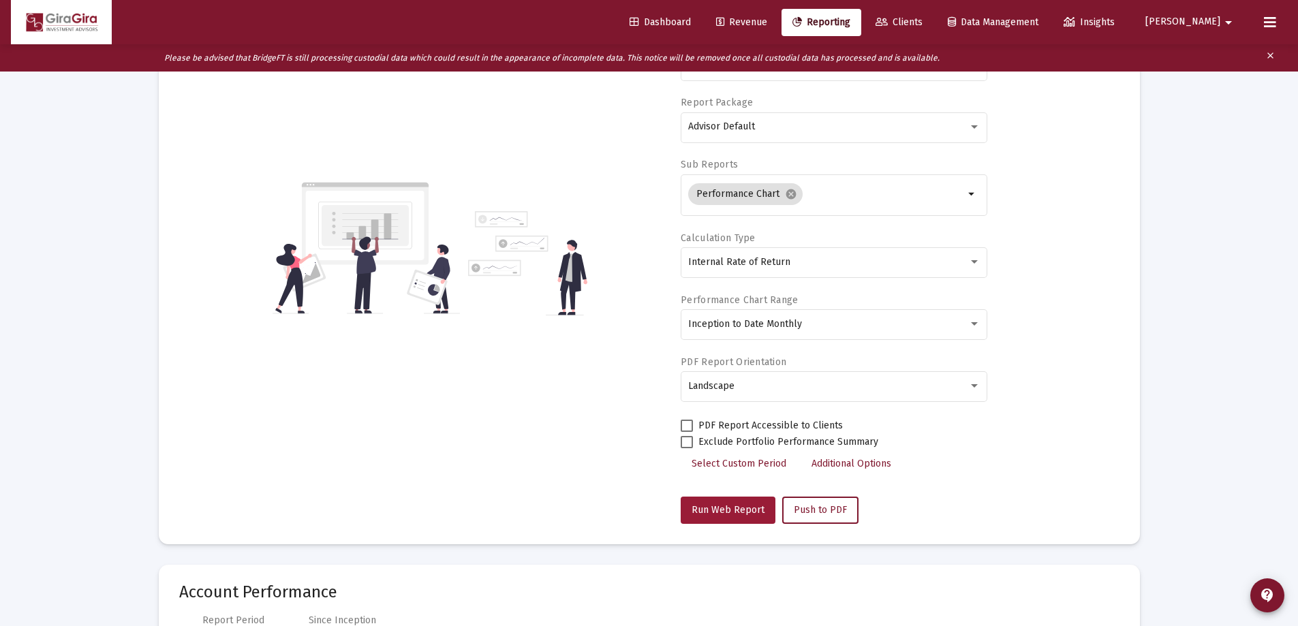
scroll to position [409, 0]
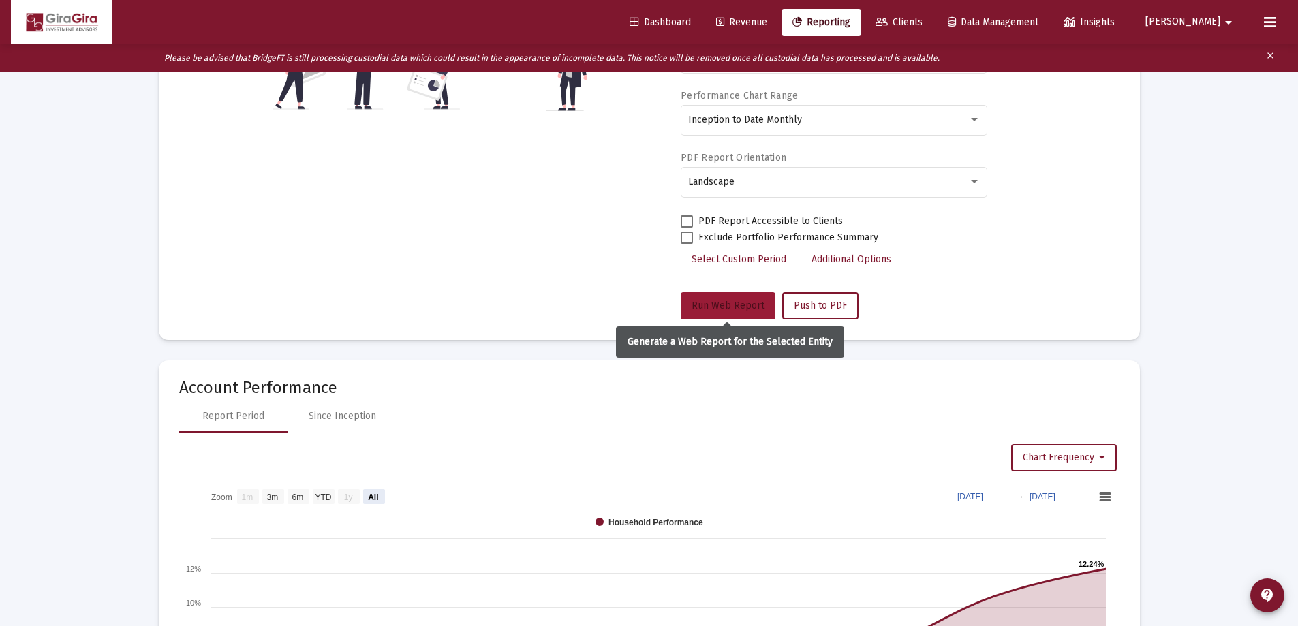
click at [742, 309] on span "Run Web Report" at bounding box center [728, 306] width 73 height 12
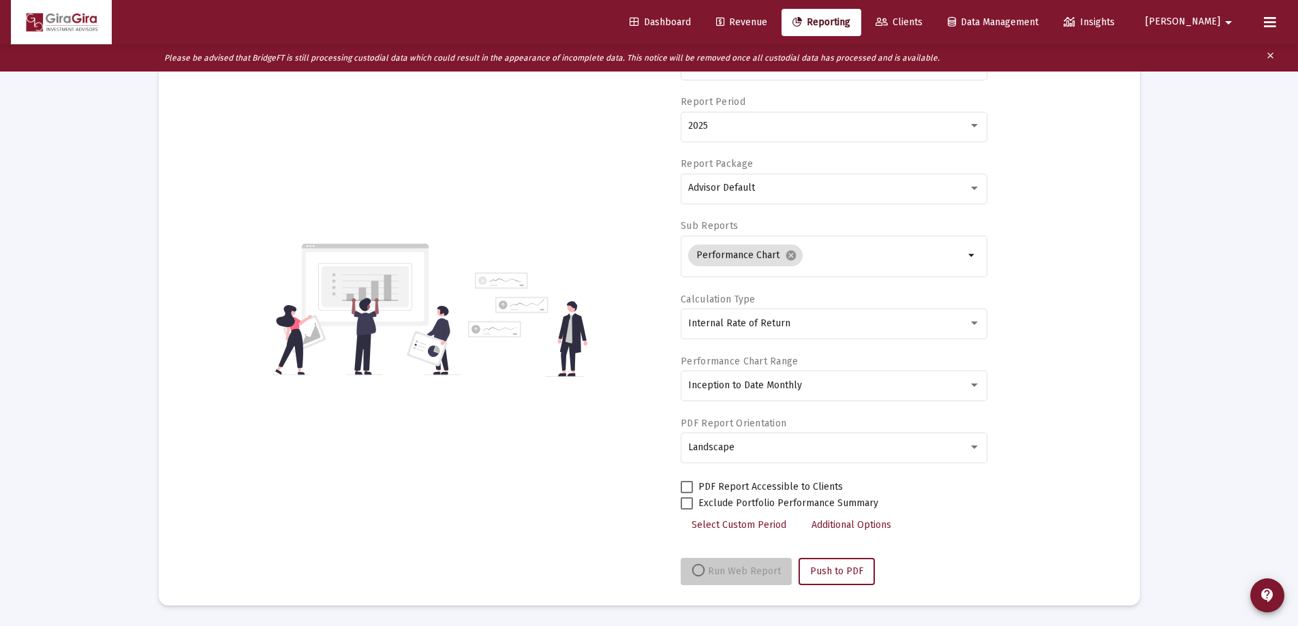
scroll to position [143, 0]
select select "View all"
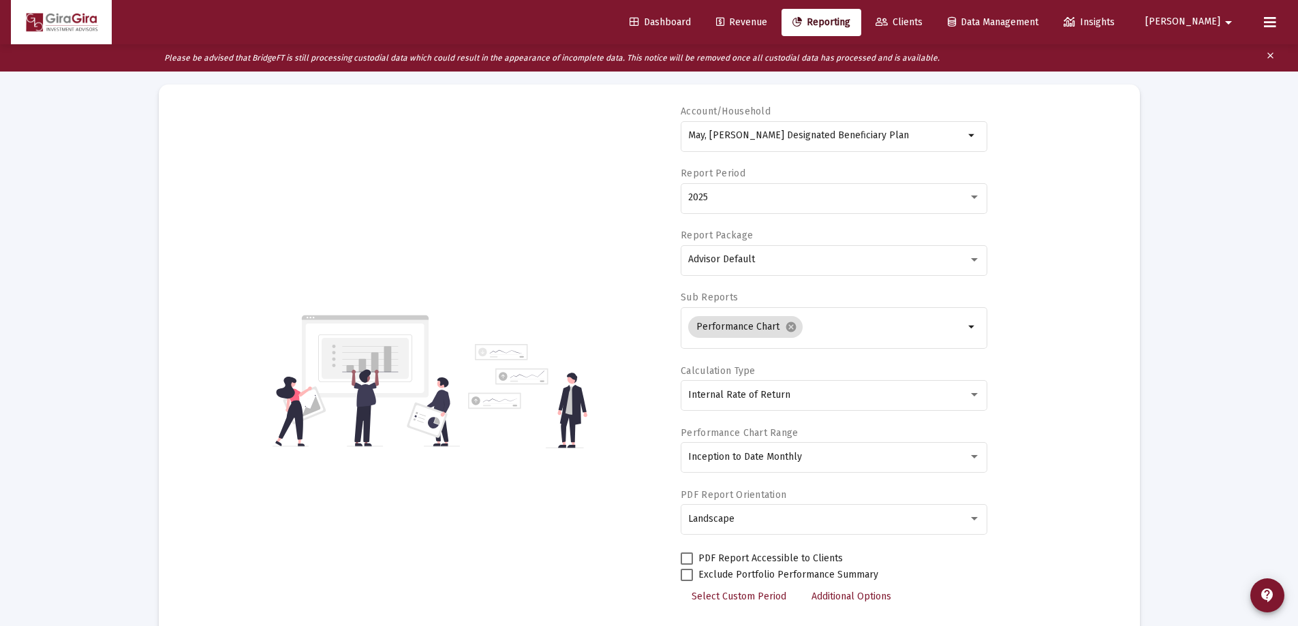
scroll to position [0, 0]
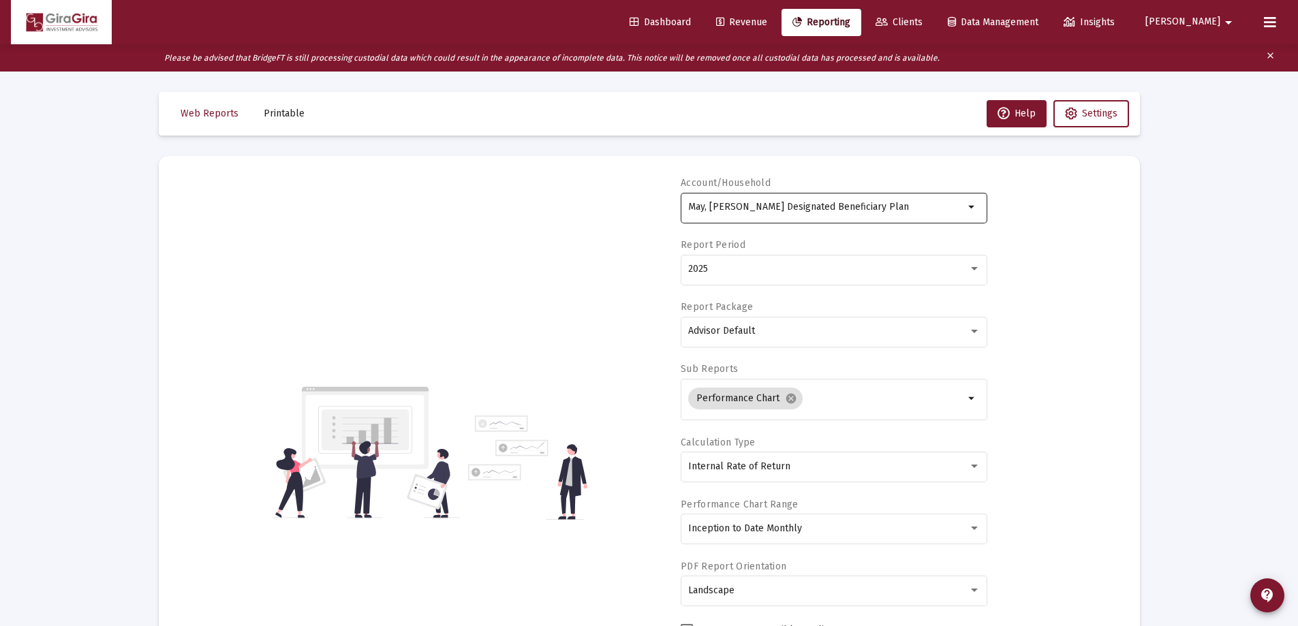
click at [712, 205] on input "May, [PERSON_NAME] Designated Beneficiary Plan" at bounding box center [826, 207] width 276 height 11
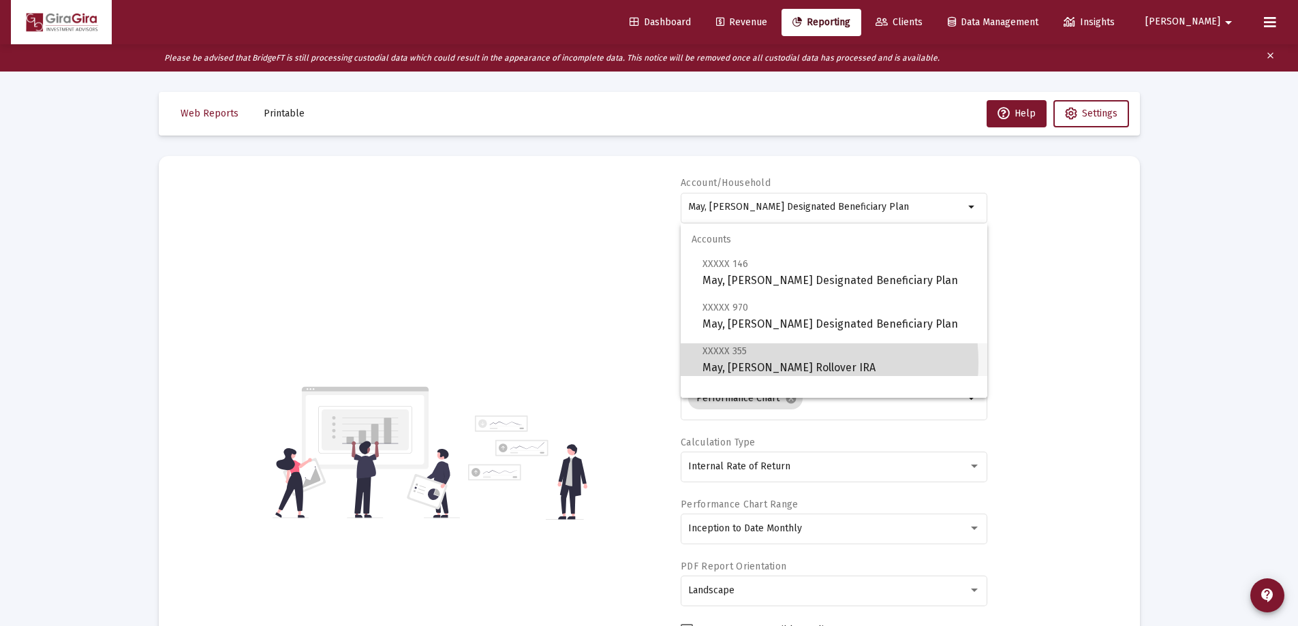
click at [783, 363] on span "XXXXX 355 May, [PERSON_NAME] Rollover IRA" at bounding box center [840, 359] width 274 height 33
type input "May, [PERSON_NAME] Rollover IRA"
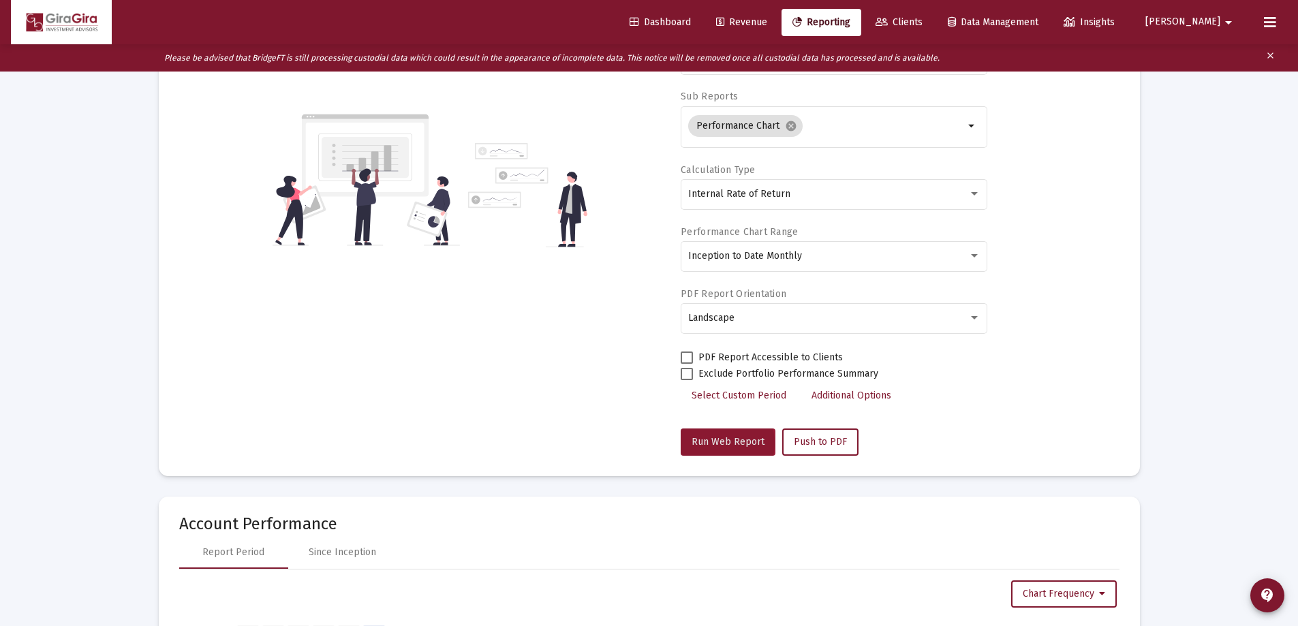
click at [720, 444] on span "Run Web Report" at bounding box center [728, 442] width 73 height 12
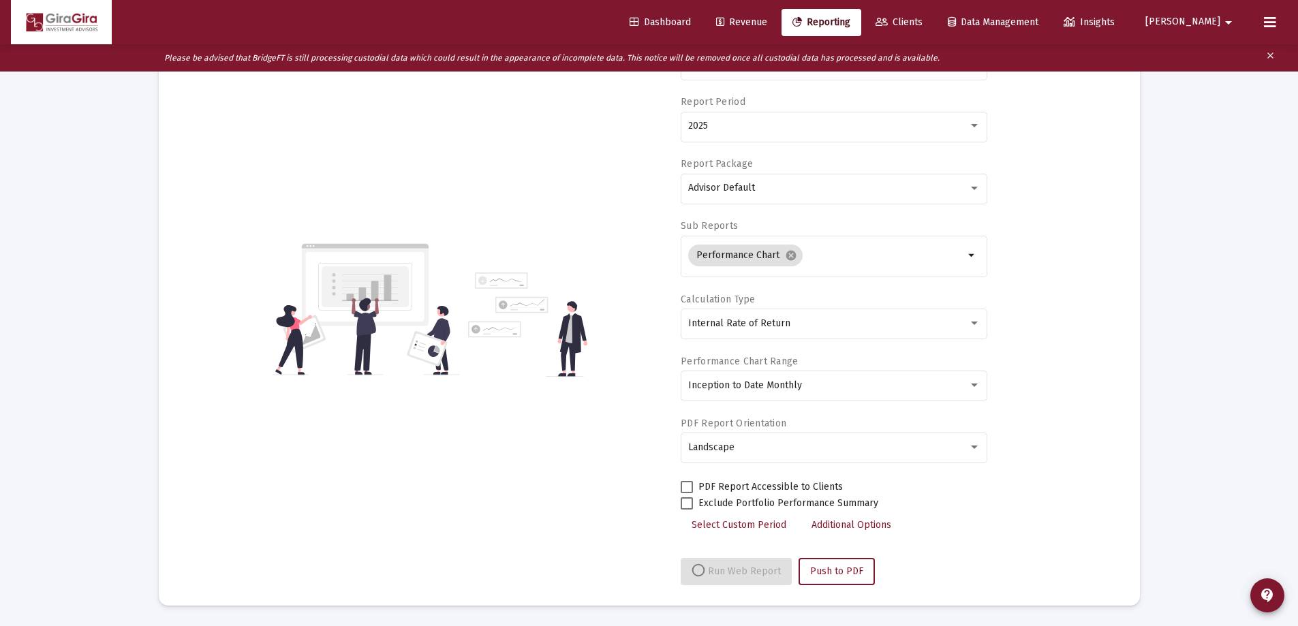
scroll to position [273, 0]
select select "View all"
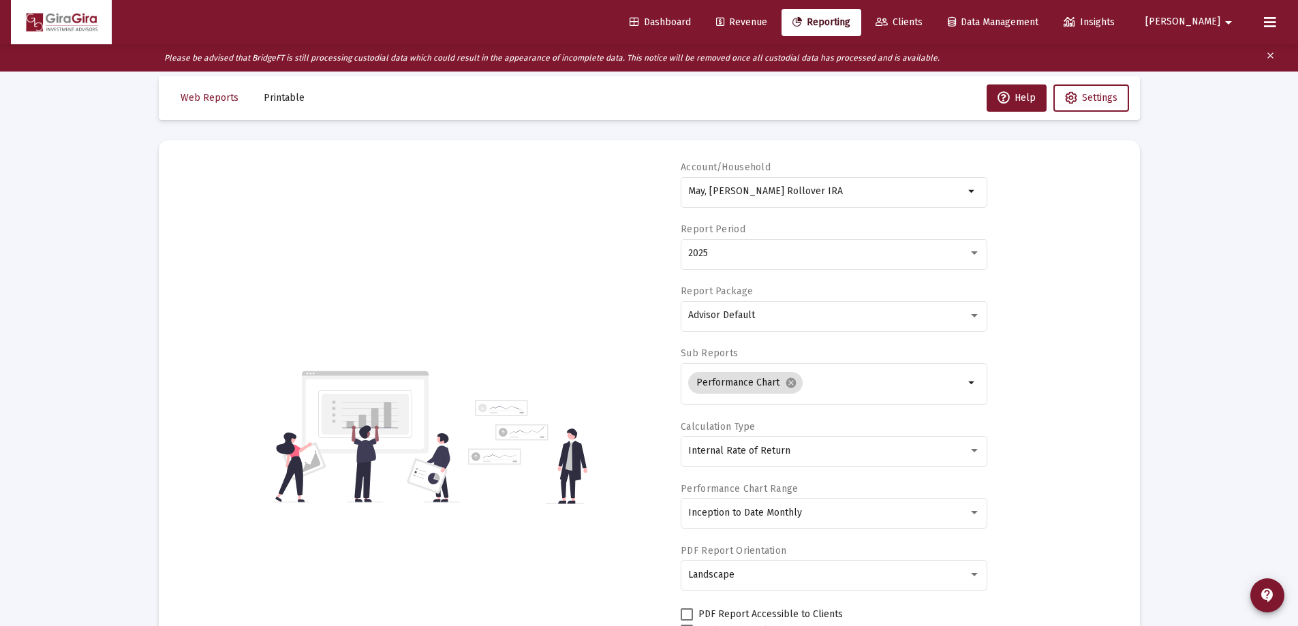
scroll to position [0, 0]
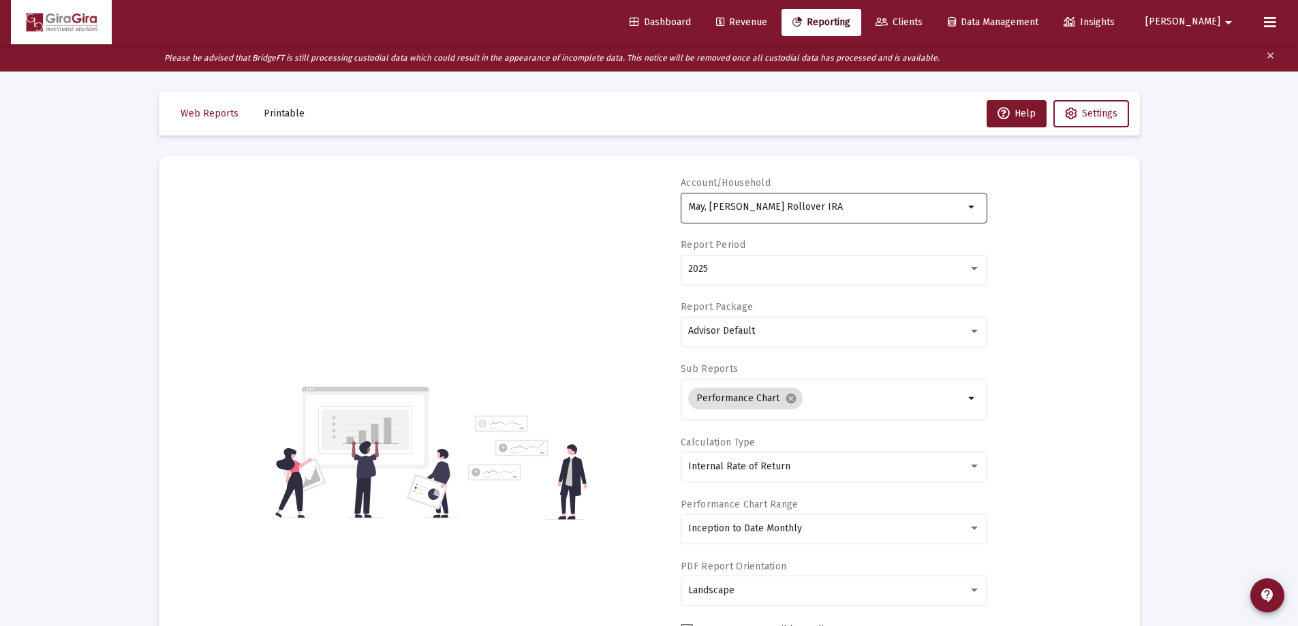
click at [743, 201] on div "May, [PERSON_NAME] Rollover IRA" at bounding box center [826, 206] width 276 height 33
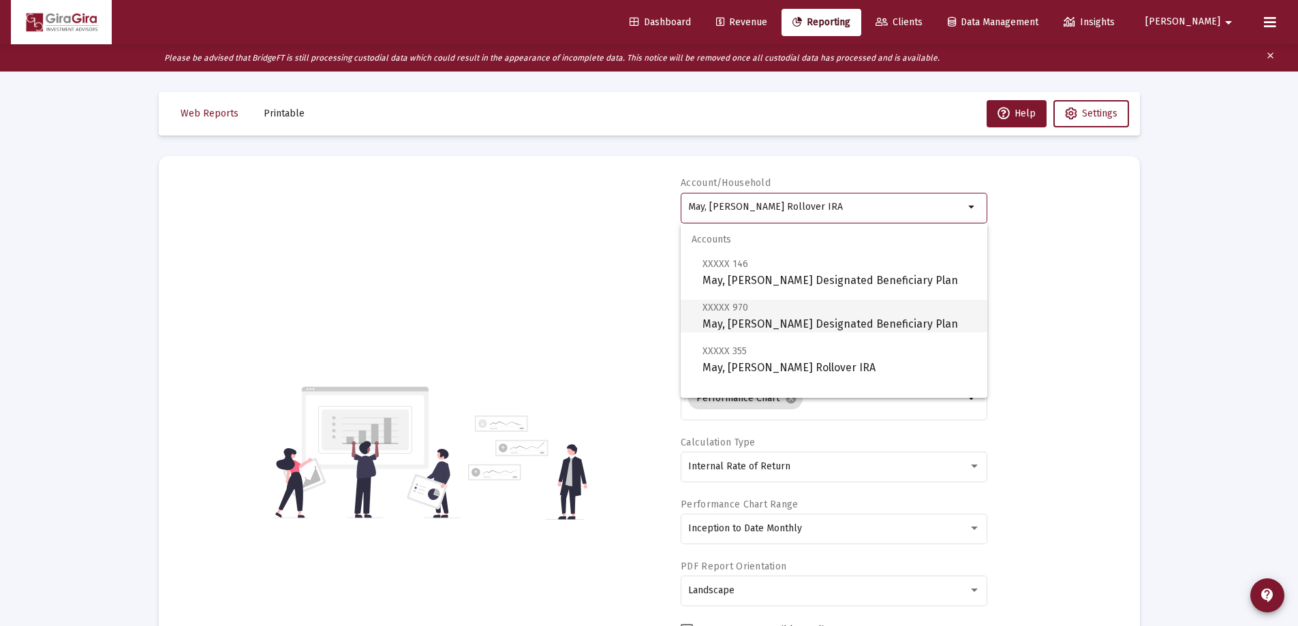
click at [730, 316] on span "XXXXX 970 May, [PERSON_NAME] Designated Beneficiary Plan" at bounding box center [840, 315] width 274 height 33
type input "May, [PERSON_NAME] Designated Beneficiary Plan"
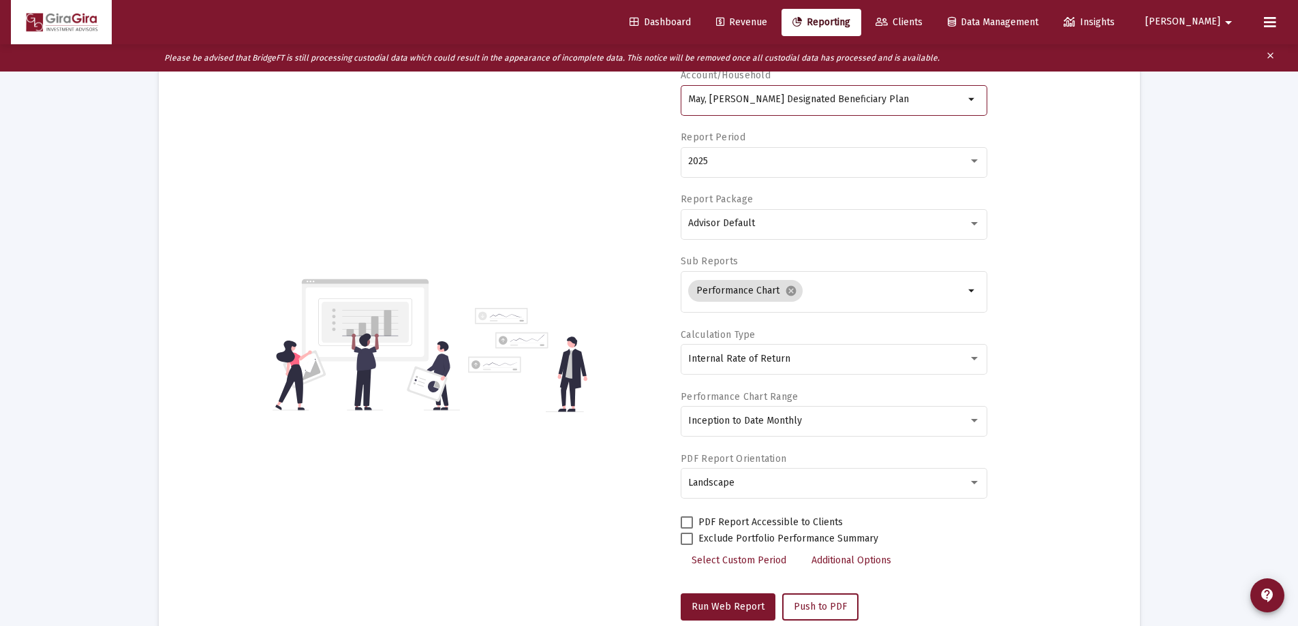
scroll to position [204, 0]
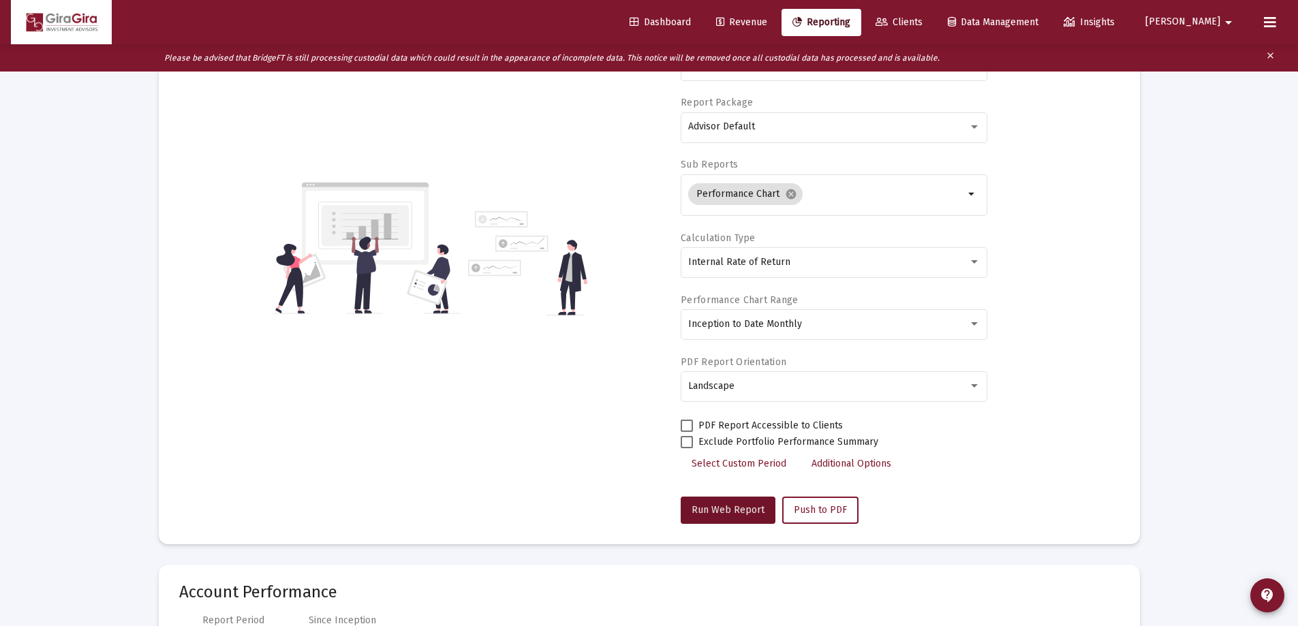
click at [733, 501] on button "Run Web Report" at bounding box center [728, 510] width 95 height 27
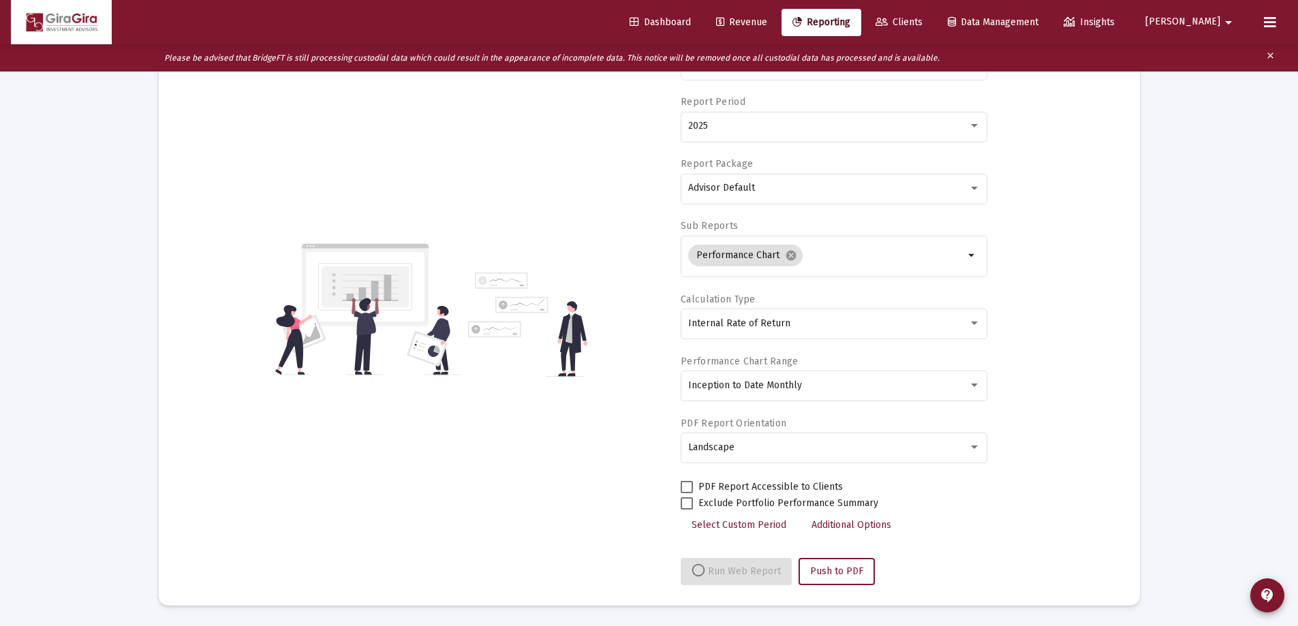
select select "View all"
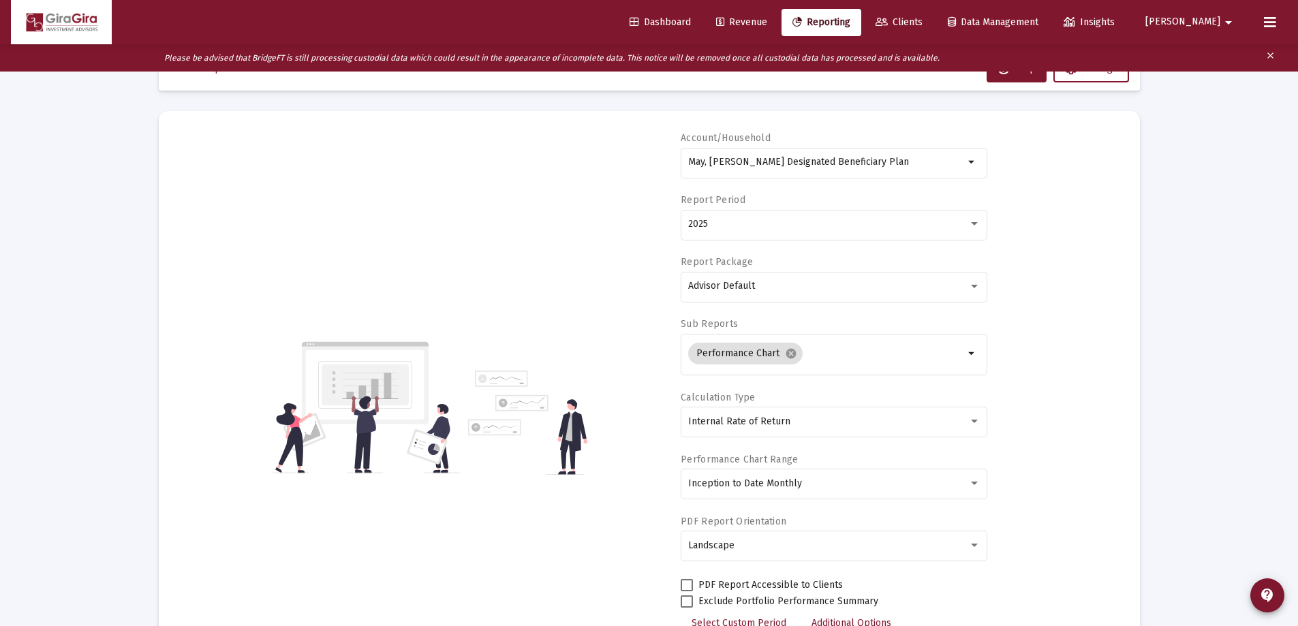
scroll to position [0, 0]
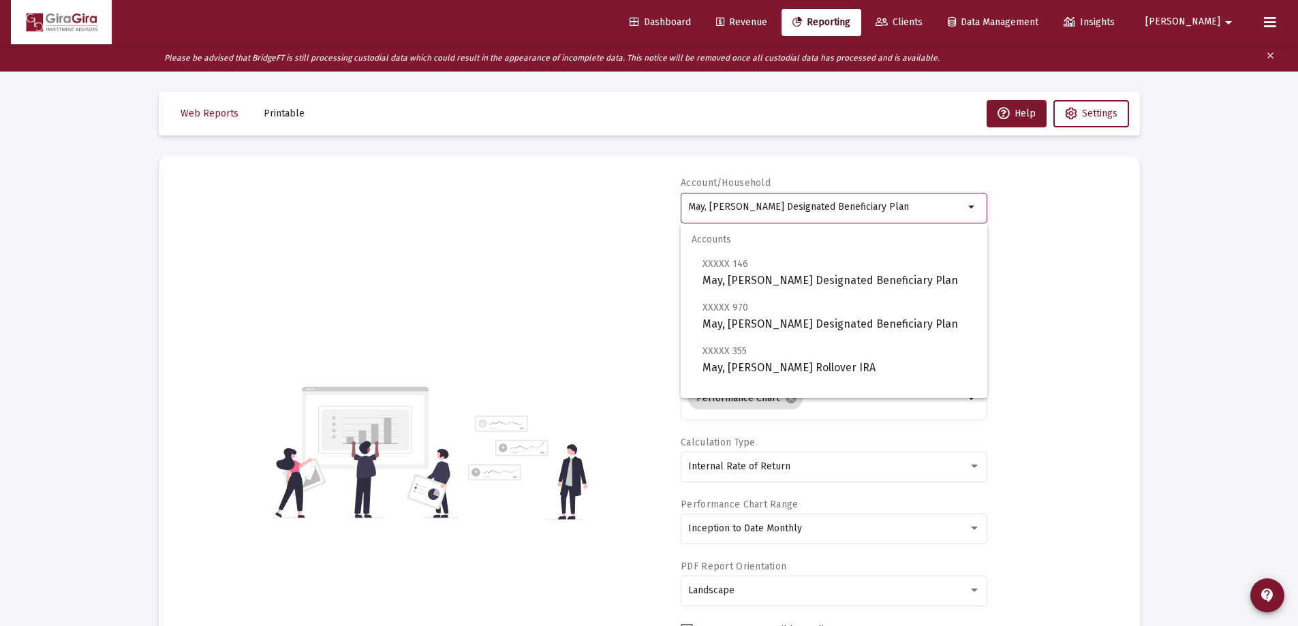
drag, startPoint x: 769, startPoint y: 210, endPoint x: 1298, endPoint y: 218, distance: 528.9
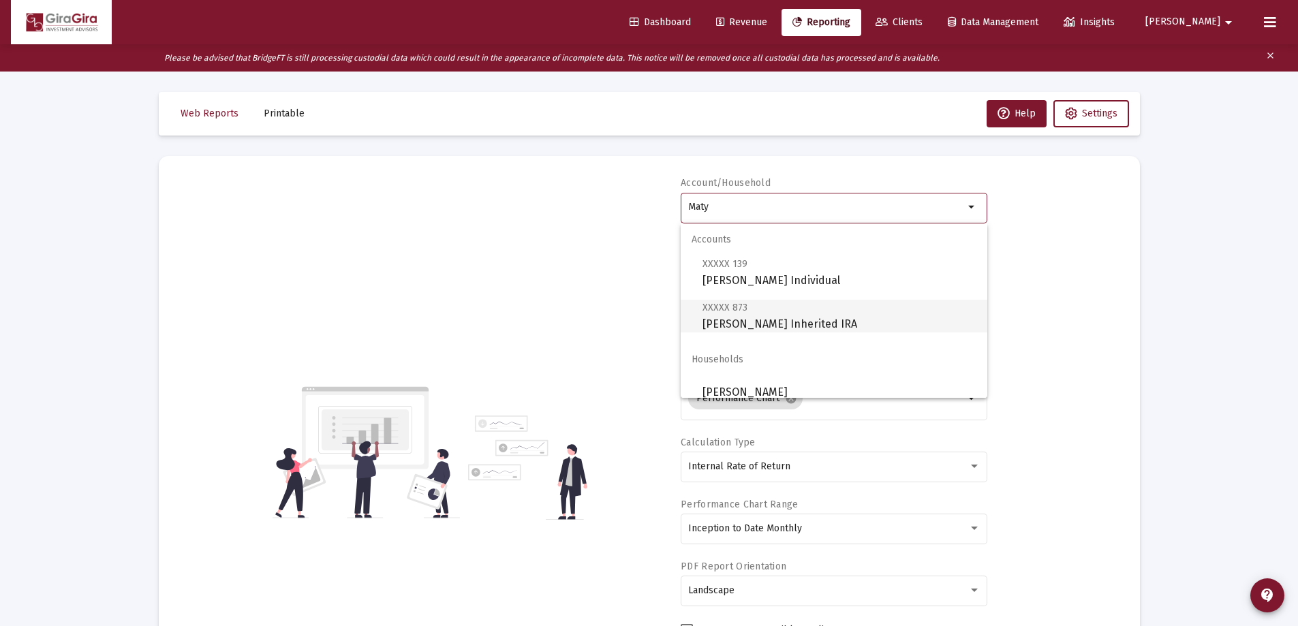
drag, startPoint x: 749, startPoint y: 320, endPoint x: 749, endPoint y: 311, distance: 8.2
click at [749, 319] on span "XXXXX 873 [PERSON_NAME] Inherited IRA" at bounding box center [840, 315] width 274 height 33
type input "[PERSON_NAME] Inherited IRA"
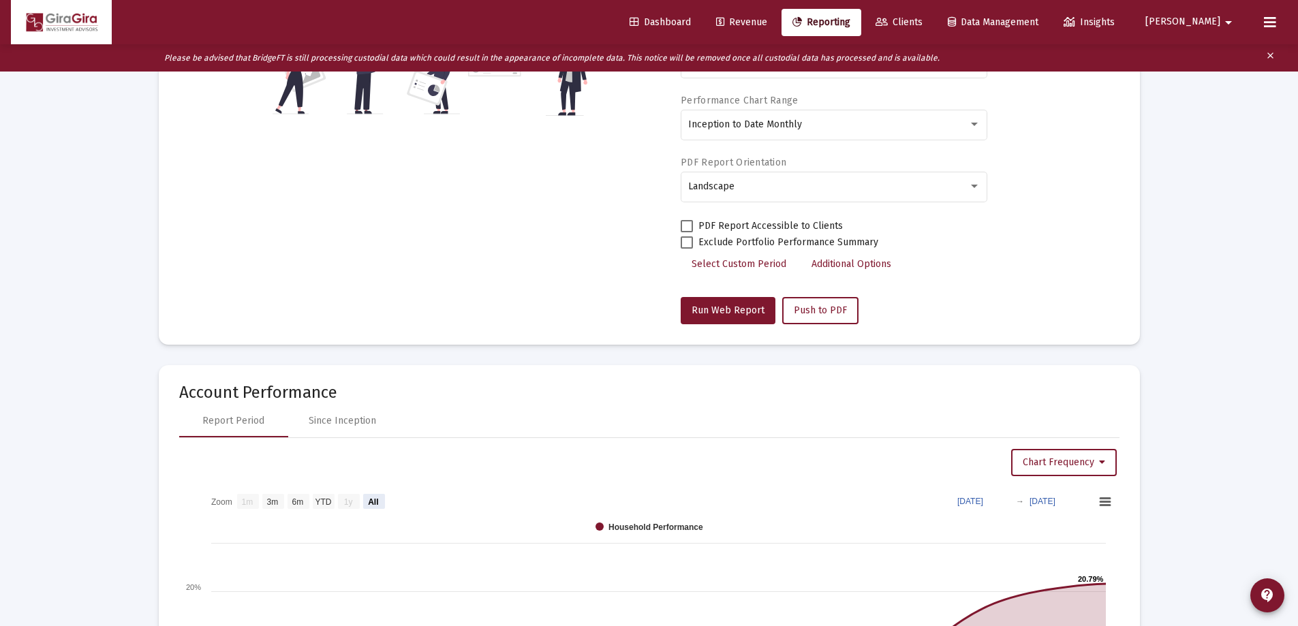
scroll to position [477, 0]
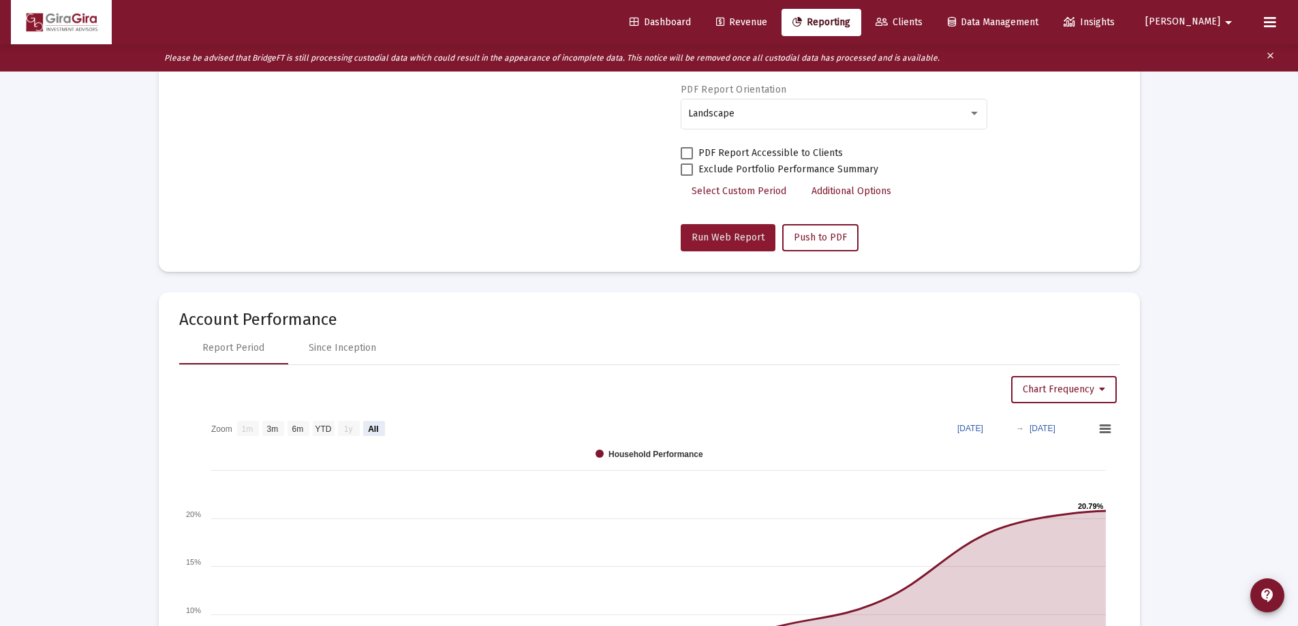
click at [737, 238] on span "Run Web Report" at bounding box center [728, 238] width 73 height 12
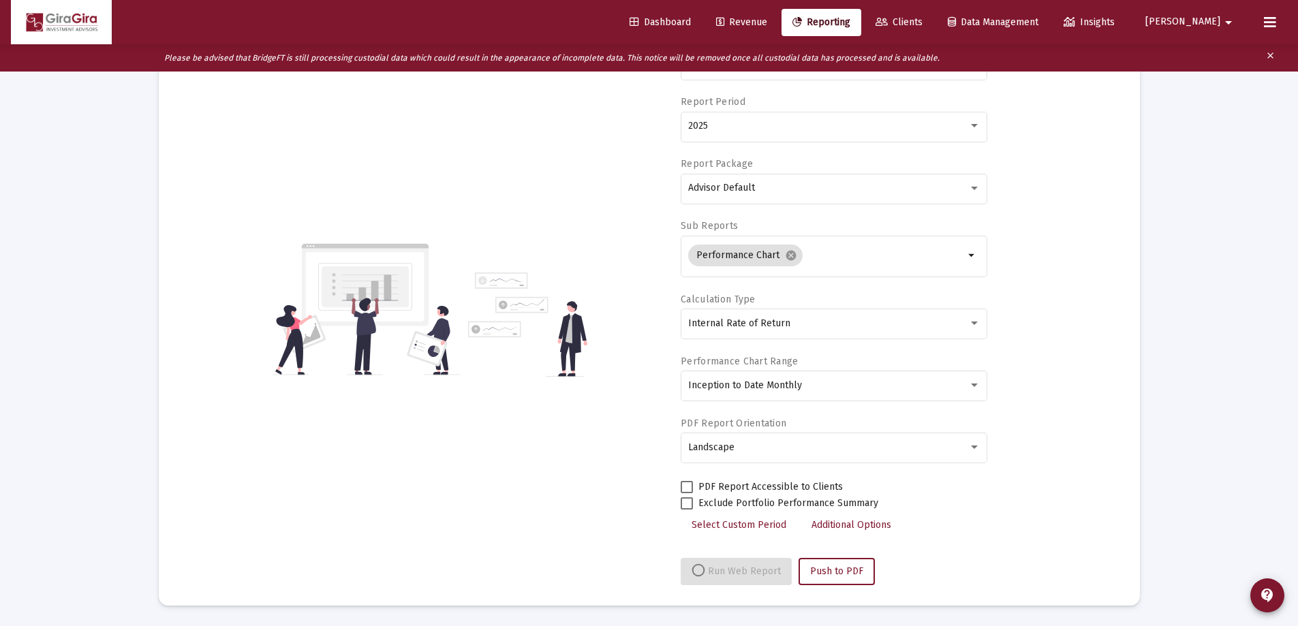
select select "View all"
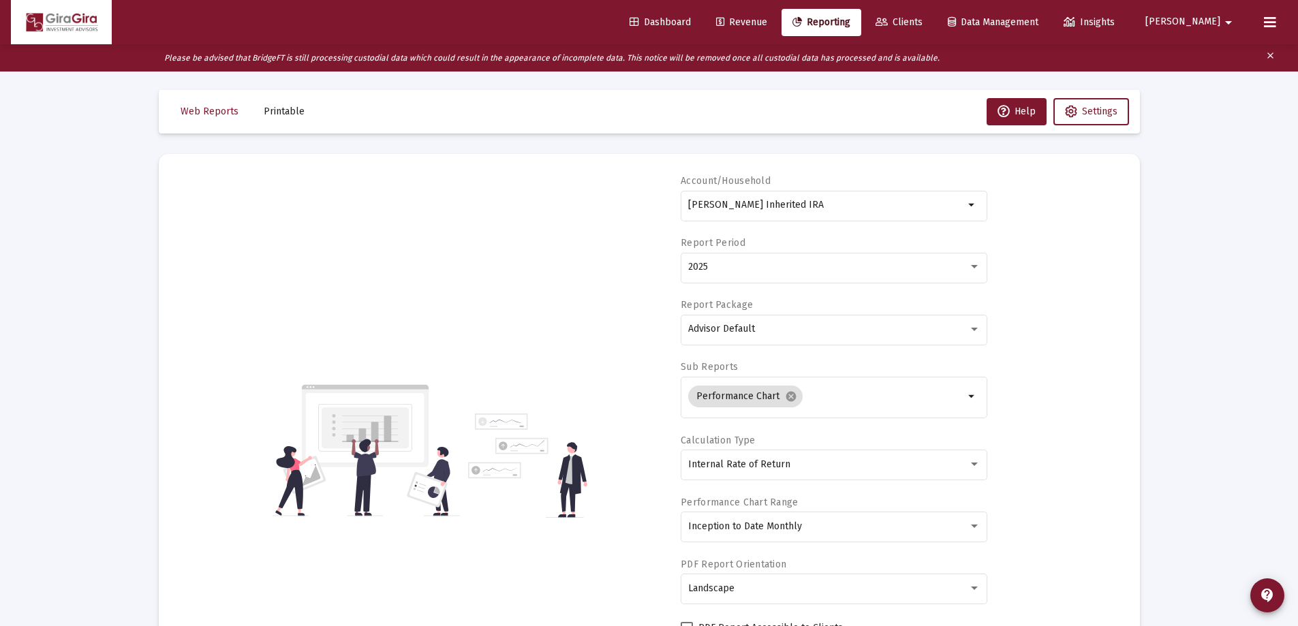
scroll to position [0, 0]
click at [754, 205] on input "[PERSON_NAME] Inherited IRA" at bounding box center [826, 207] width 276 height 11
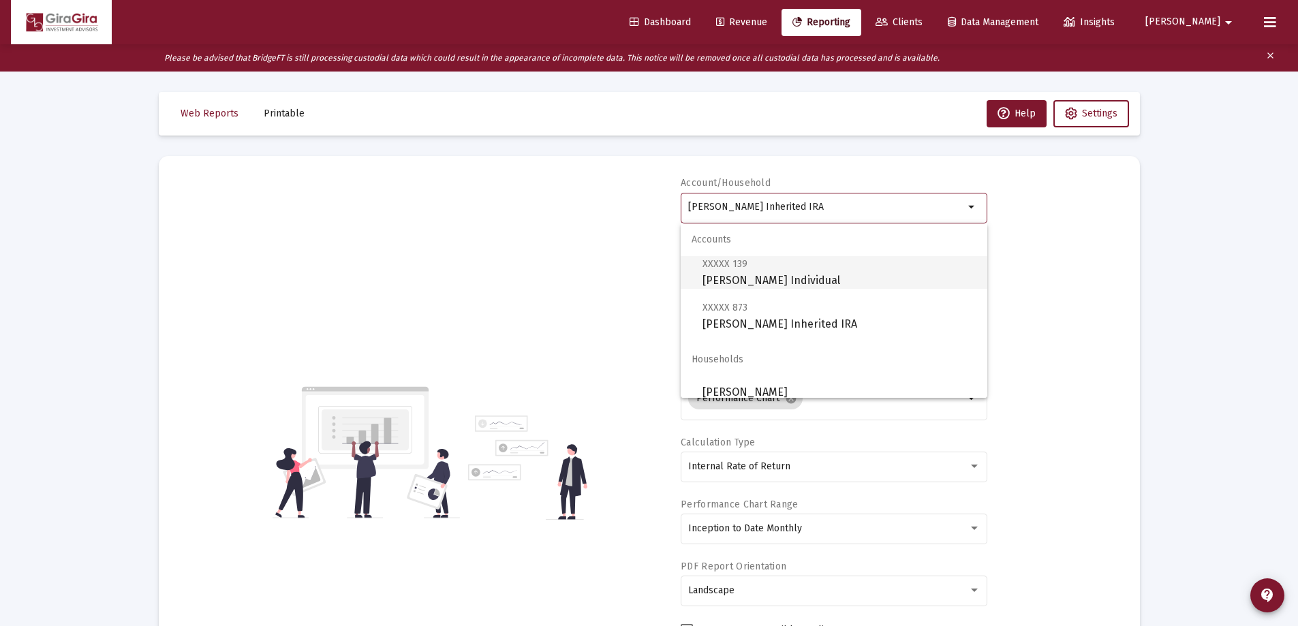
click at [783, 274] on span "XXXXX 139 [PERSON_NAME] Individual" at bounding box center [840, 272] width 274 height 33
type input "[PERSON_NAME] Individual"
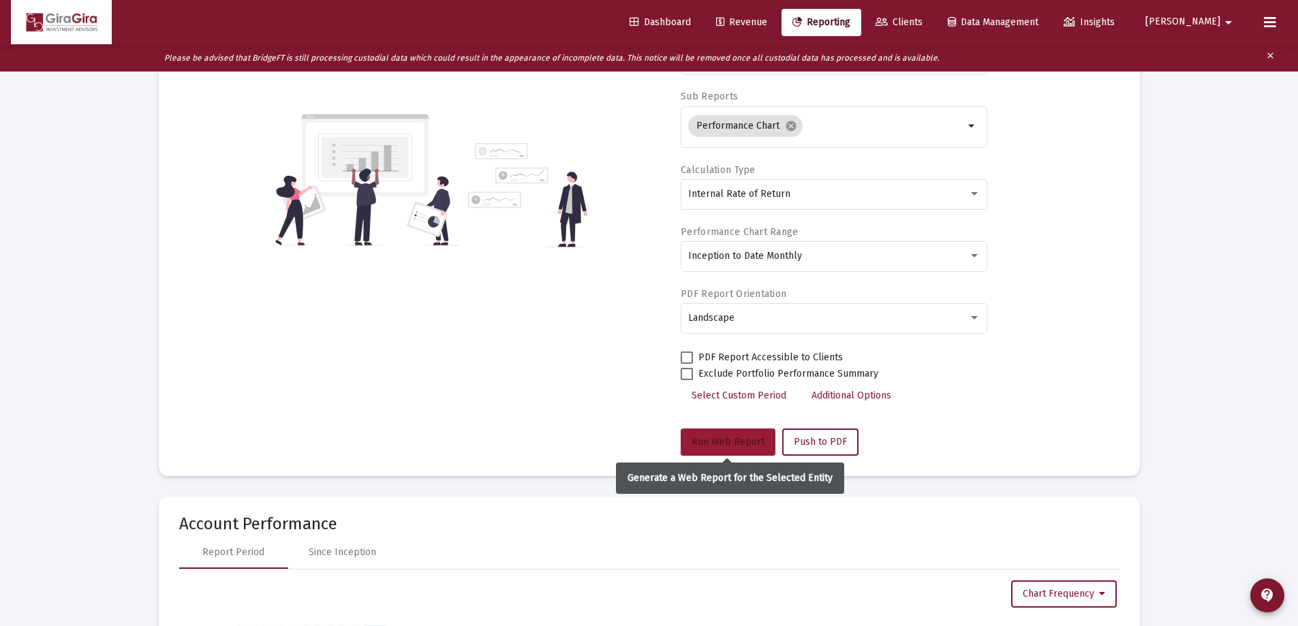
click at [713, 440] on span "Run Web Report" at bounding box center [728, 442] width 73 height 12
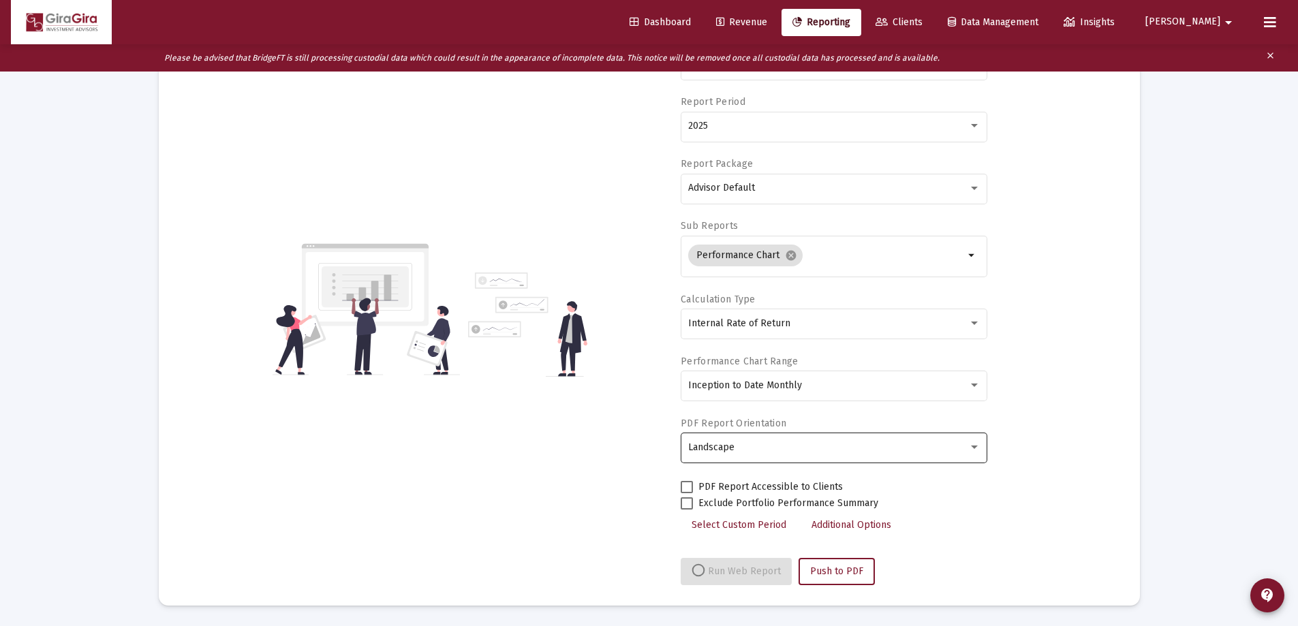
scroll to position [143, 0]
select select "View all"
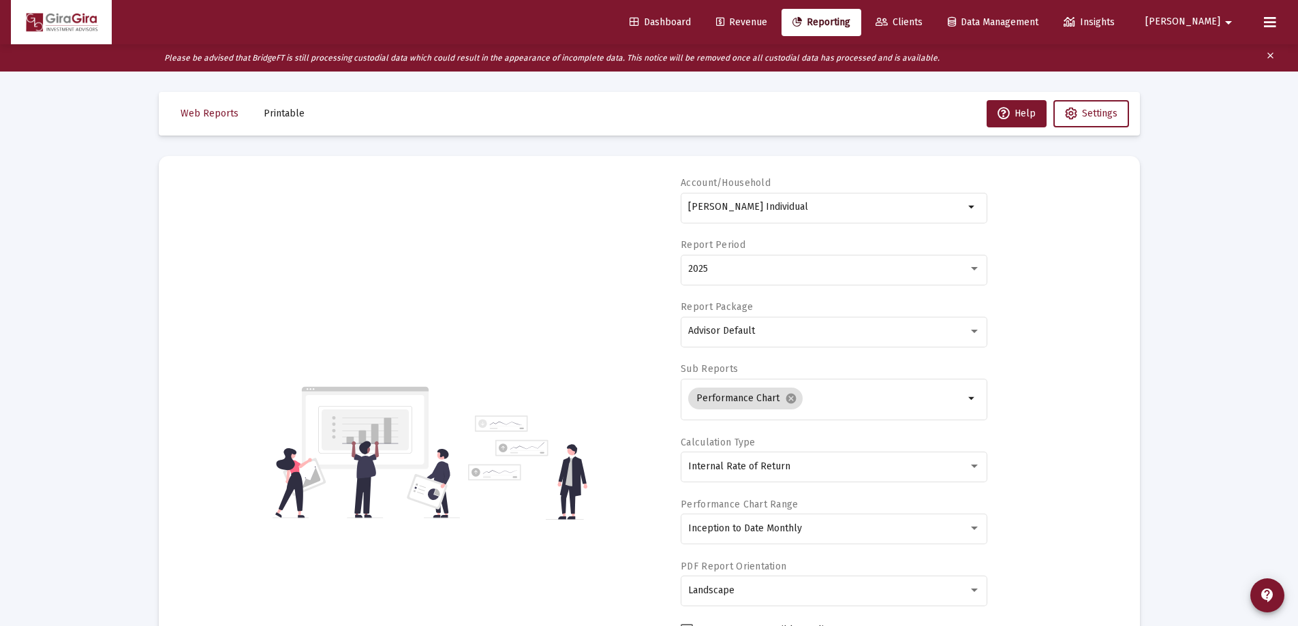
scroll to position [68, 0]
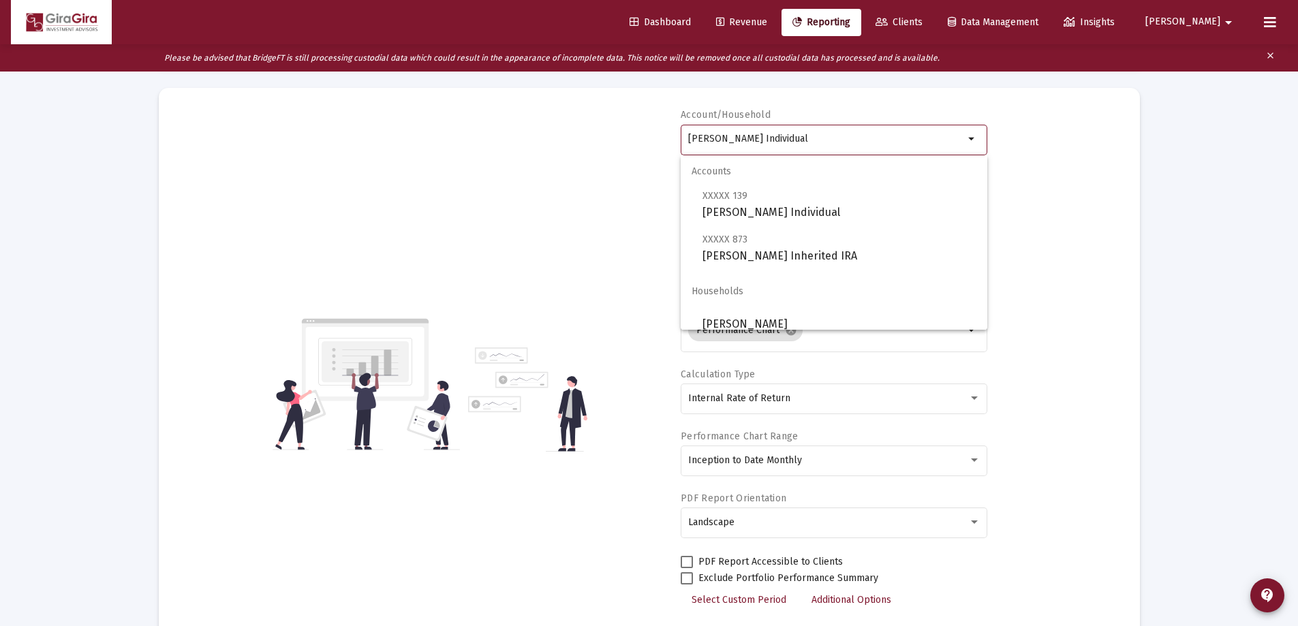
click at [737, 138] on input "[PERSON_NAME] Individual" at bounding box center [826, 139] width 276 height 11
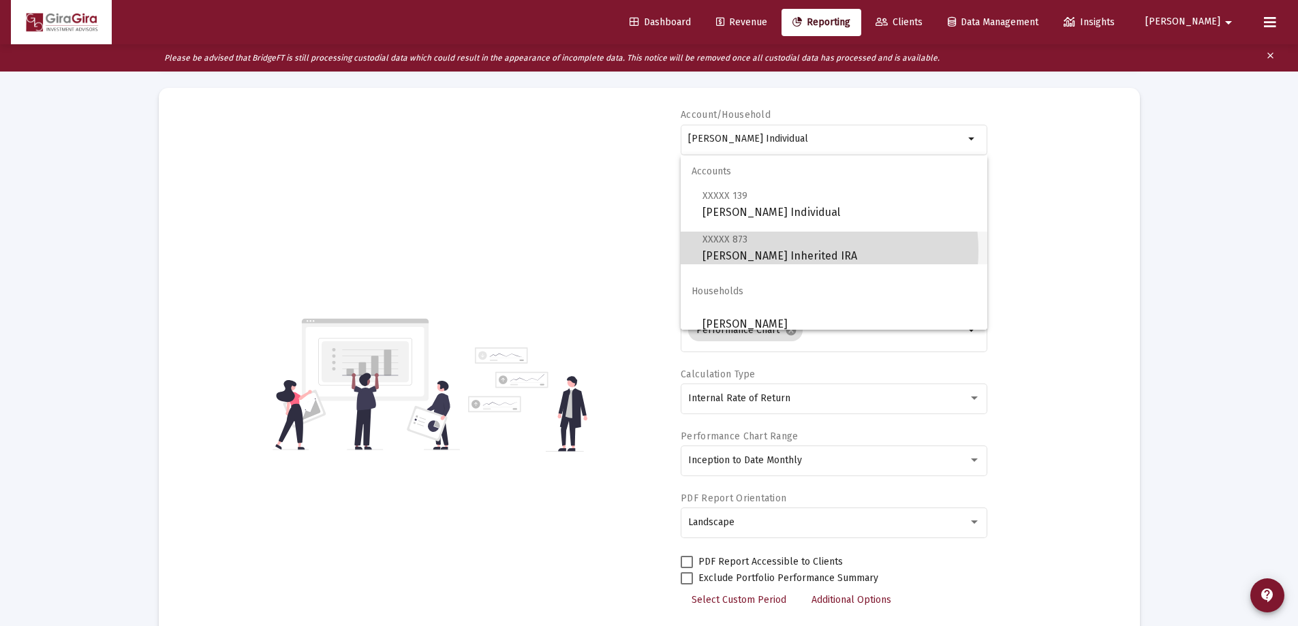
click at [803, 251] on span "XXXXX 873 [PERSON_NAME] Inherited IRA" at bounding box center [840, 247] width 274 height 33
type input "[PERSON_NAME] Inherited IRA"
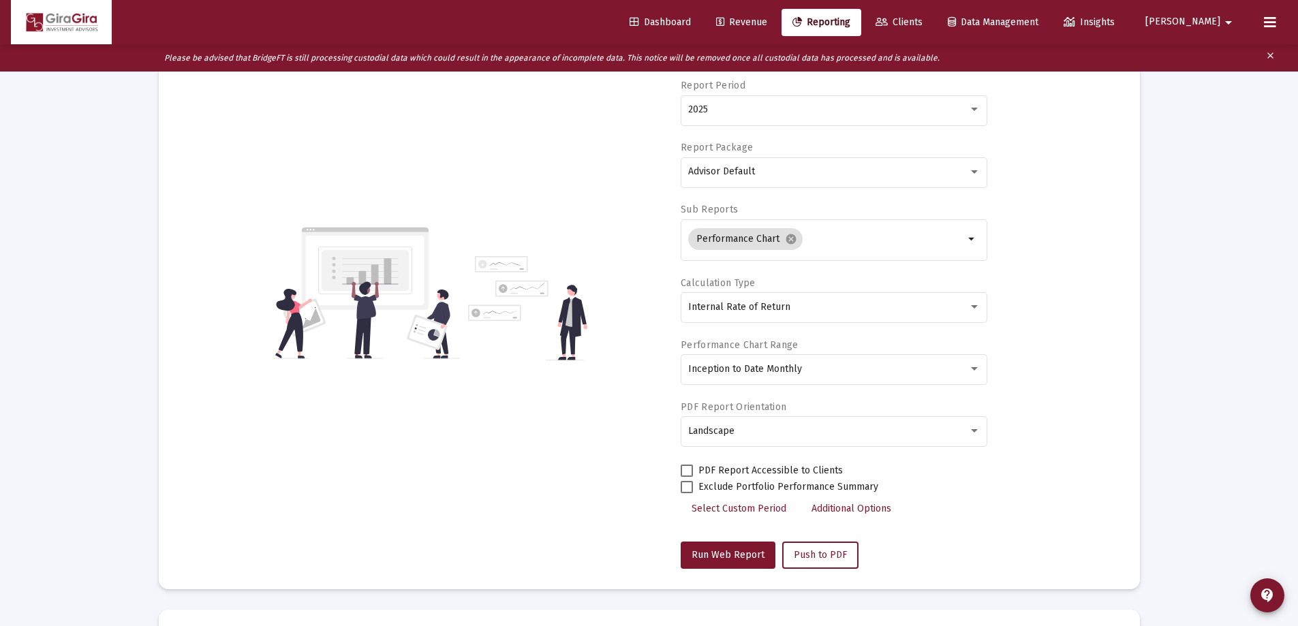
scroll to position [273, 0]
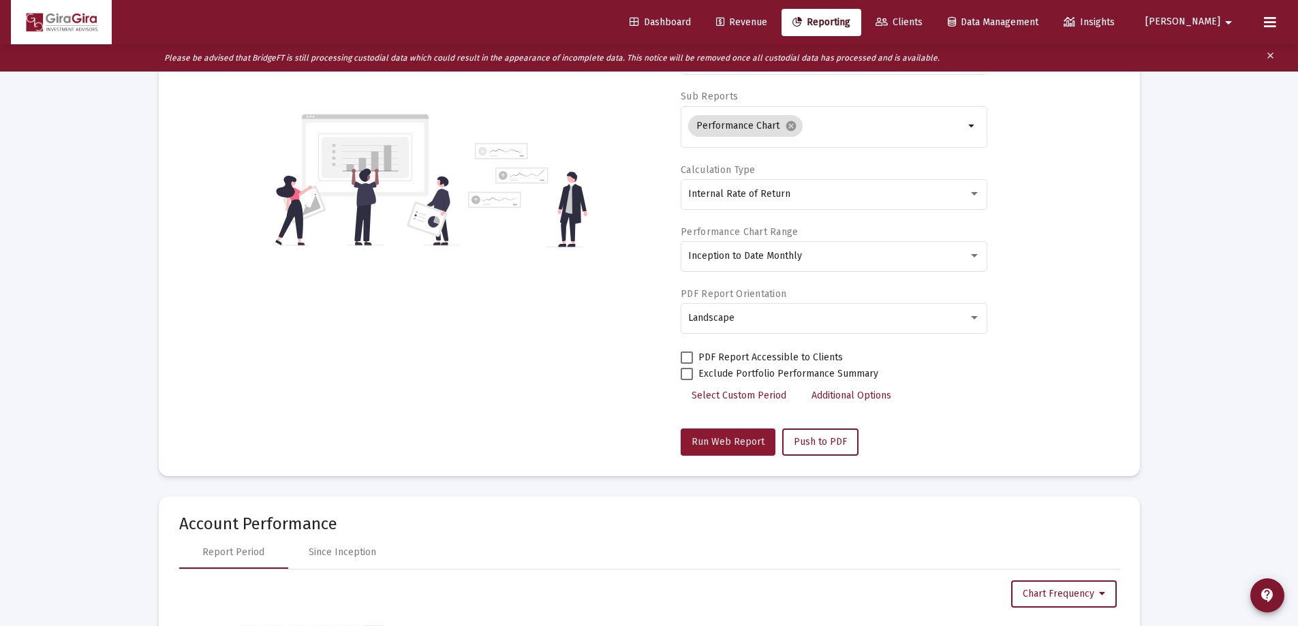
click at [739, 436] on span "Run Web Report" at bounding box center [728, 442] width 73 height 12
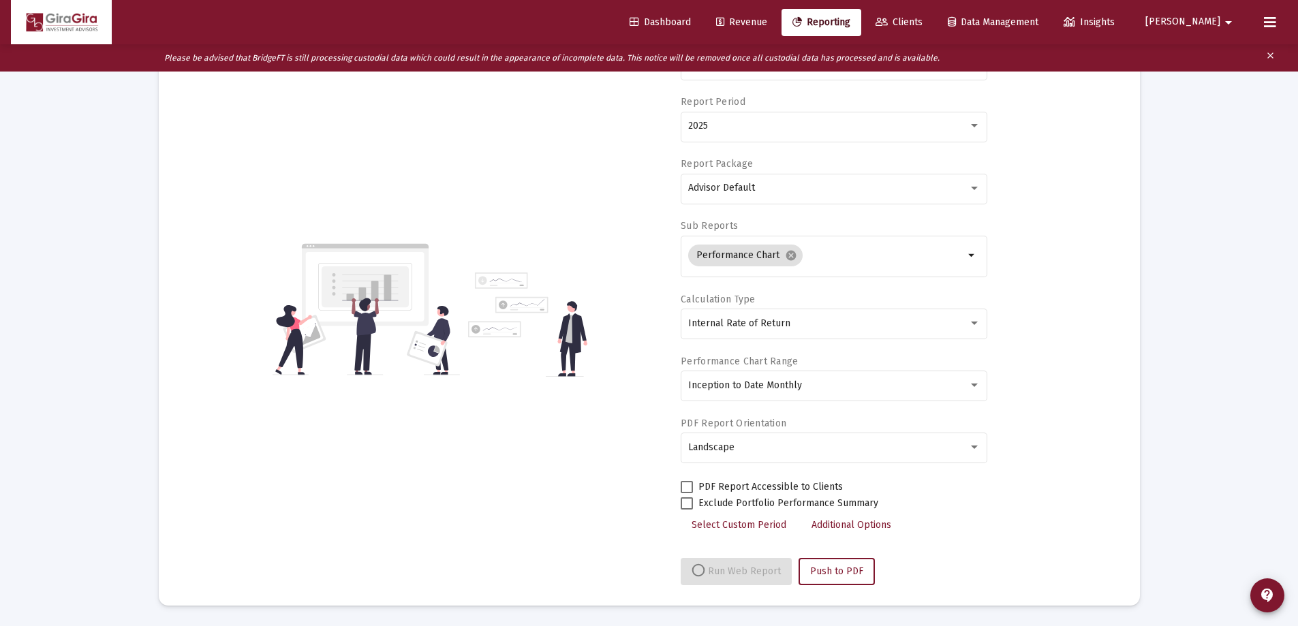
select select "View all"
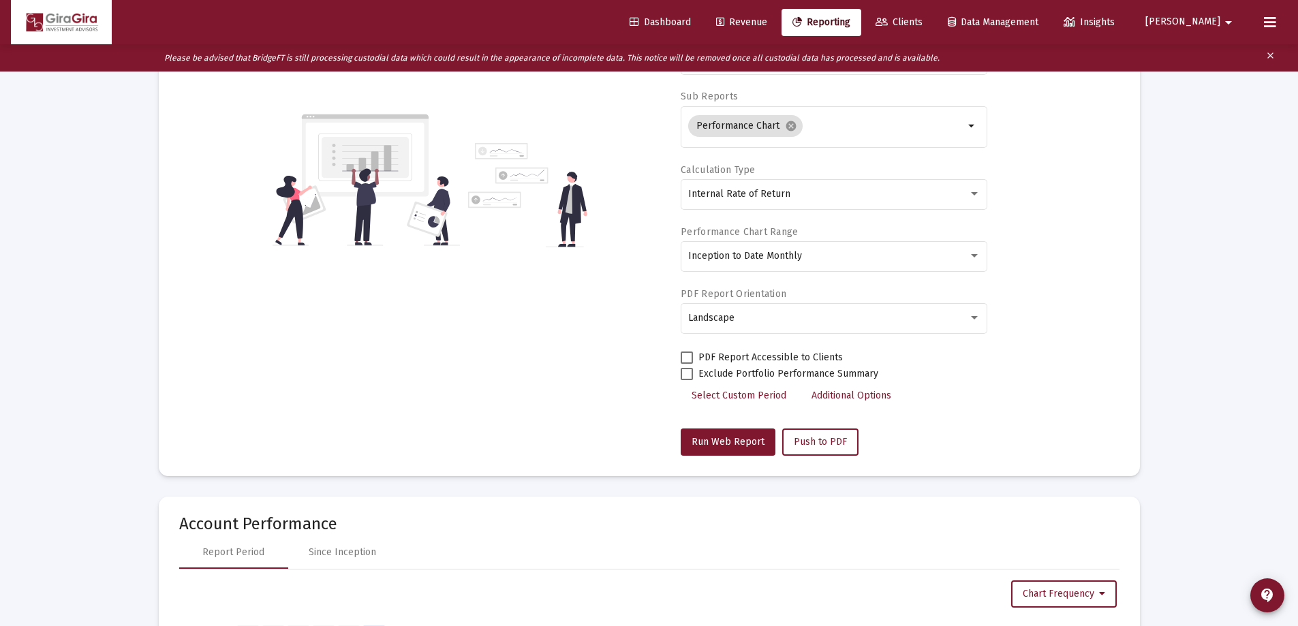
scroll to position [0, 0]
